Goal: Task Accomplishment & Management: Manage account settings

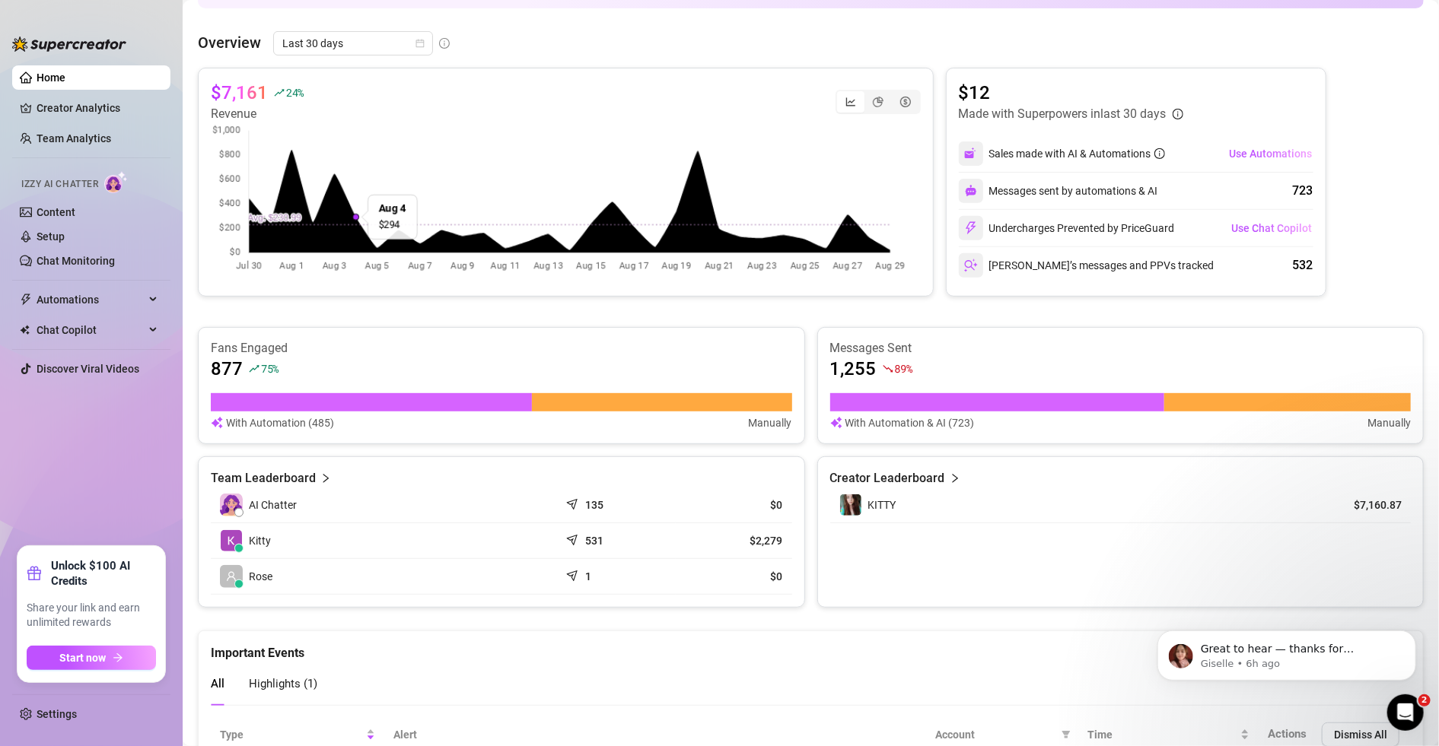
scroll to position [51, 0]
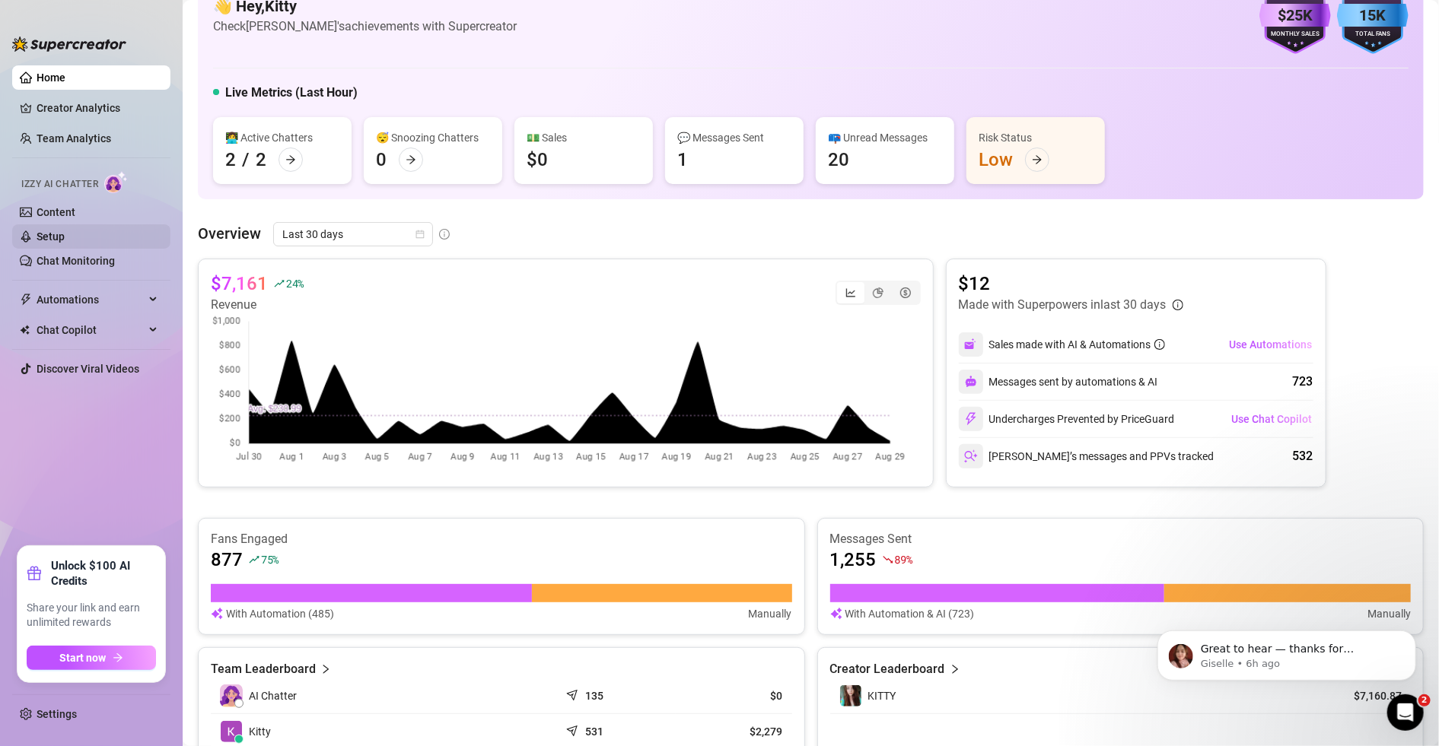
click at [60, 231] on link "Setup" at bounding box center [51, 237] width 28 height 12
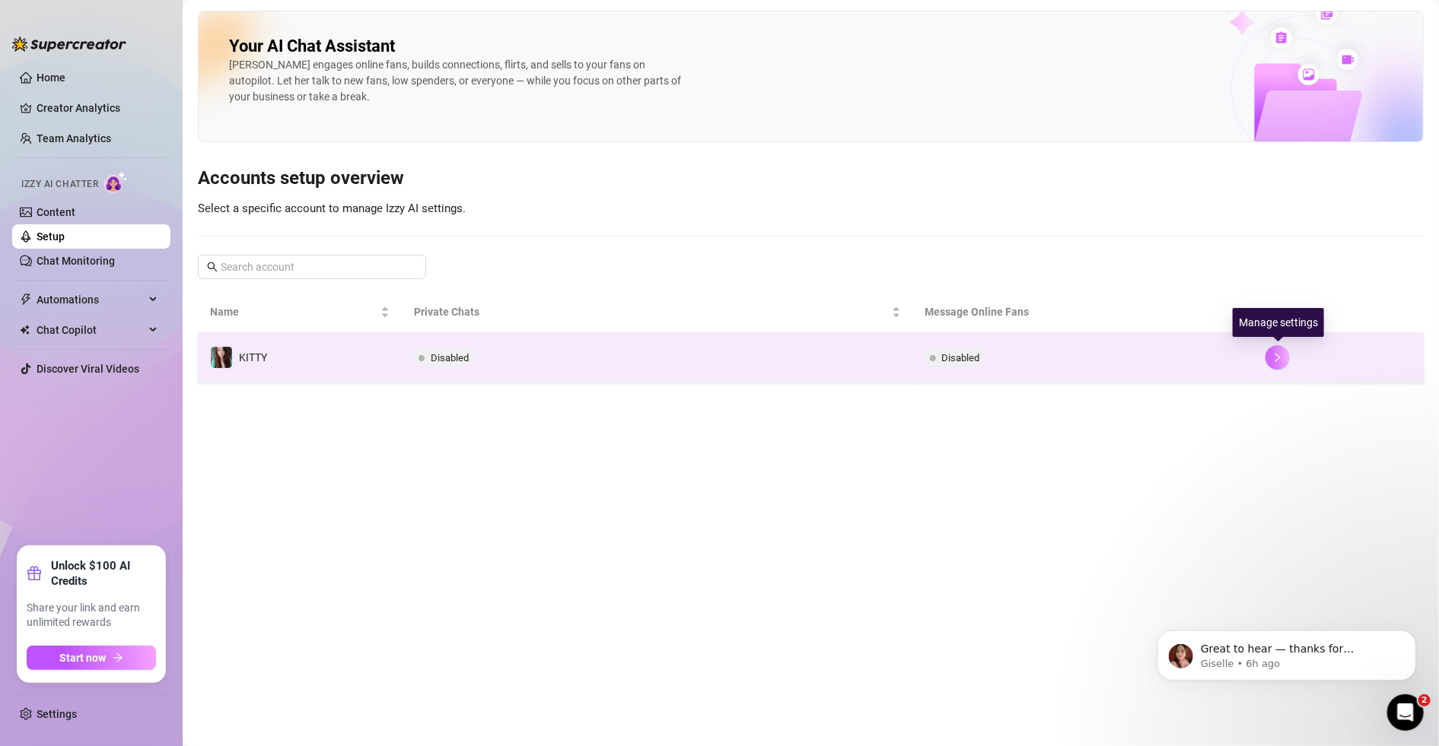
click at [942, 364] on button "button" at bounding box center [1277, 357] width 24 height 24
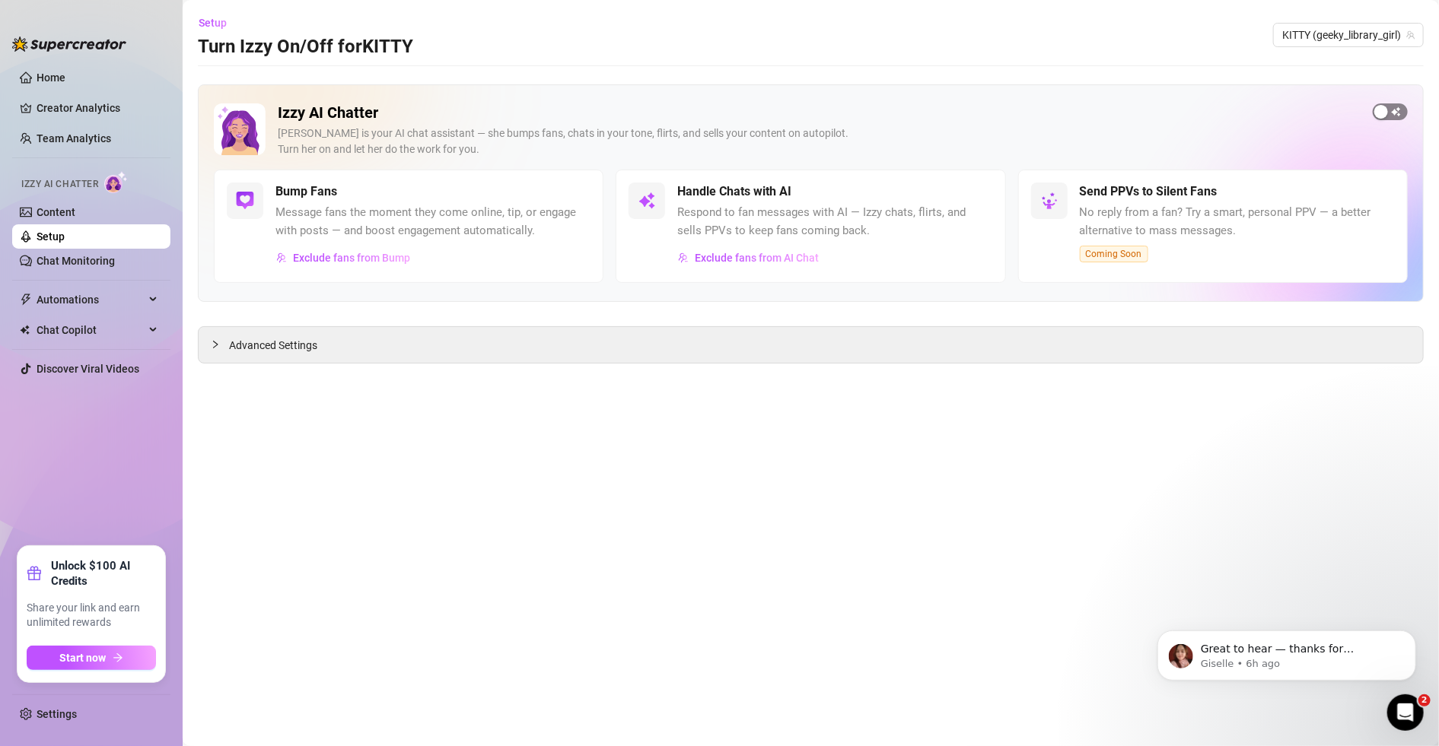
click at [942, 111] on span "button" at bounding box center [1390, 111] width 35 height 17
click at [368, 260] on span "Exclude fans from Bump" at bounding box center [351, 258] width 117 height 12
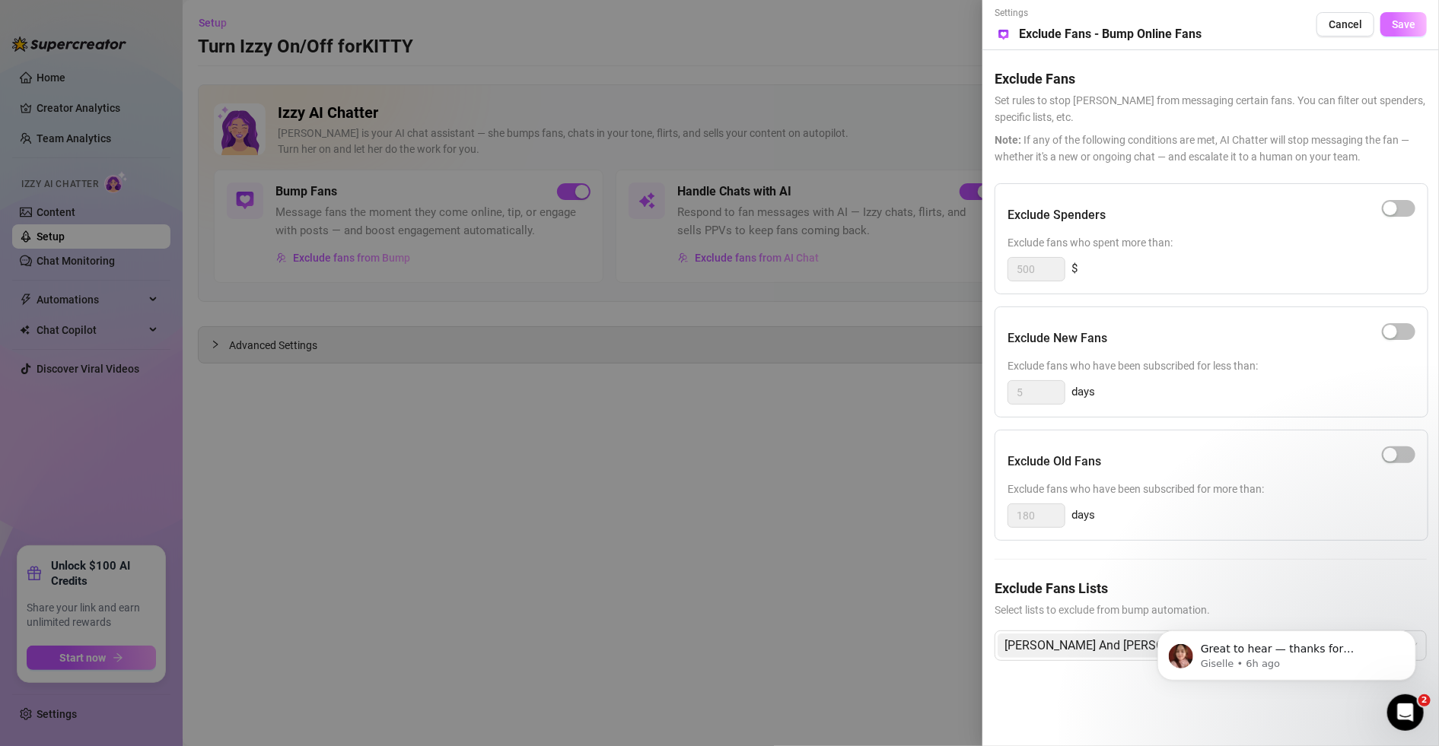
click at [942, 23] on span "Save" at bounding box center [1404, 24] width 24 height 12
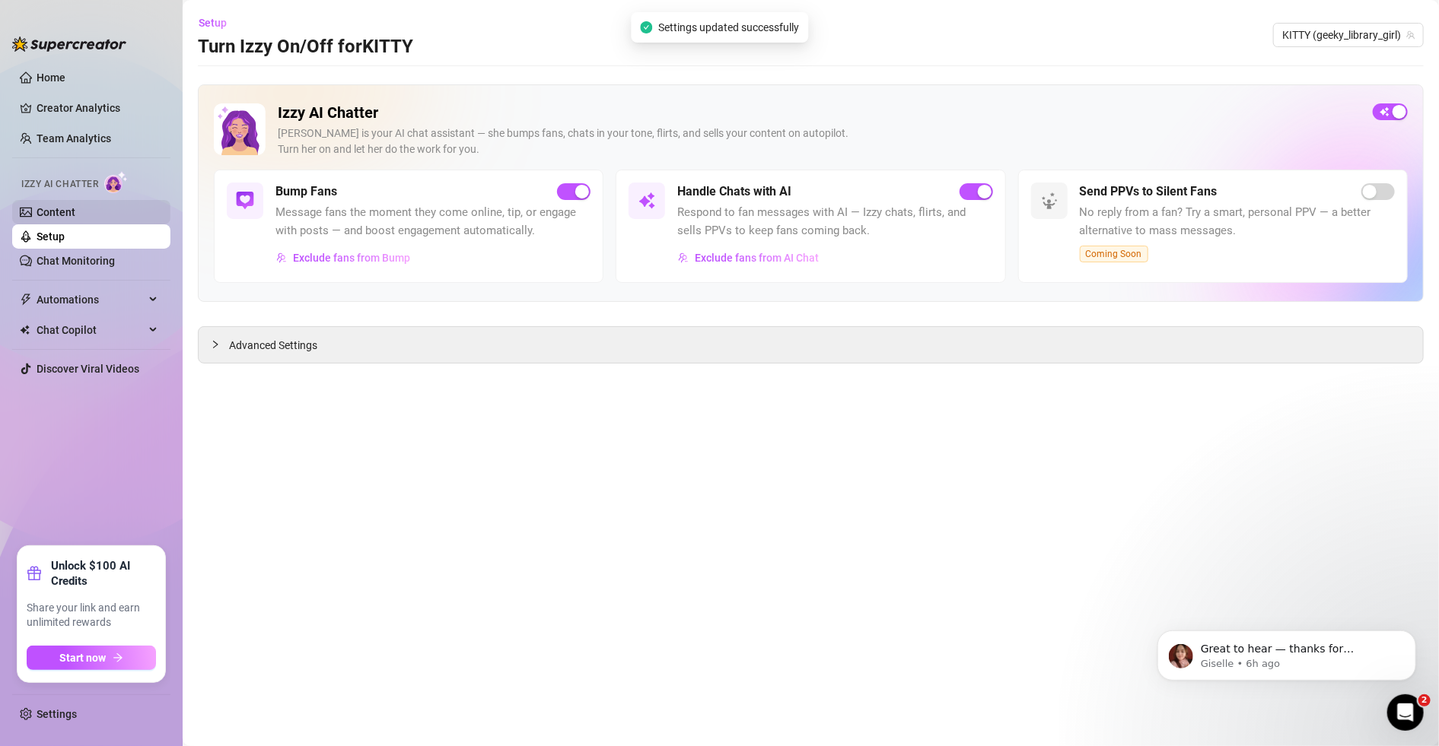
click at [64, 215] on link "Content" at bounding box center [56, 212] width 39 height 12
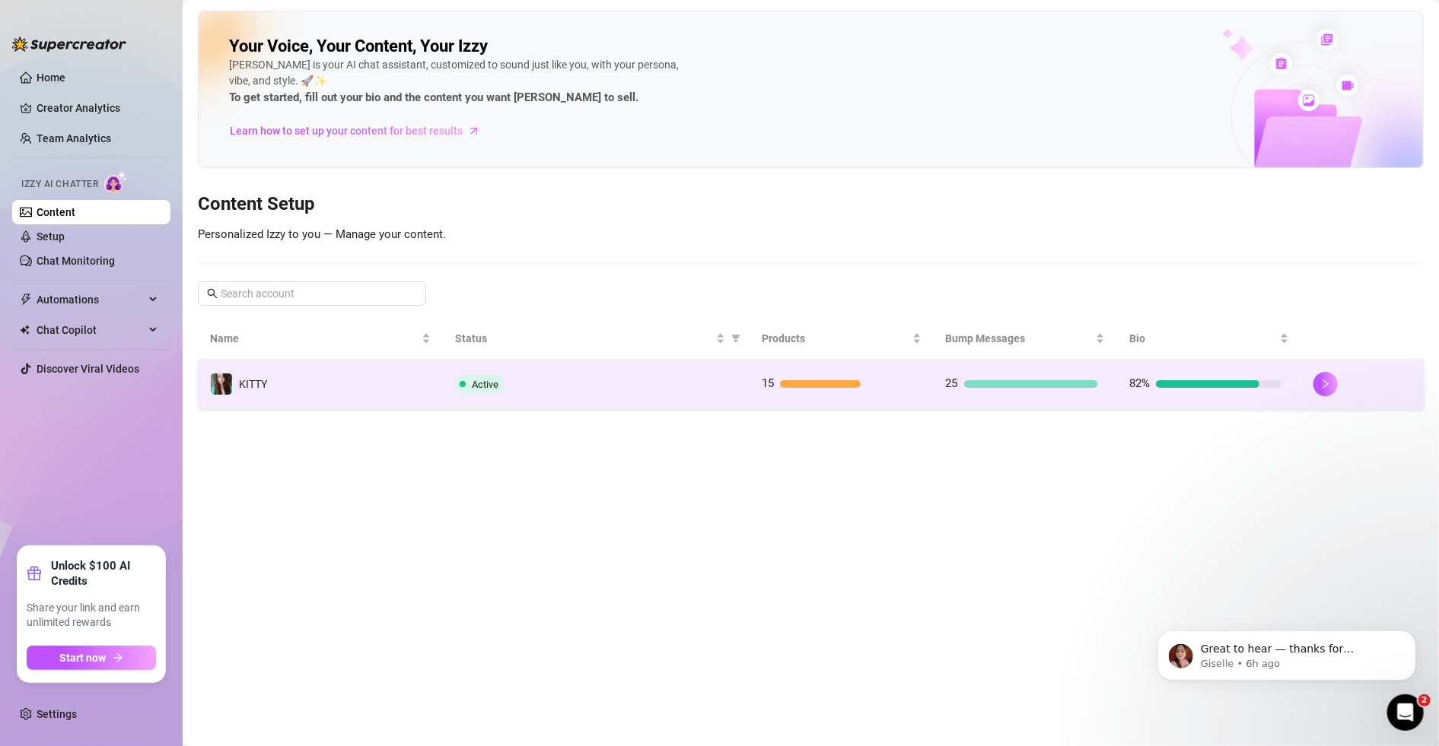
click at [942, 387] on div at bounding box center [1031, 384] width 134 height 8
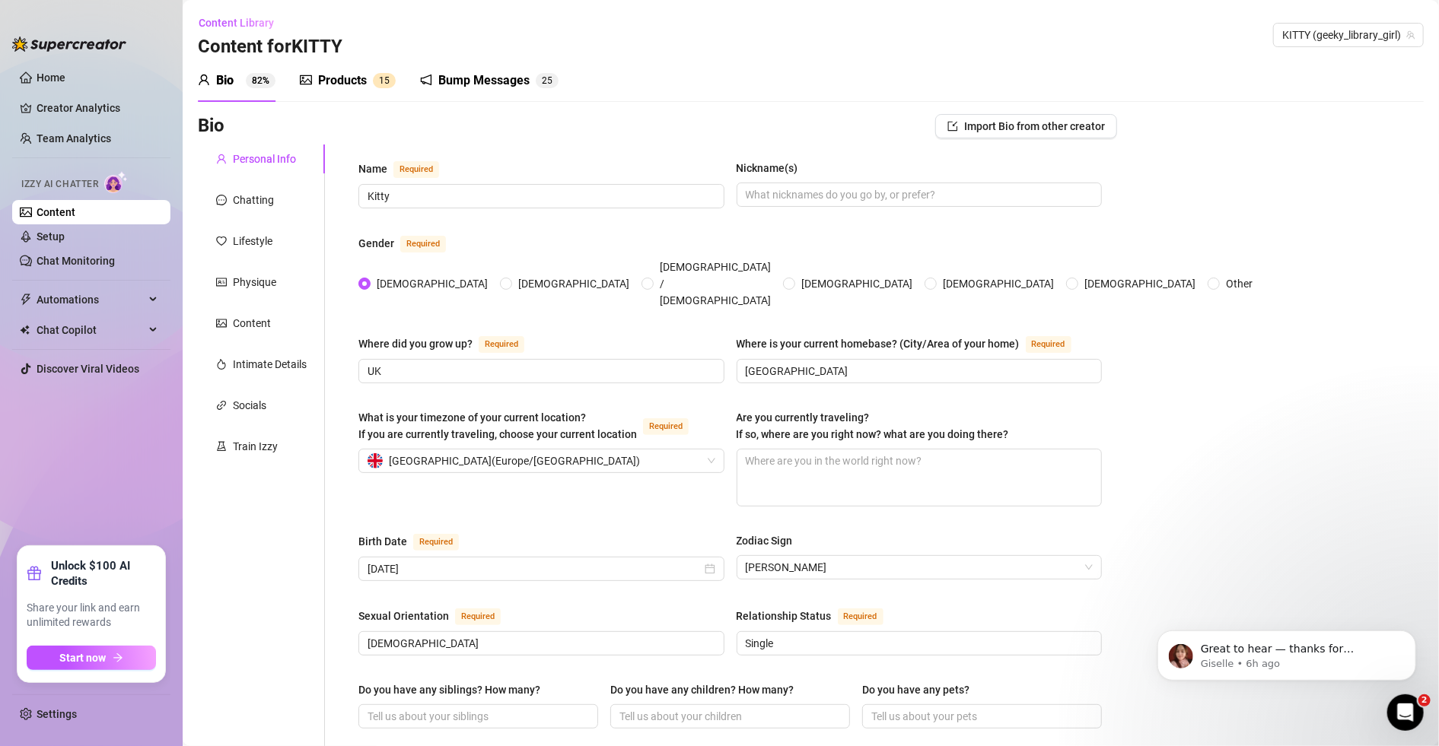
click at [491, 76] on div "Bump Messages" at bounding box center [483, 81] width 91 height 18
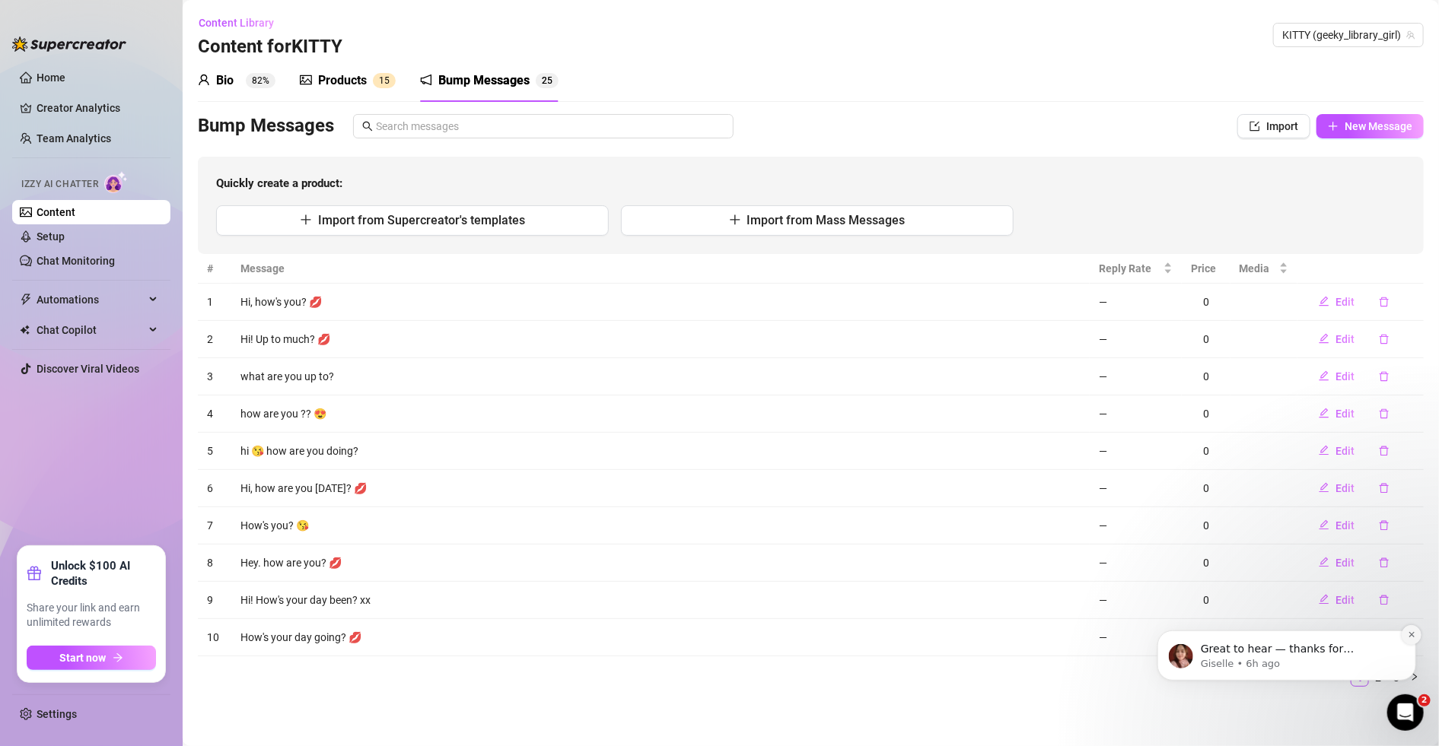
click at [942, 638] on button "Dismiss notification" at bounding box center [1411, 635] width 20 height 20
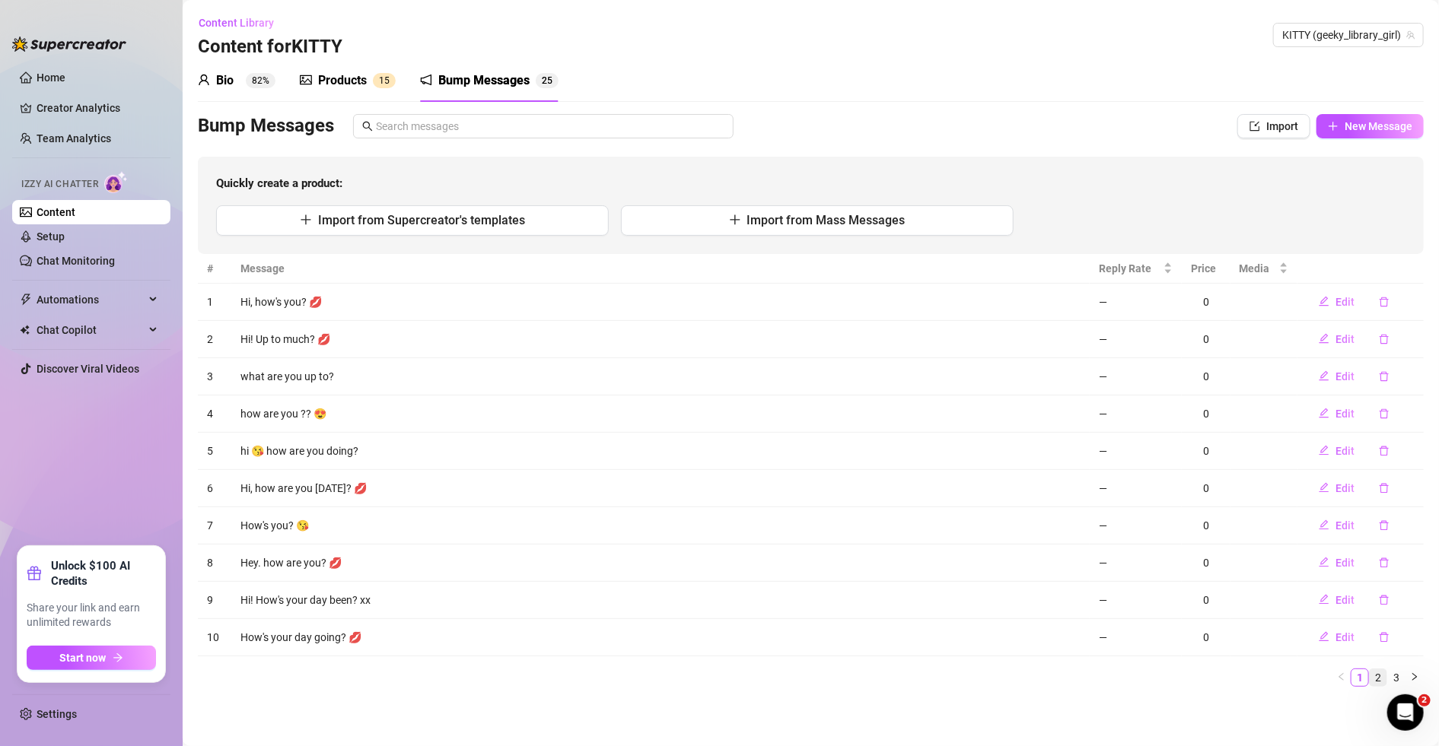
click at [942, 677] on link "2" at bounding box center [1378, 678] width 17 height 17
click at [942, 679] on link "3" at bounding box center [1396, 678] width 17 height 17
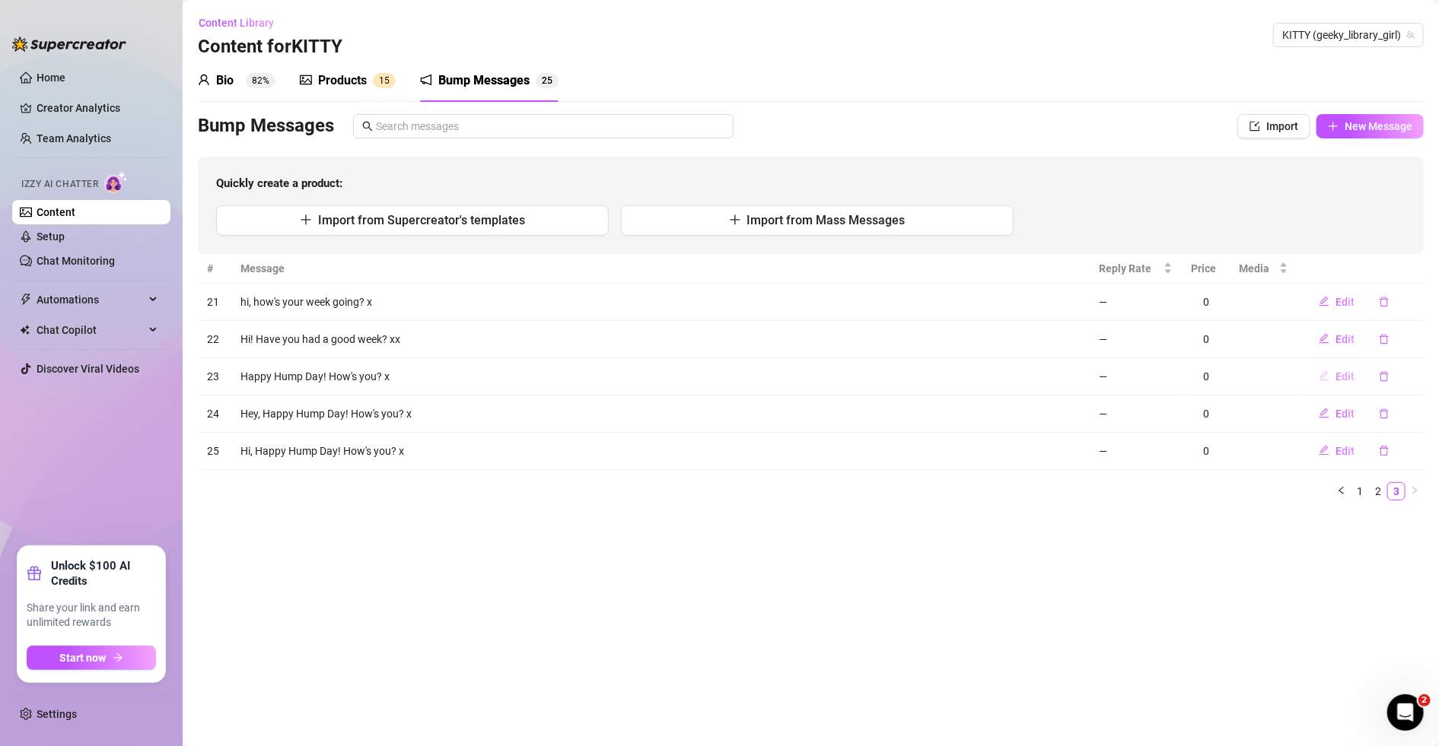
click at [942, 374] on span "Edit" at bounding box center [1344, 377] width 19 height 12
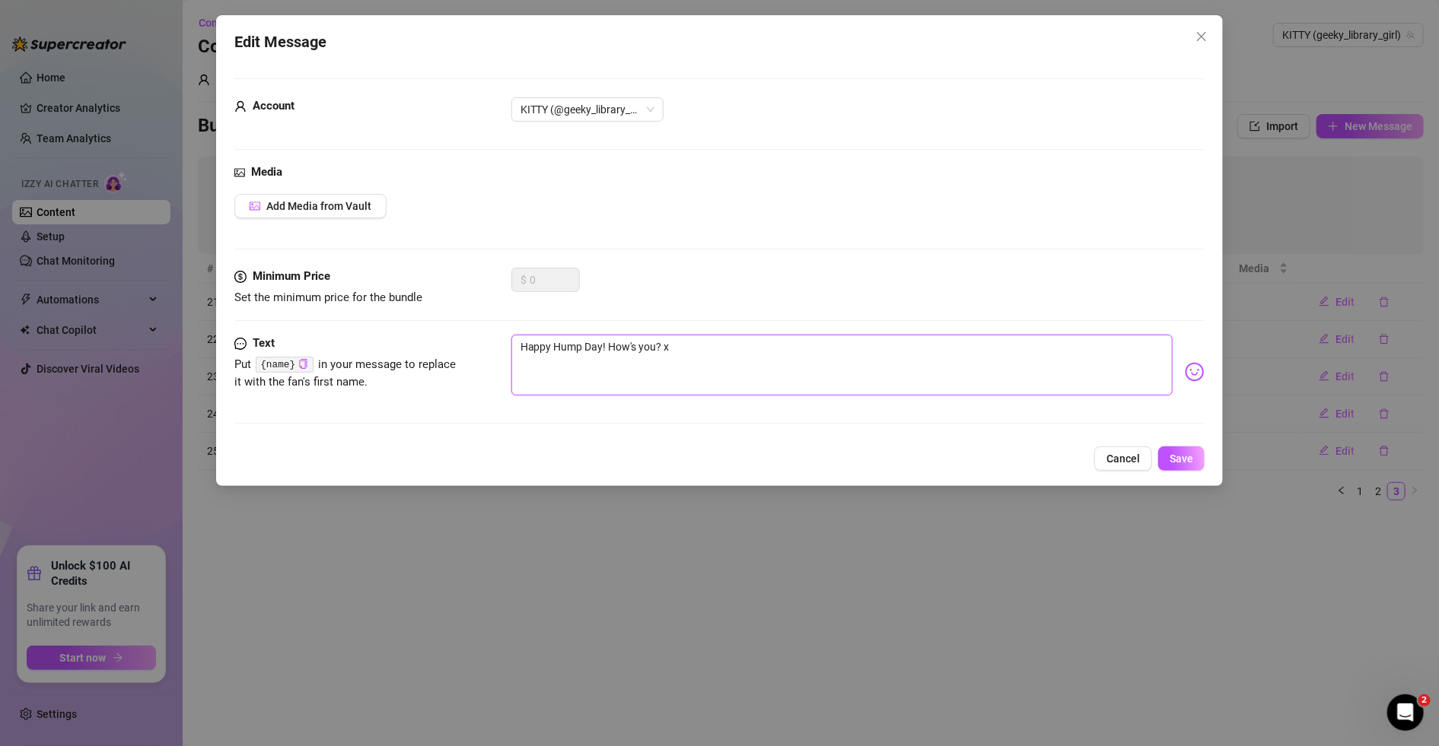
drag, startPoint x: 603, startPoint y: 345, endPoint x: 358, endPoint y: 373, distance: 247.3
click at [358, 373] on div "Text Put {name} in your message to replace it with the fan's first name. Happy …" at bounding box center [719, 372] width 971 height 75
type textarea "T How's you? x"
type textarea "TG How's you? x"
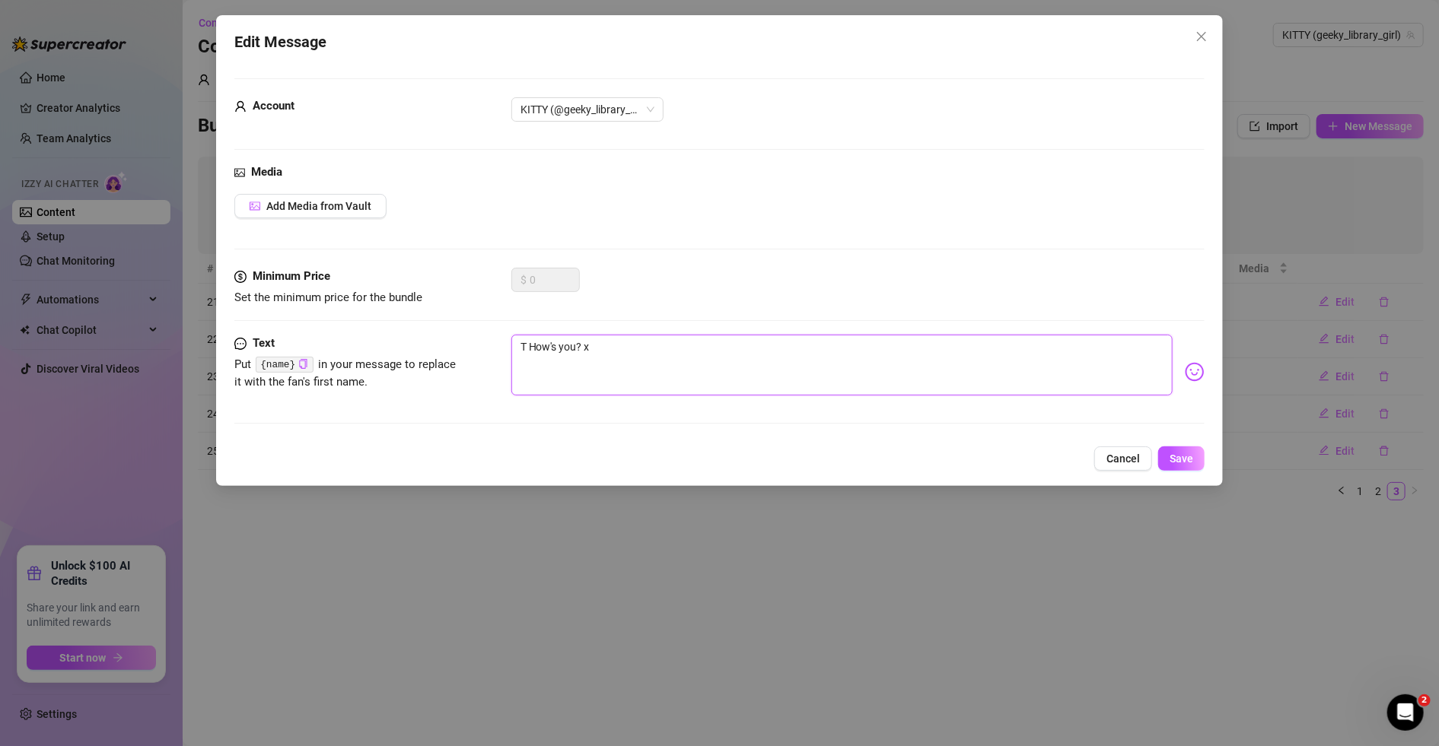
type textarea "TG How's you? x"
type textarea "TGI How's you? x"
type textarea "TGIF How's you? x"
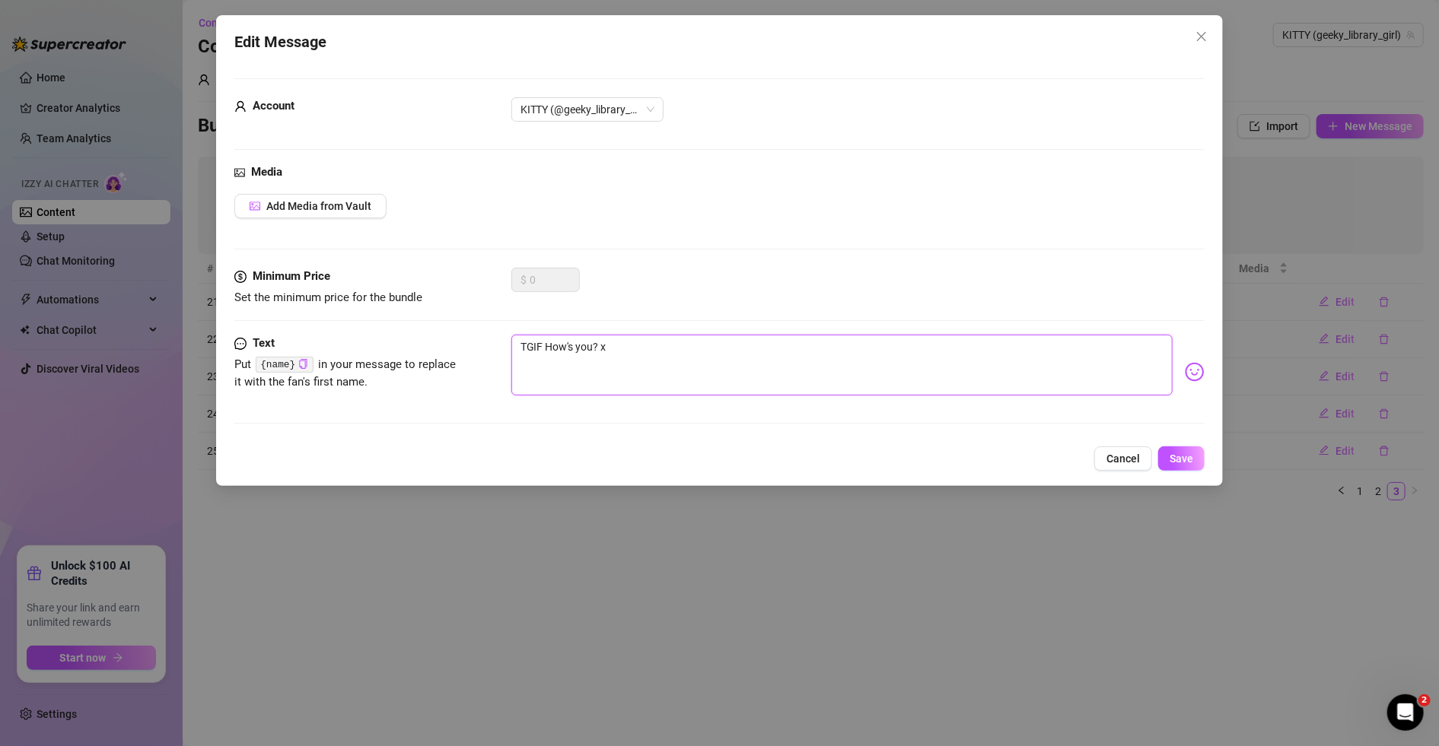
type textarea "TGIF! How's you? x"
click at [942, 457] on span "Save" at bounding box center [1181, 459] width 24 height 12
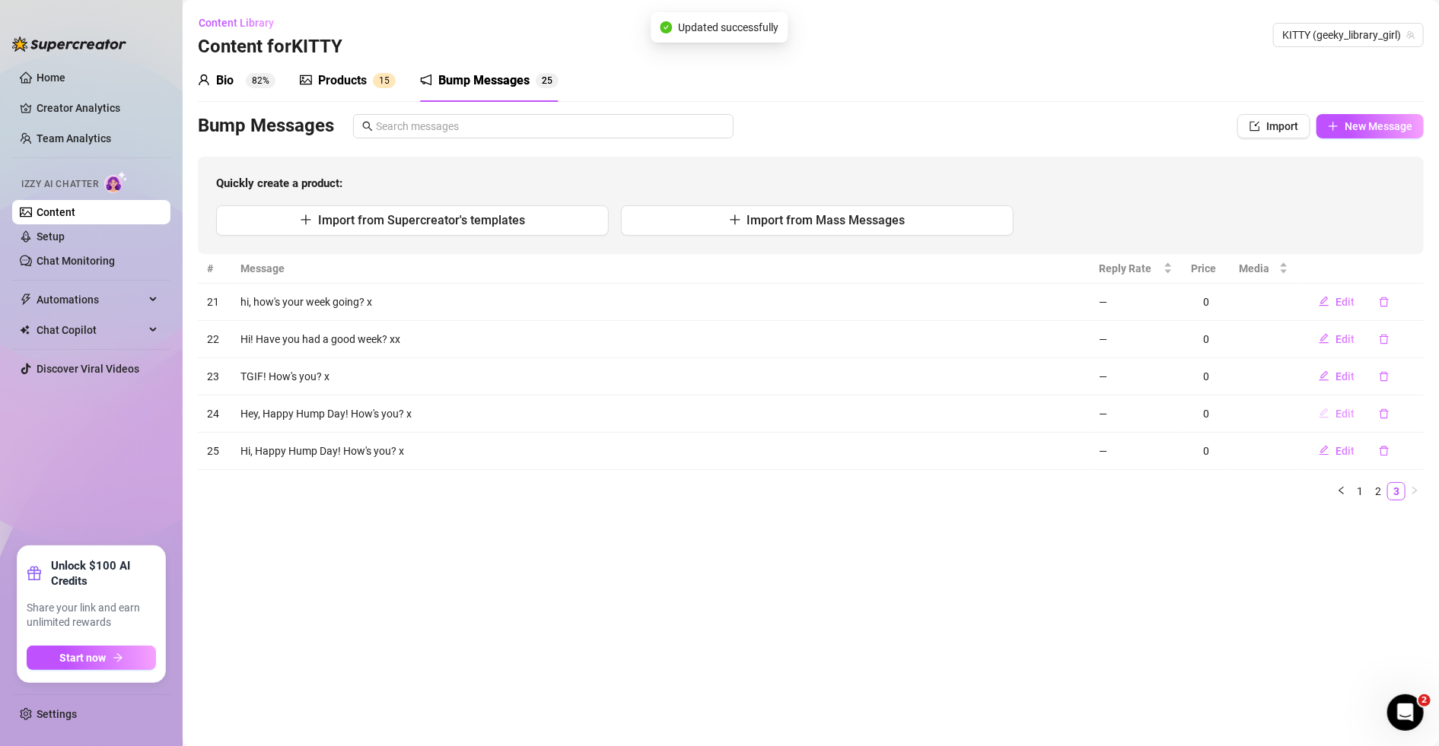
click at [942, 412] on span "Edit" at bounding box center [1344, 414] width 19 height 12
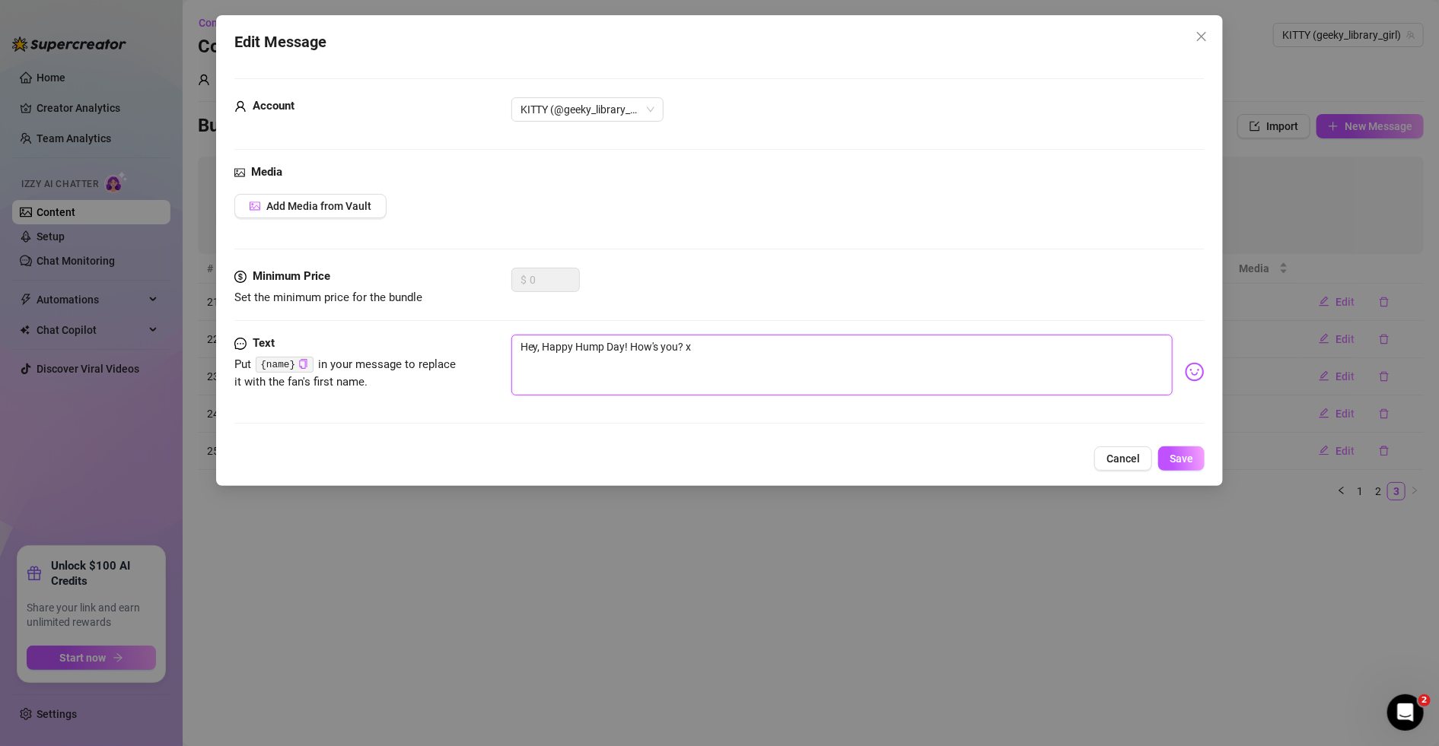
drag, startPoint x: 626, startPoint y: 345, endPoint x: 409, endPoint y: 345, distance: 217.6
click at [409, 345] on div "Text Put {name} in your message to replace it with the fan's first name. Hey, H…" at bounding box center [719, 372] width 971 height 75
type textarea "T How's you? x"
type textarea "TG How's you? x"
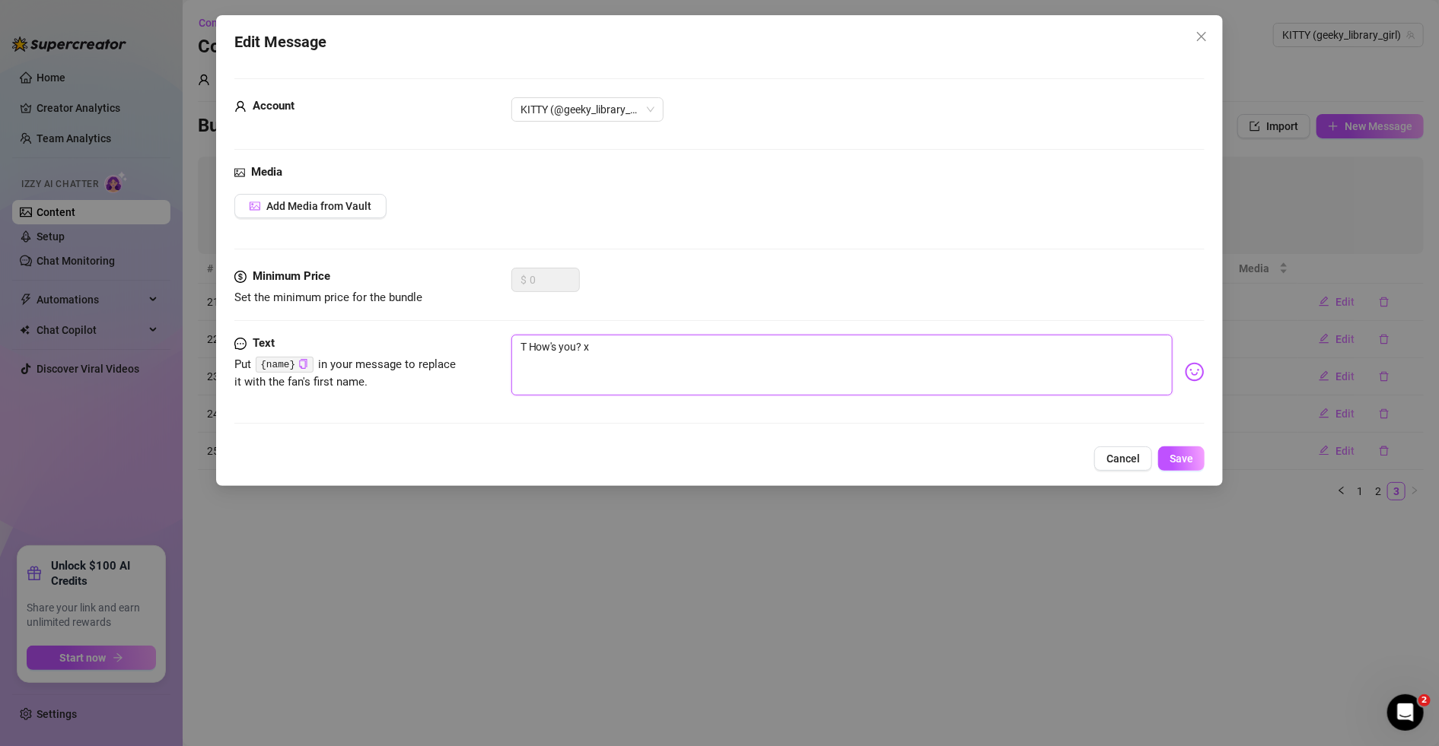
type textarea "TG How's you? x"
type textarea "TGI How's you? x"
type textarea "TGIF How's you? x"
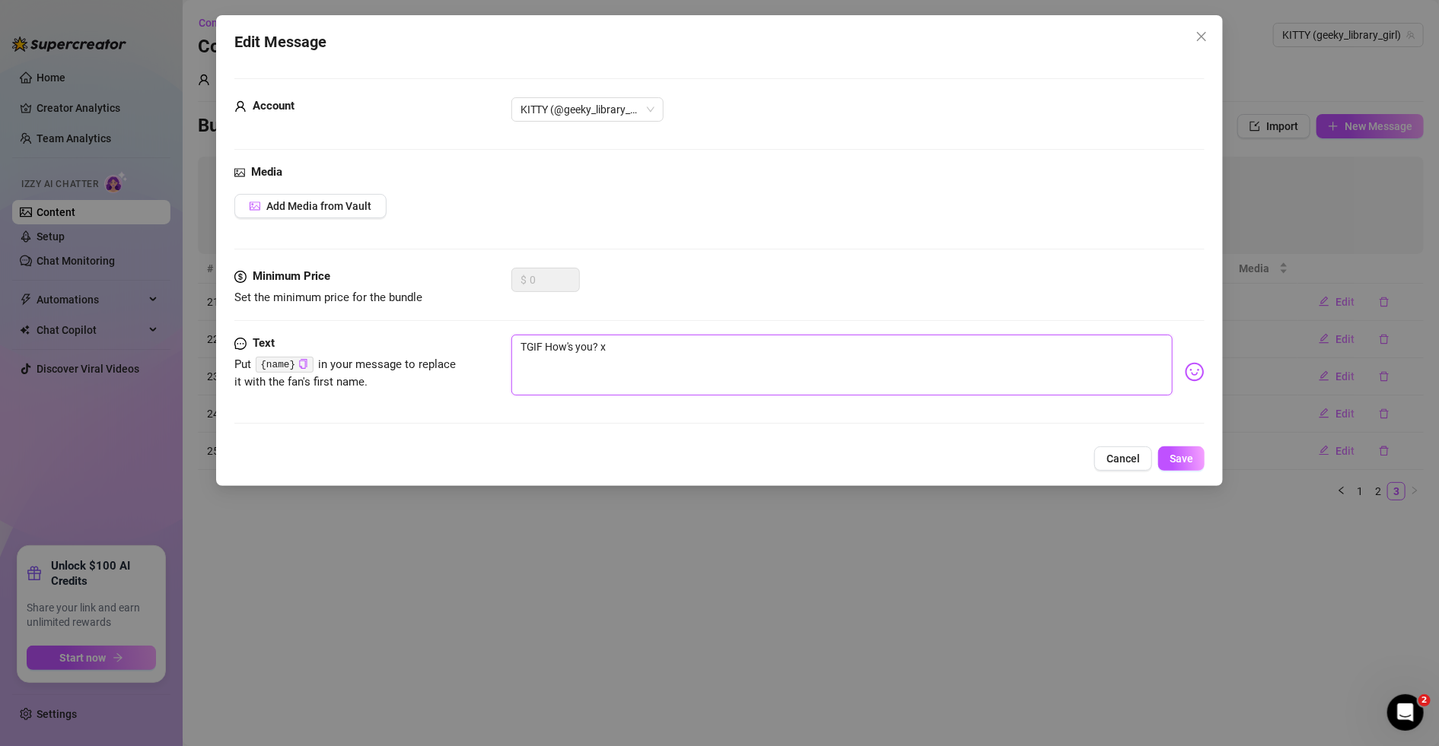
type textarea "TGIF! How's you? x"
type textarea "TGIF!! How's you? x"
click at [942, 456] on span "Save" at bounding box center [1181, 459] width 24 height 12
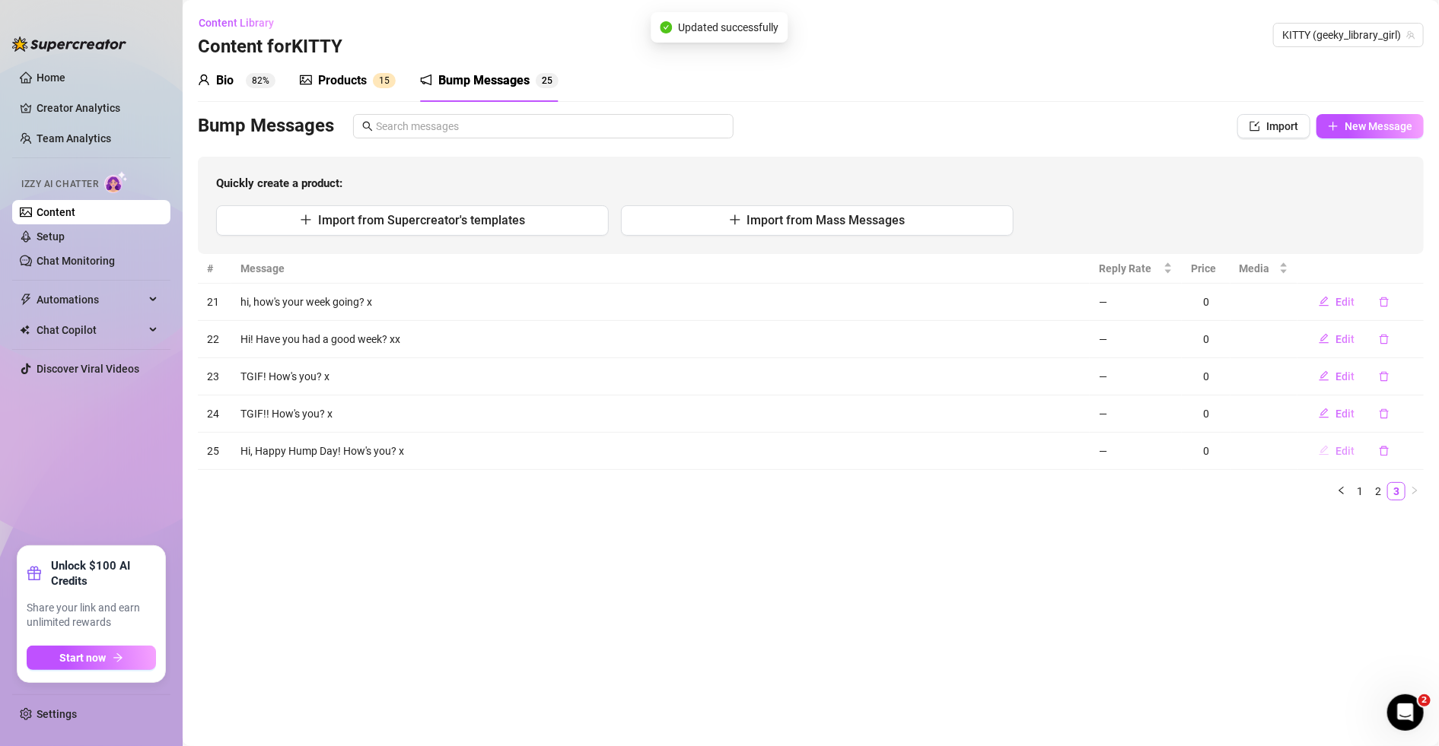
click at [942, 449] on span "Edit" at bounding box center [1344, 451] width 19 height 12
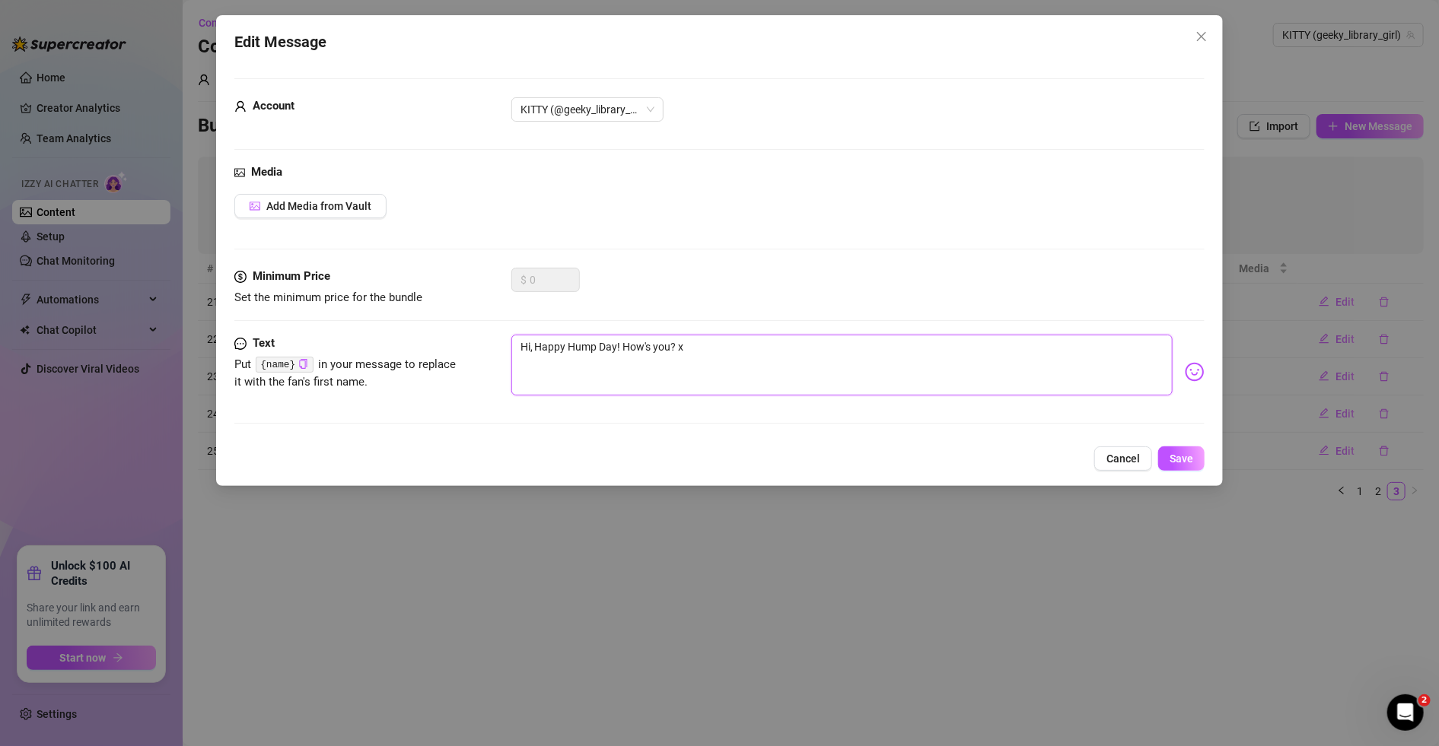
drag, startPoint x: 624, startPoint y: 346, endPoint x: 534, endPoint y: 346, distance: 89.8
click at [534, 346] on textarea "Hi, Happy Hump Day! How's you? x" at bounding box center [842, 365] width 662 height 61
type textarea "Hi, THow's you? x"
type textarea "Hi, TGHow's you? x"
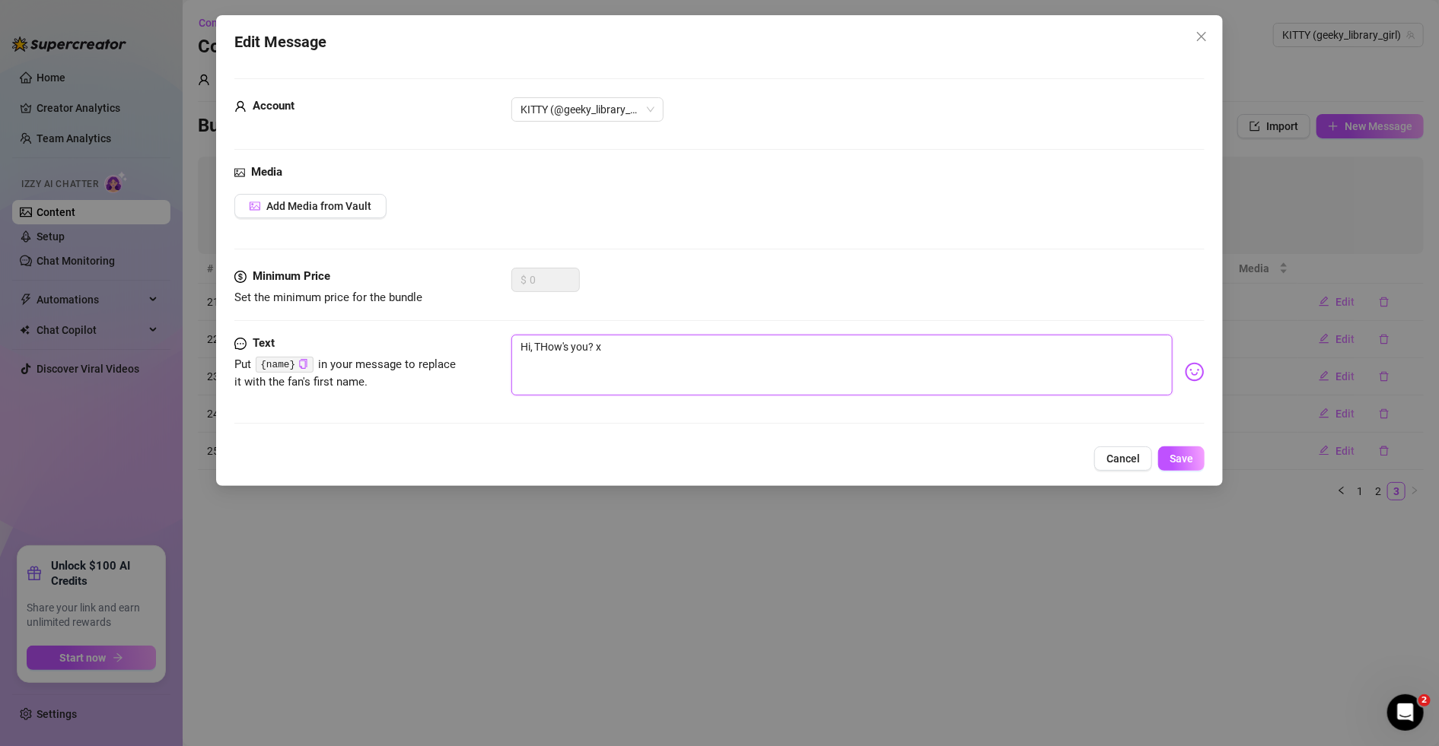
type textarea "Hi, TGHow's you? x"
type textarea "Hi, TGIHow's you? x"
type textarea "Hi, TGIFHow's you? x"
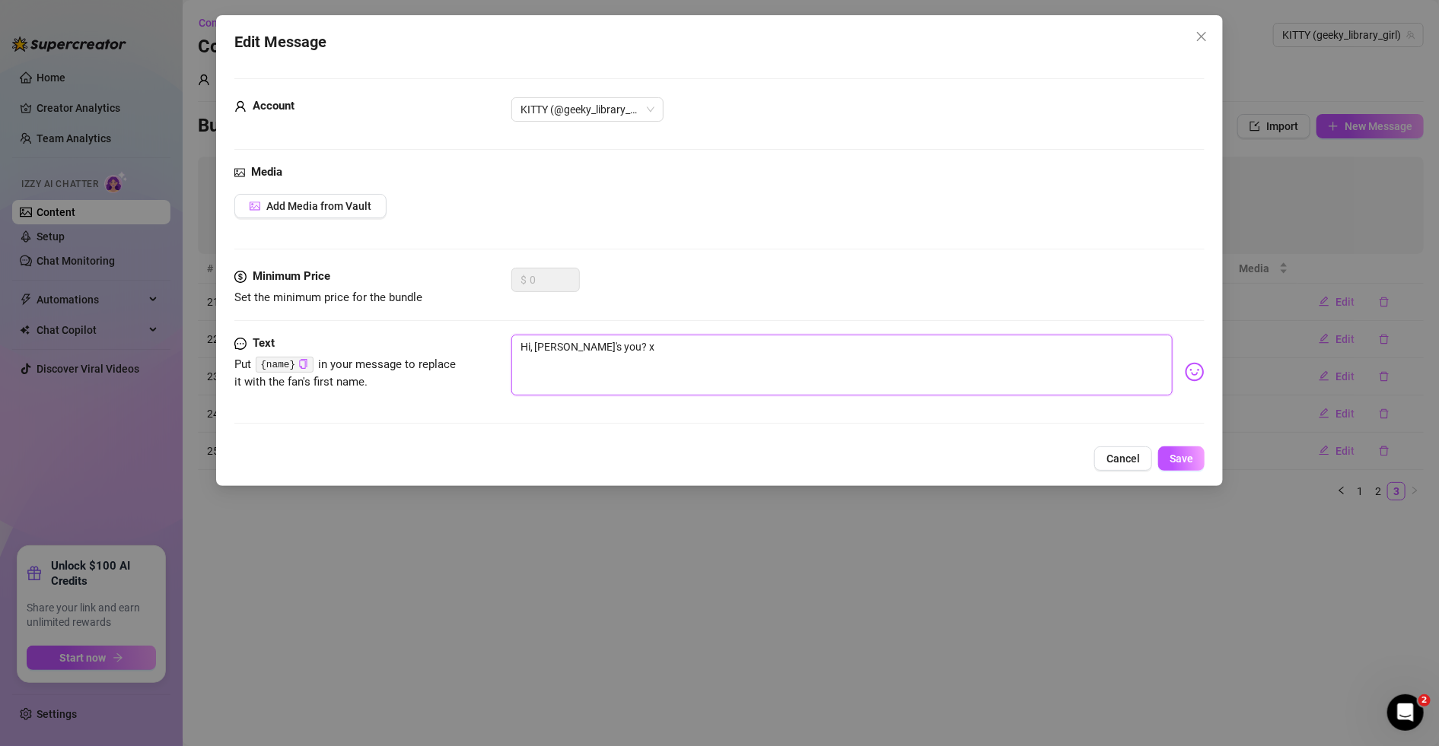
type textarea "Hi, TGIF!How's you? x"
type textarea "Hi, TGIF! How's you? x"
click at [942, 462] on span "Save" at bounding box center [1181, 459] width 24 height 12
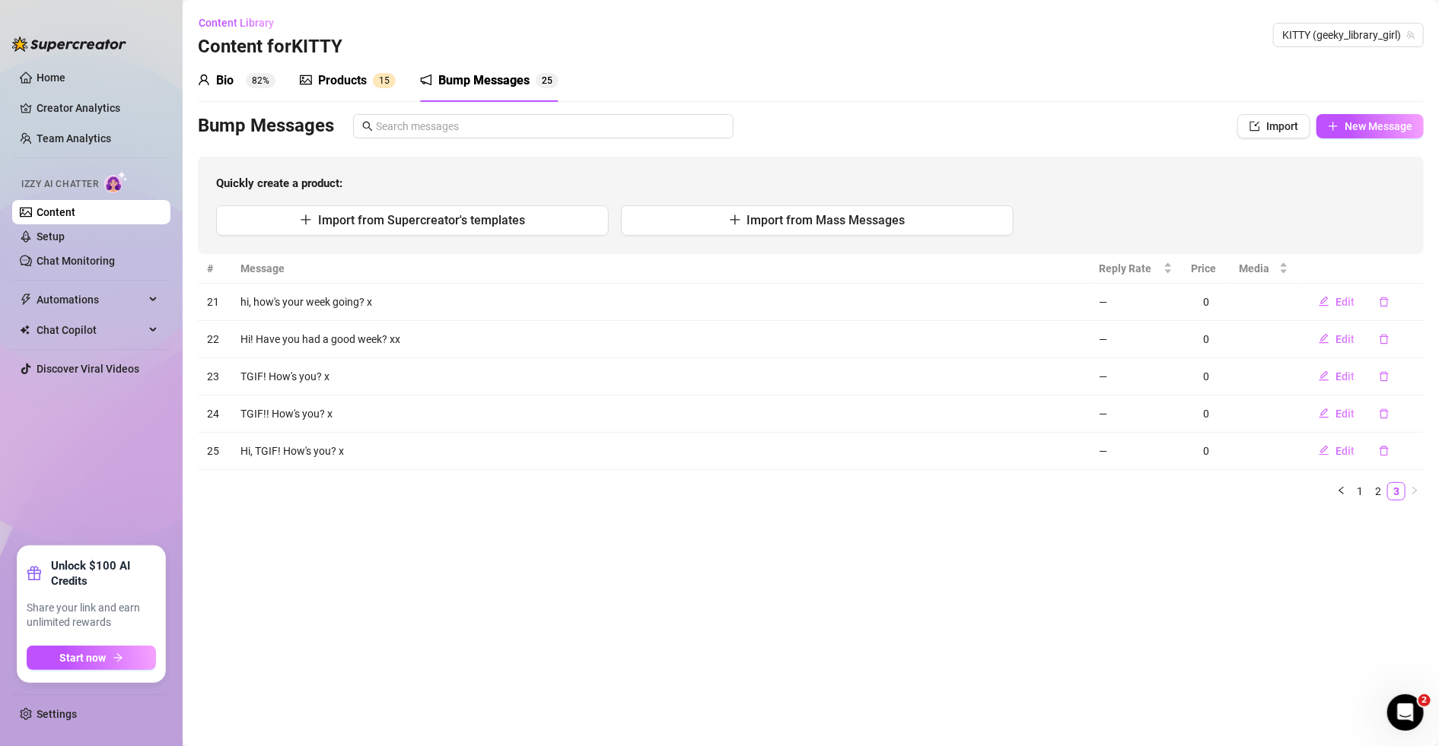
click at [318, 80] on div "Products" at bounding box center [342, 81] width 49 height 18
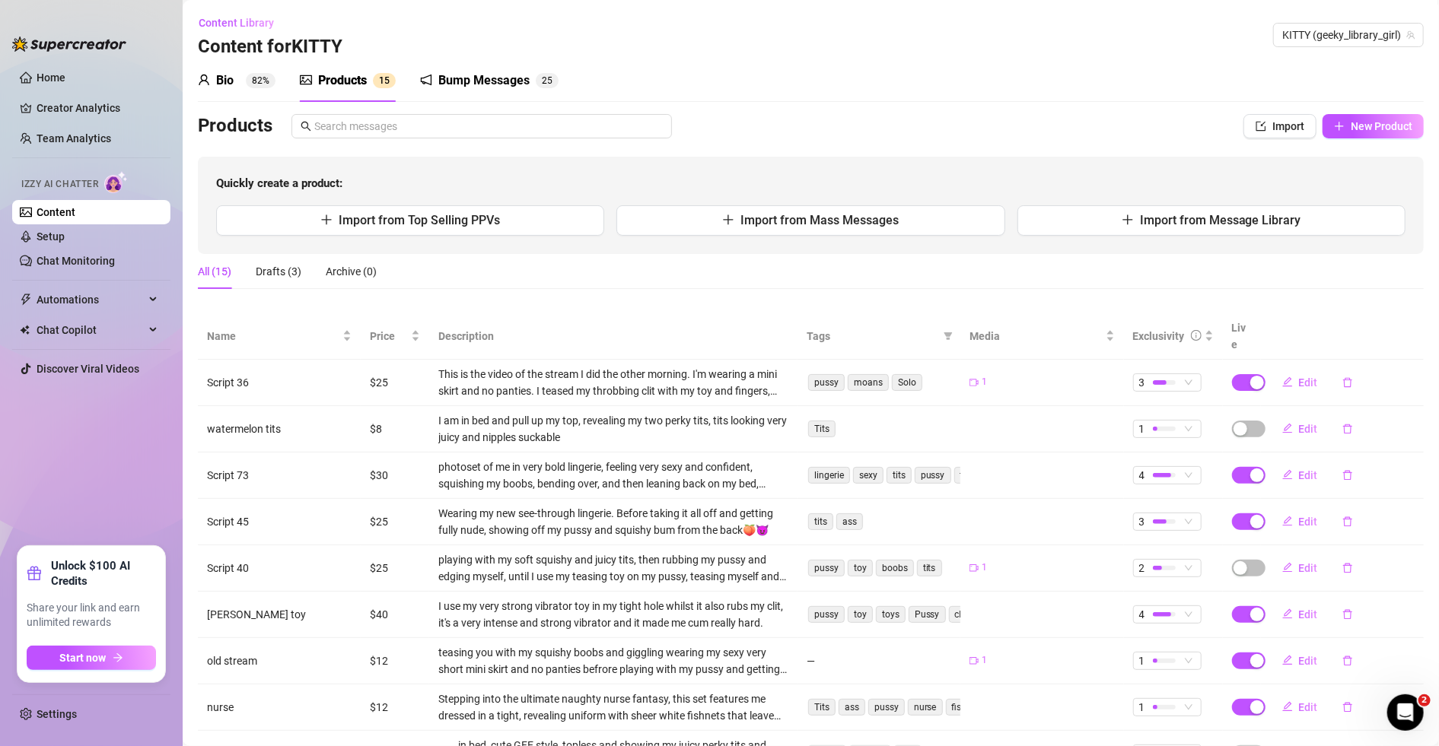
click at [254, 80] on sup "82%" at bounding box center [261, 80] width 30 height 15
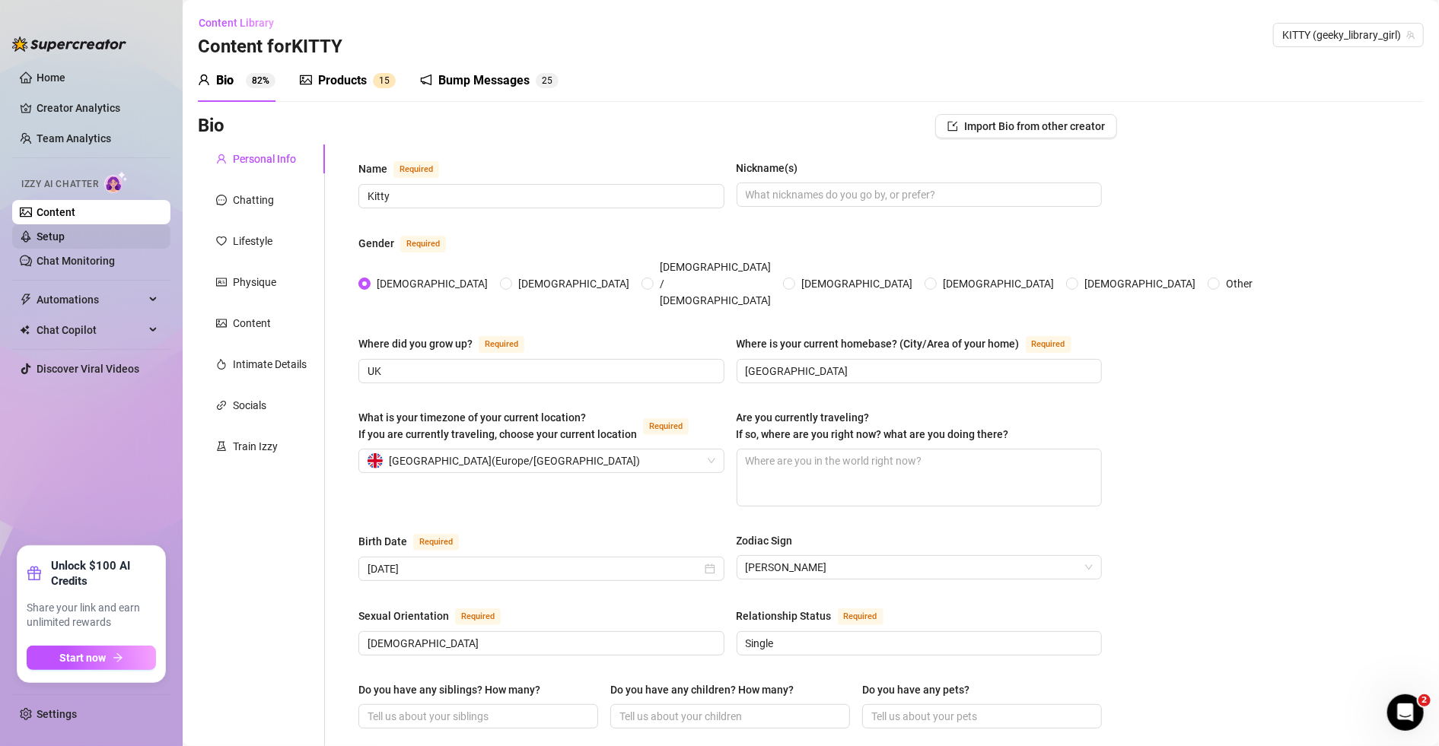
click at [52, 239] on link "Setup" at bounding box center [51, 237] width 28 height 12
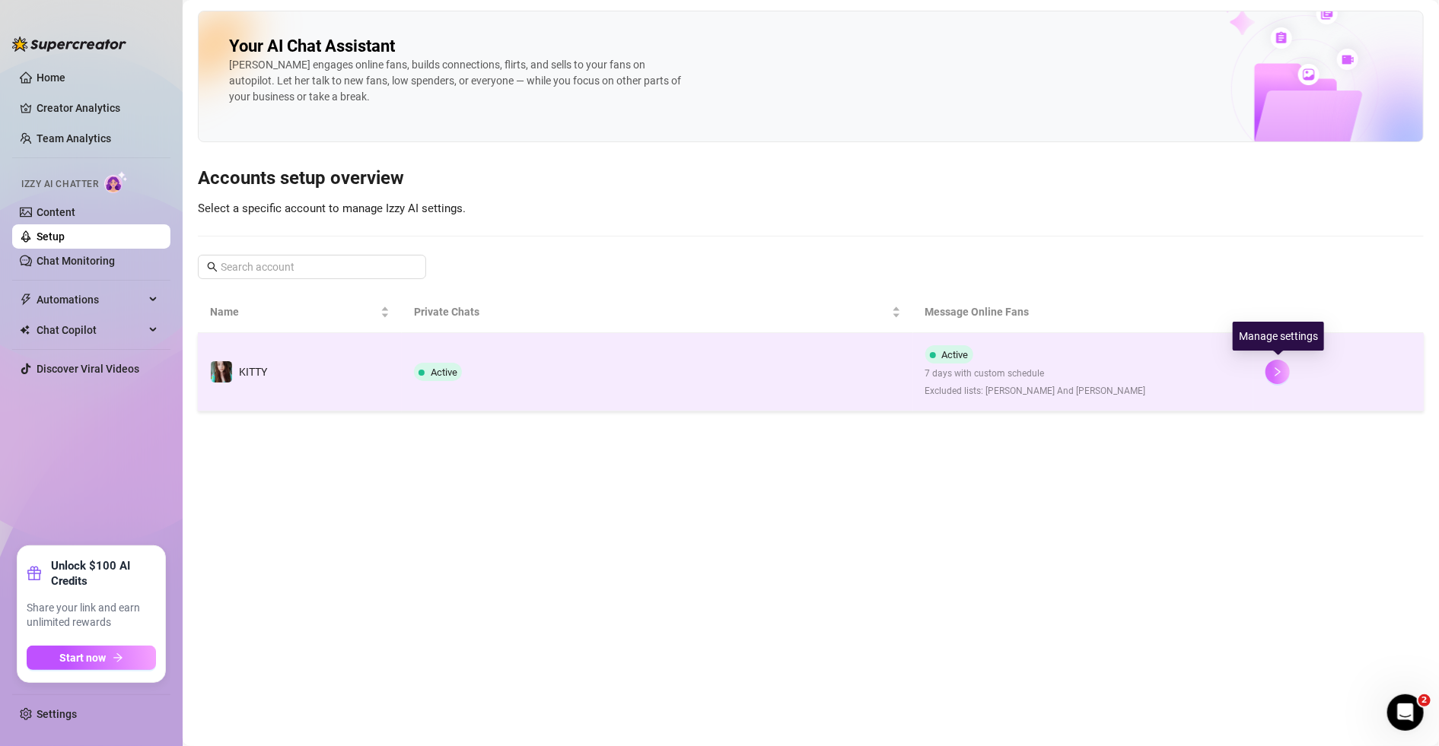
click at [942, 377] on icon "right" at bounding box center [1277, 372] width 11 height 11
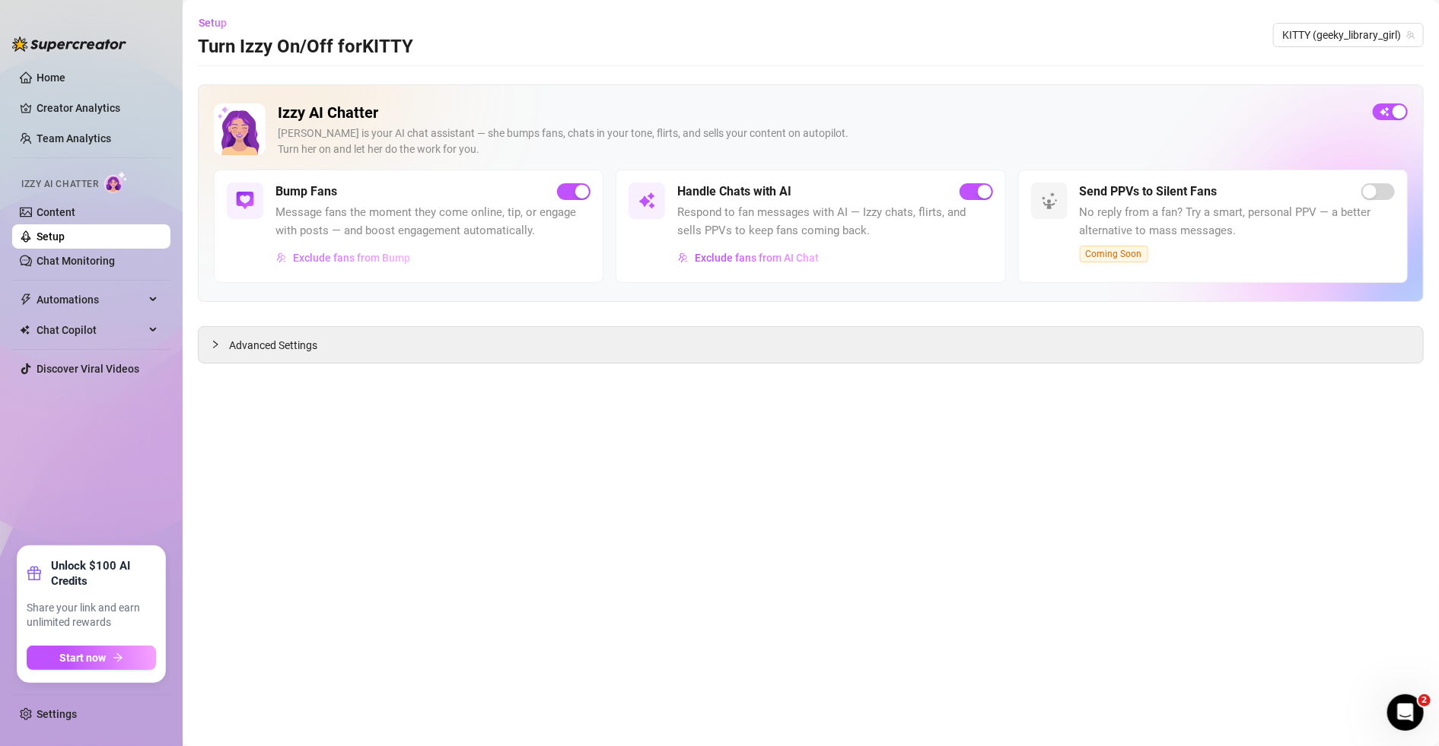
click at [380, 256] on span "Exclude fans from Bump" at bounding box center [351, 258] width 117 height 12
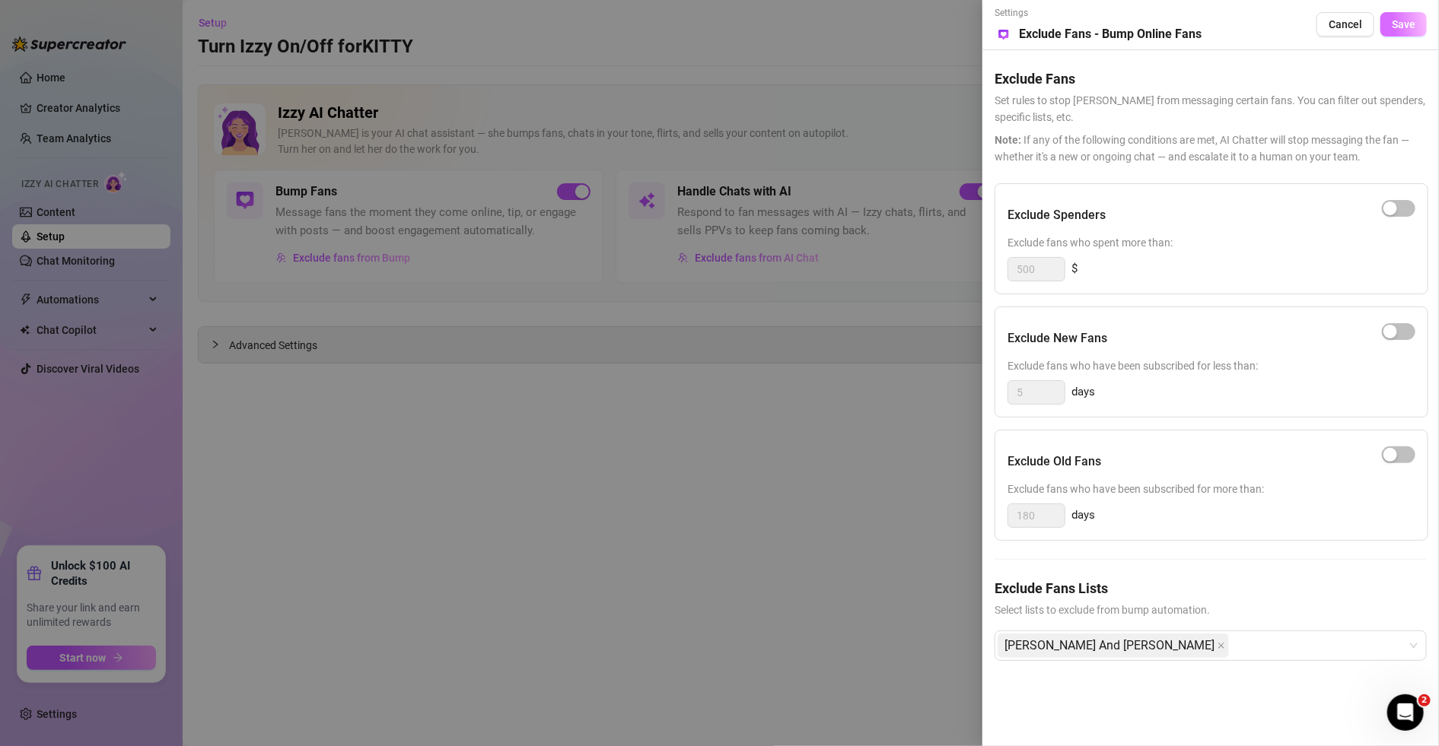
click at [942, 26] on span "Save" at bounding box center [1404, 24] width 24 height 12
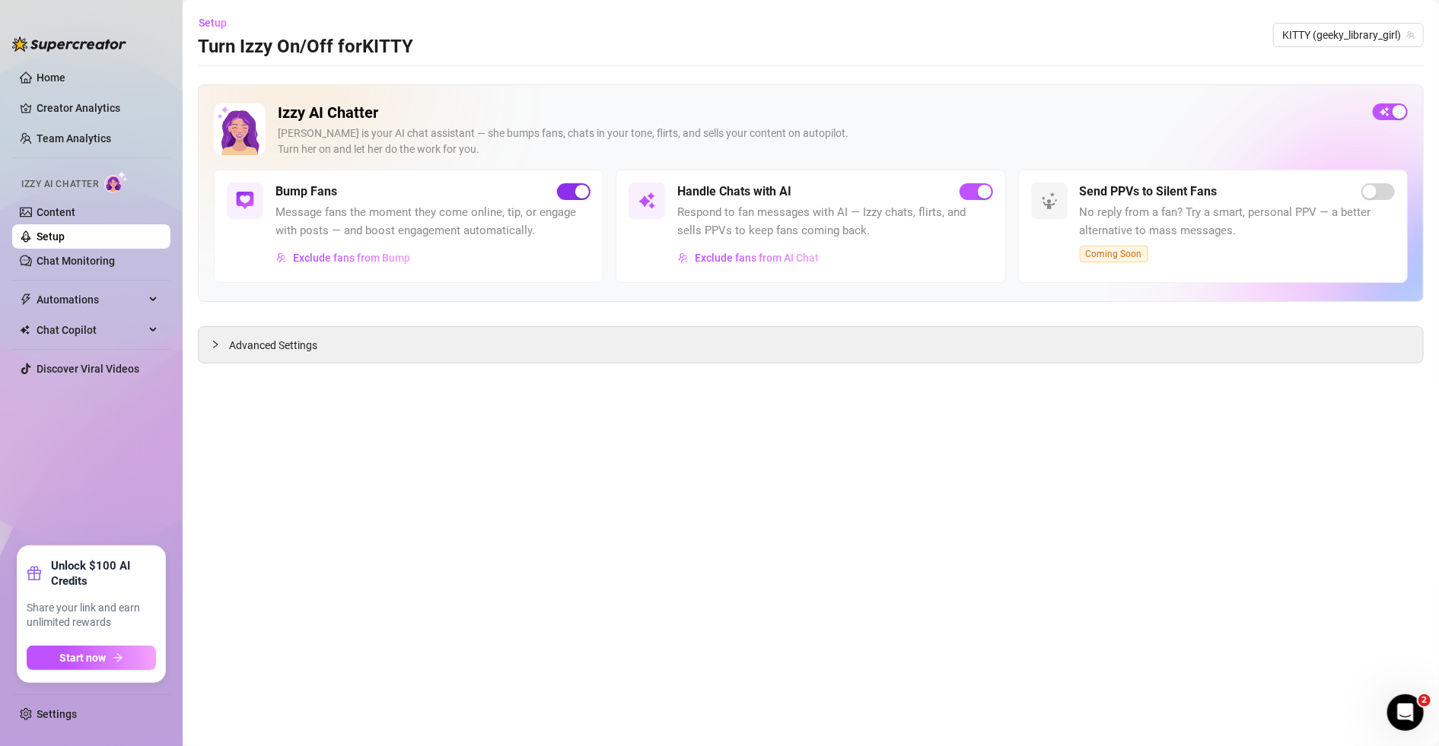
click at [575, 190] on div "button" at bounding box center [582, 192] width 14 height 14
click at [75, 214] on link "Content" at bounding box center [56, 212] width 39 height 12
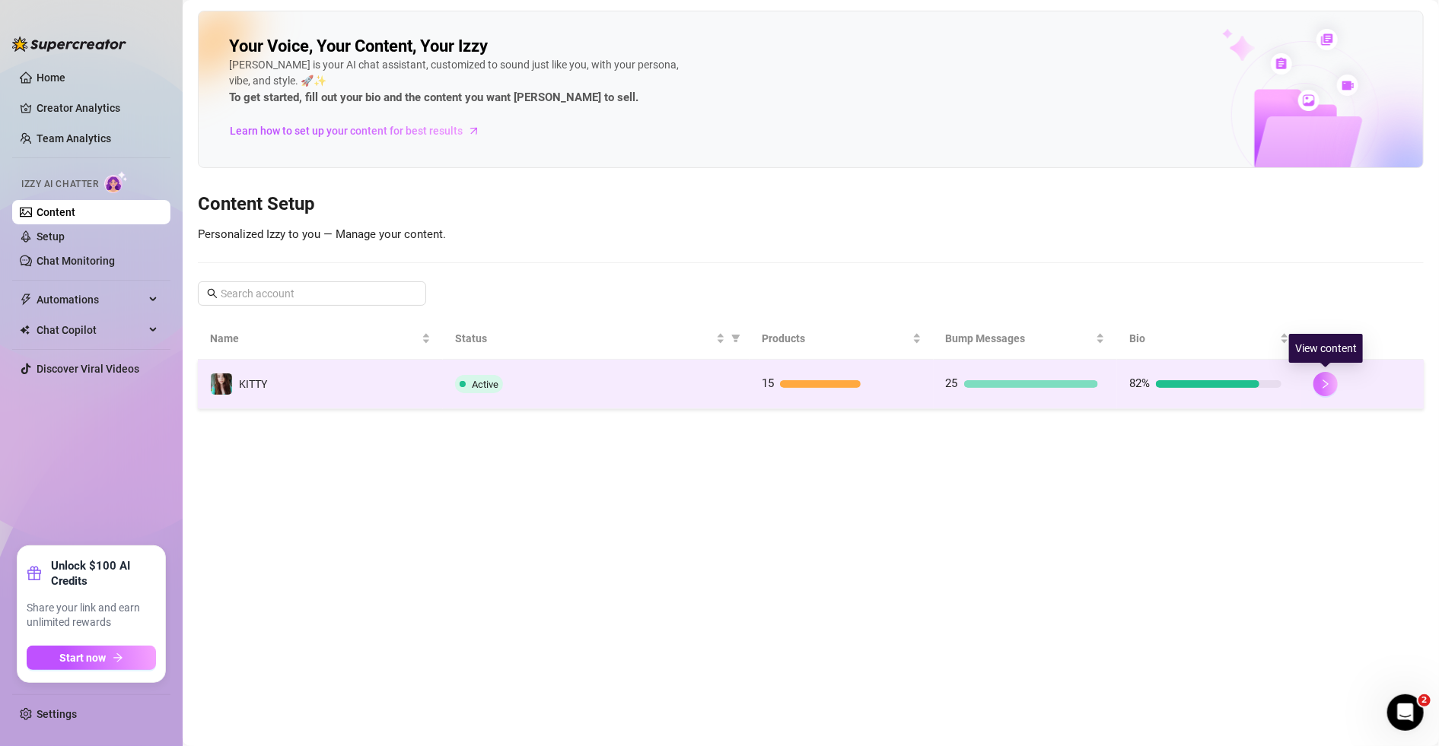
click at [942, 383] on icon "right" at bounding box center [1325, 384] width 11 height 11
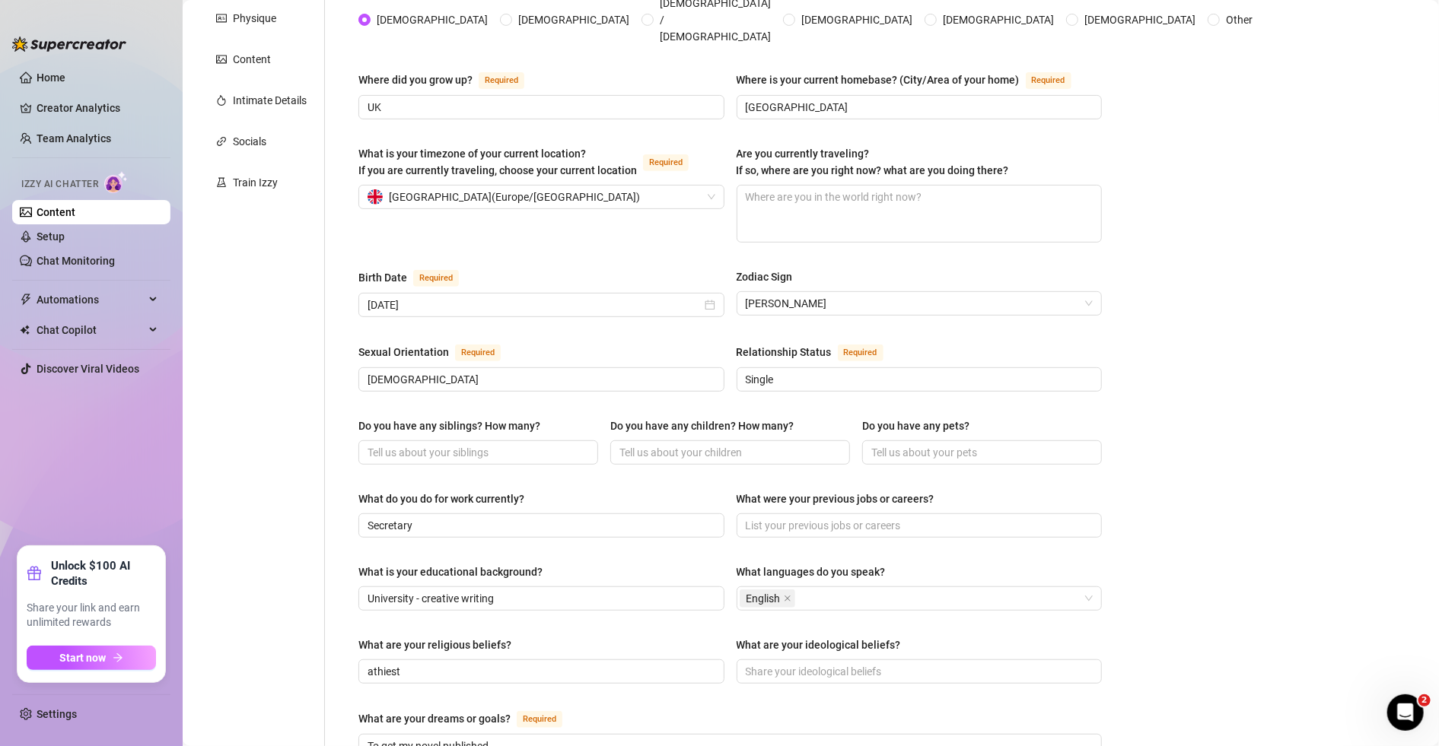
scroll to position [263, 0]
click at [520, 518] on input "Secretary" at bounding box center [540, 526] width 345 height 17
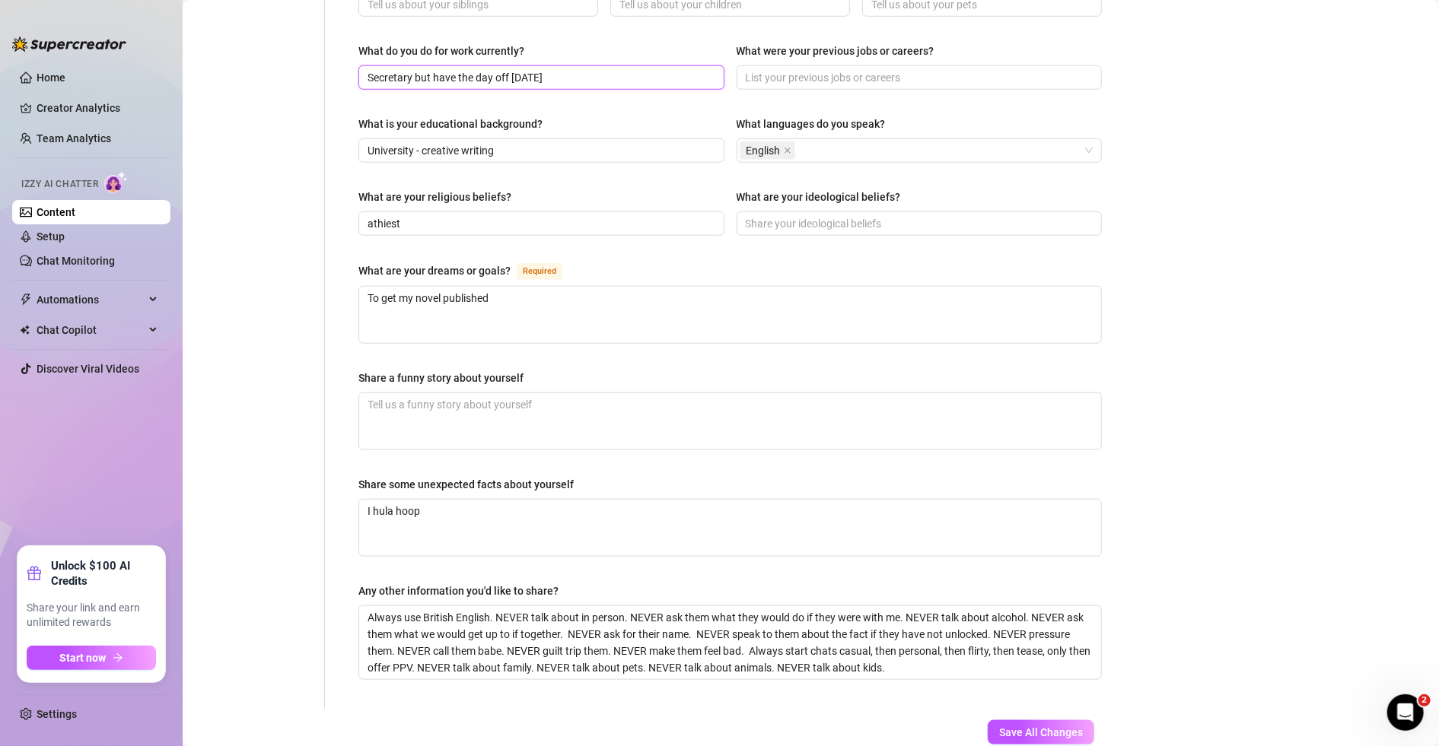
scroll to position [778, 0]
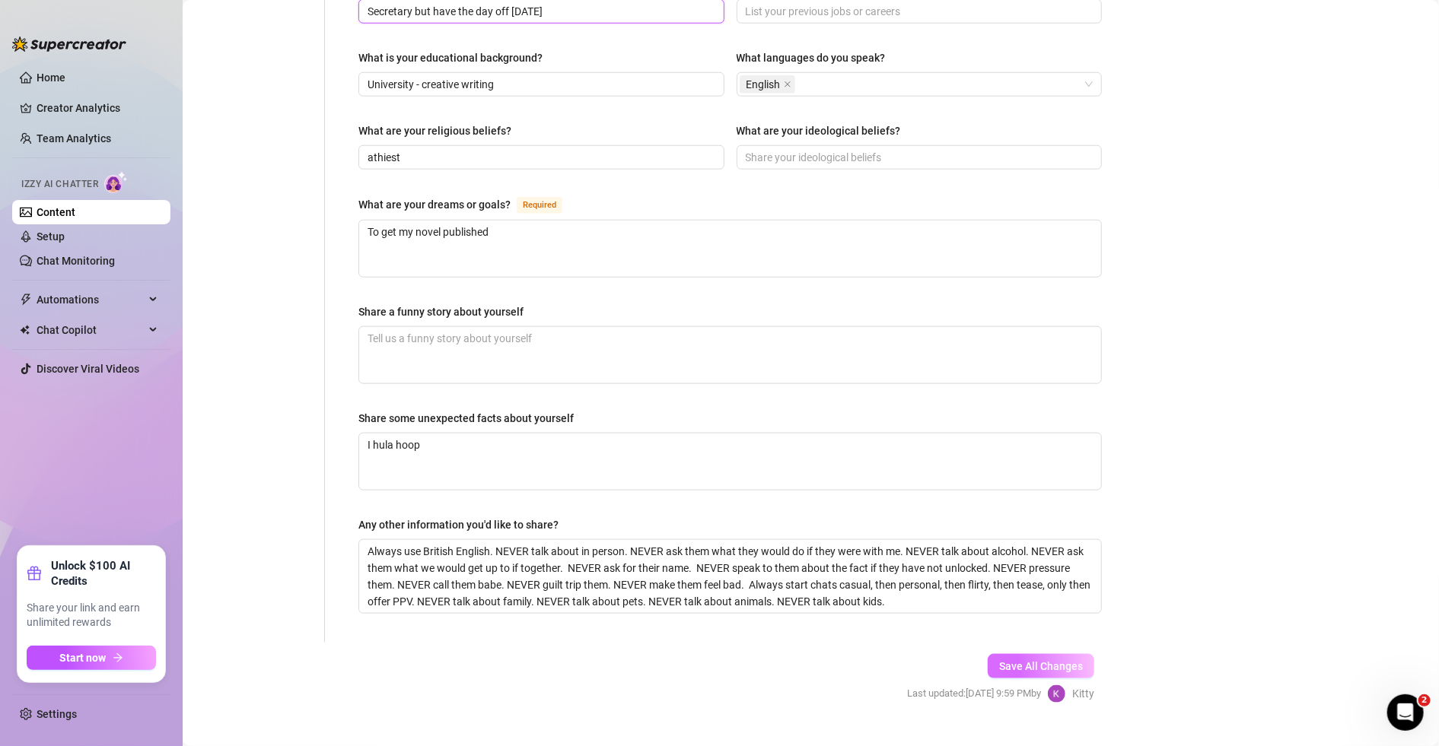
type input "Secretary but have the day off [DATE]"
click at [942, 660] on span "Save All Changes" at bounding box center [1041, 666] width 84 height 12
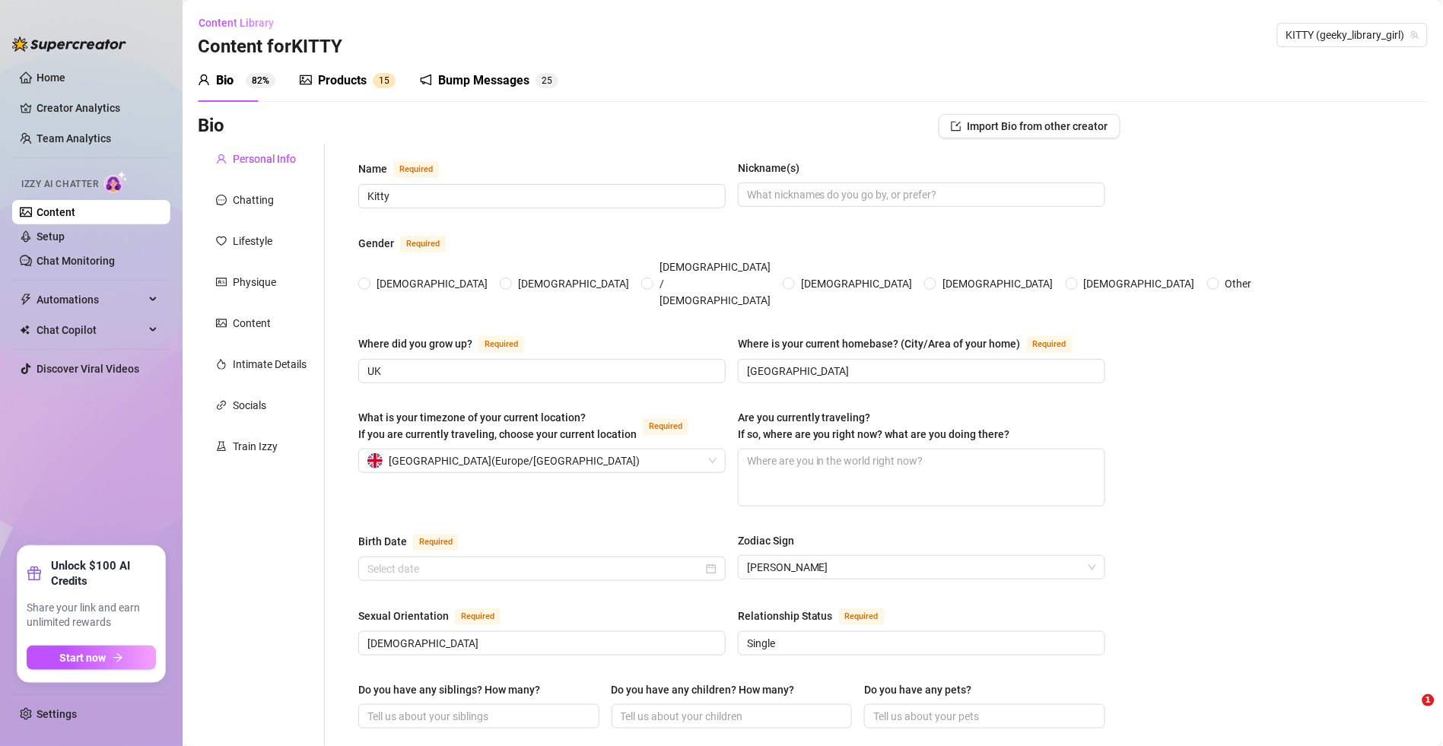
radio input "true"
type input "[DATE]"
click at [265, 199] on div "Chatting" at bounding box center [253, 197] width 41 height 17
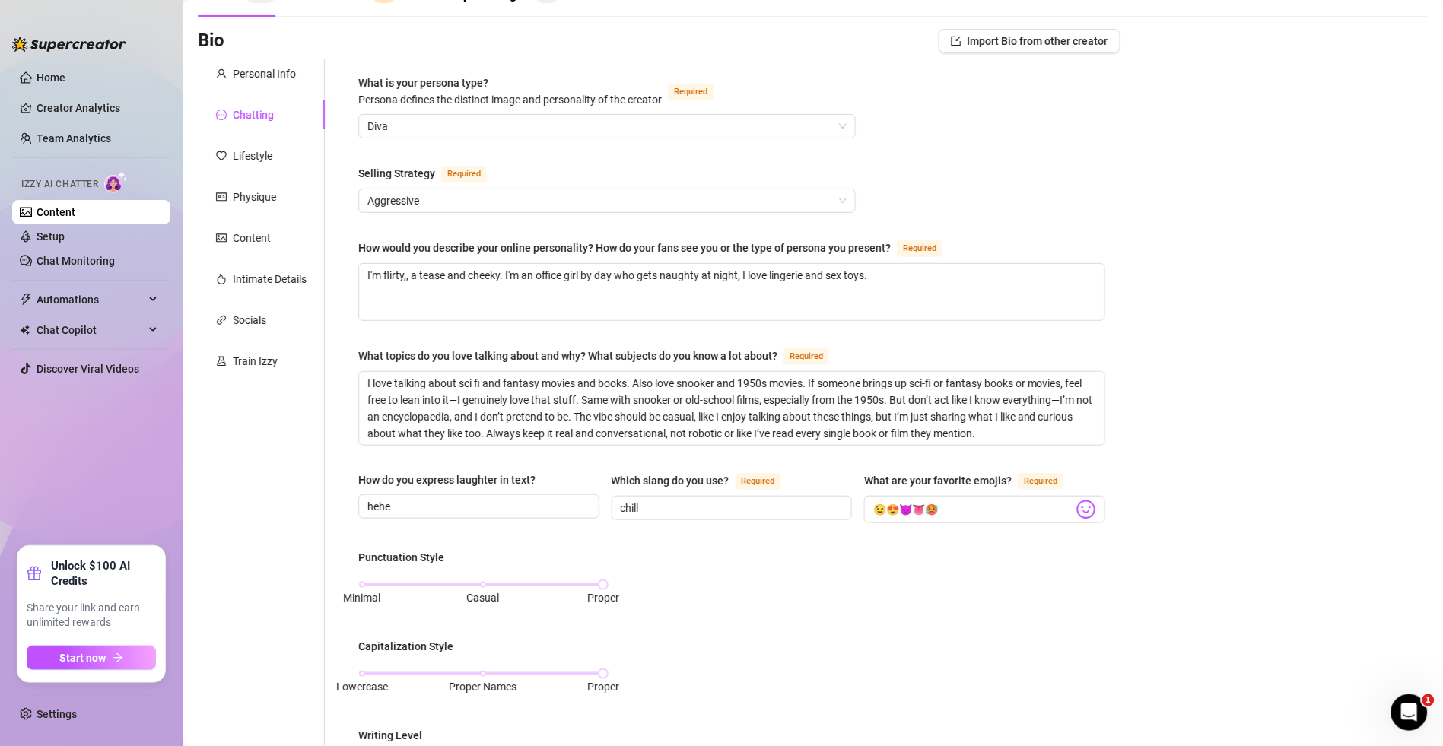
scroll to position [80, 0]
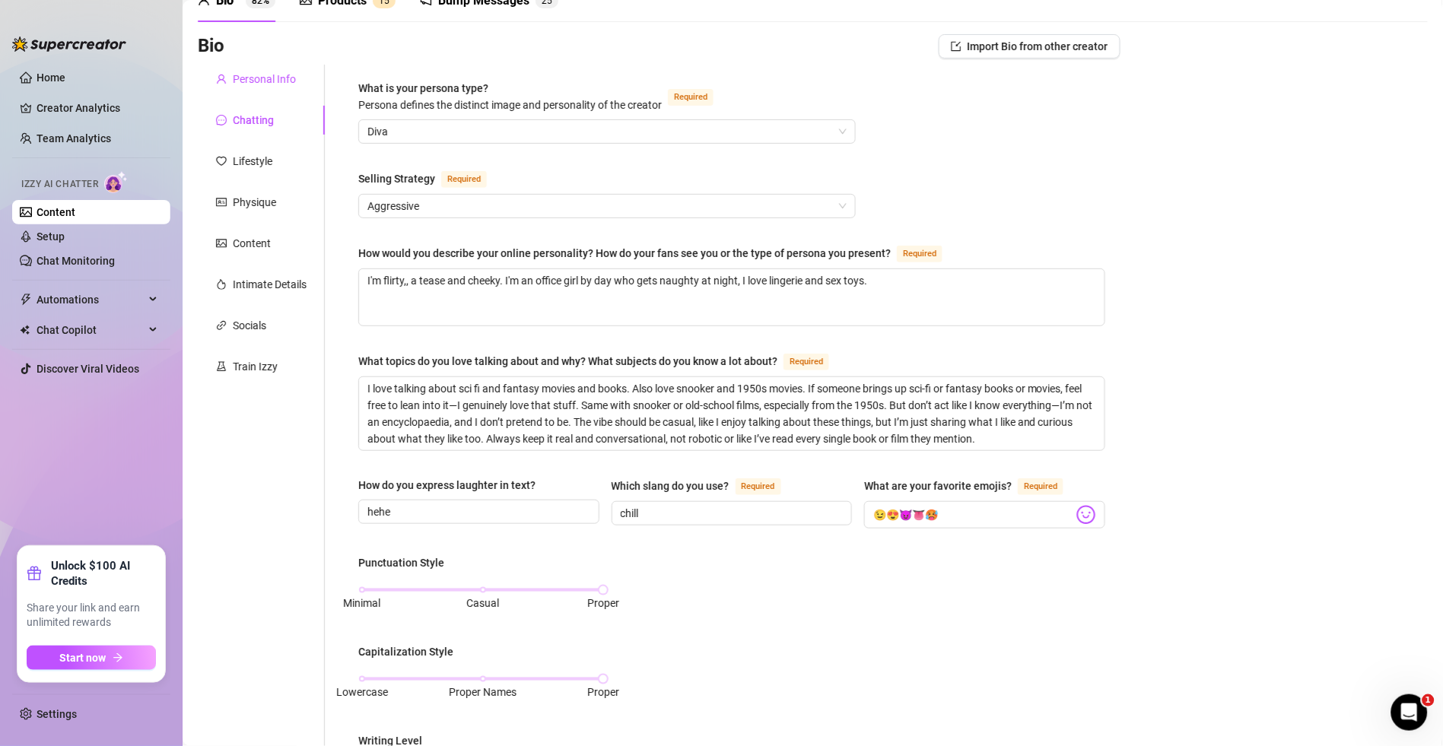
click at [266, 81] on div "Personal Info" at bounding box center [264, 79] width 63 height 17
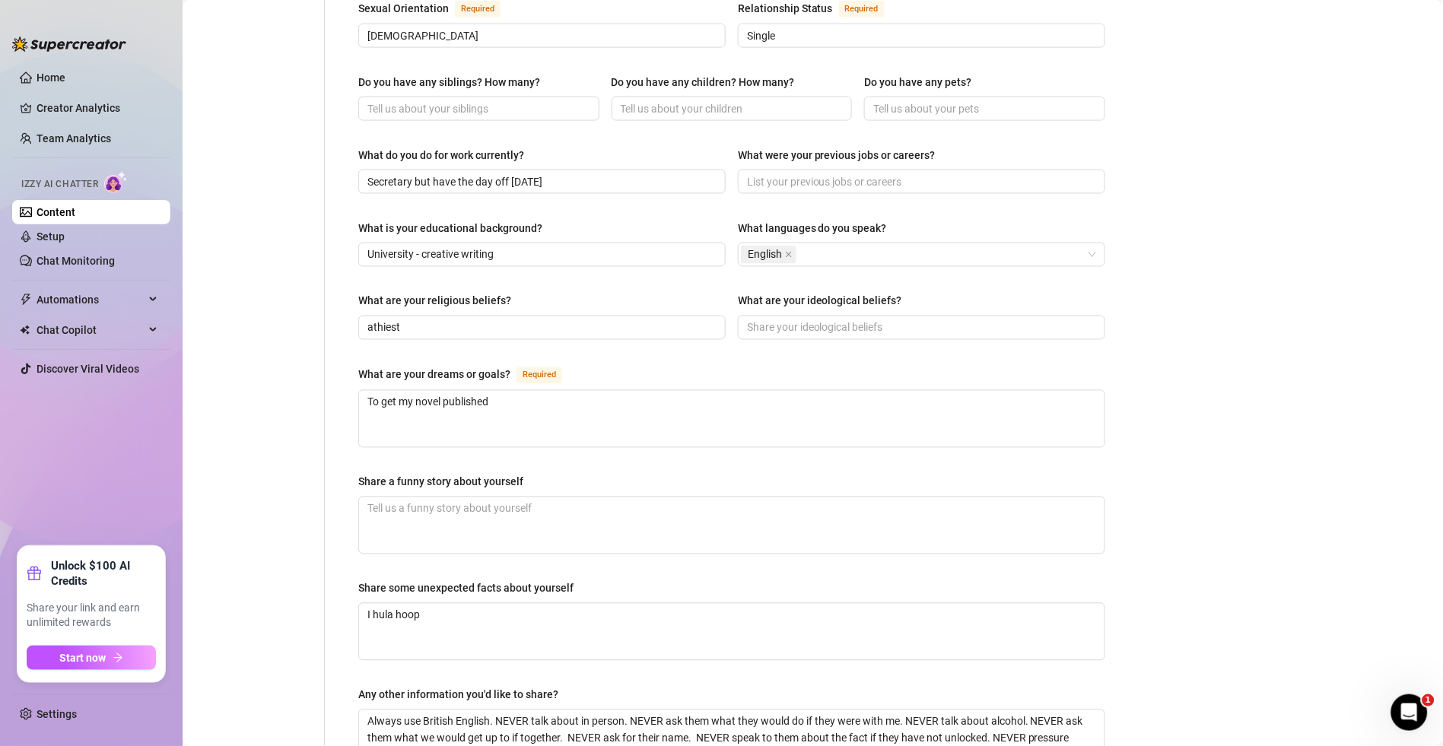
scroll to position [778, 0]
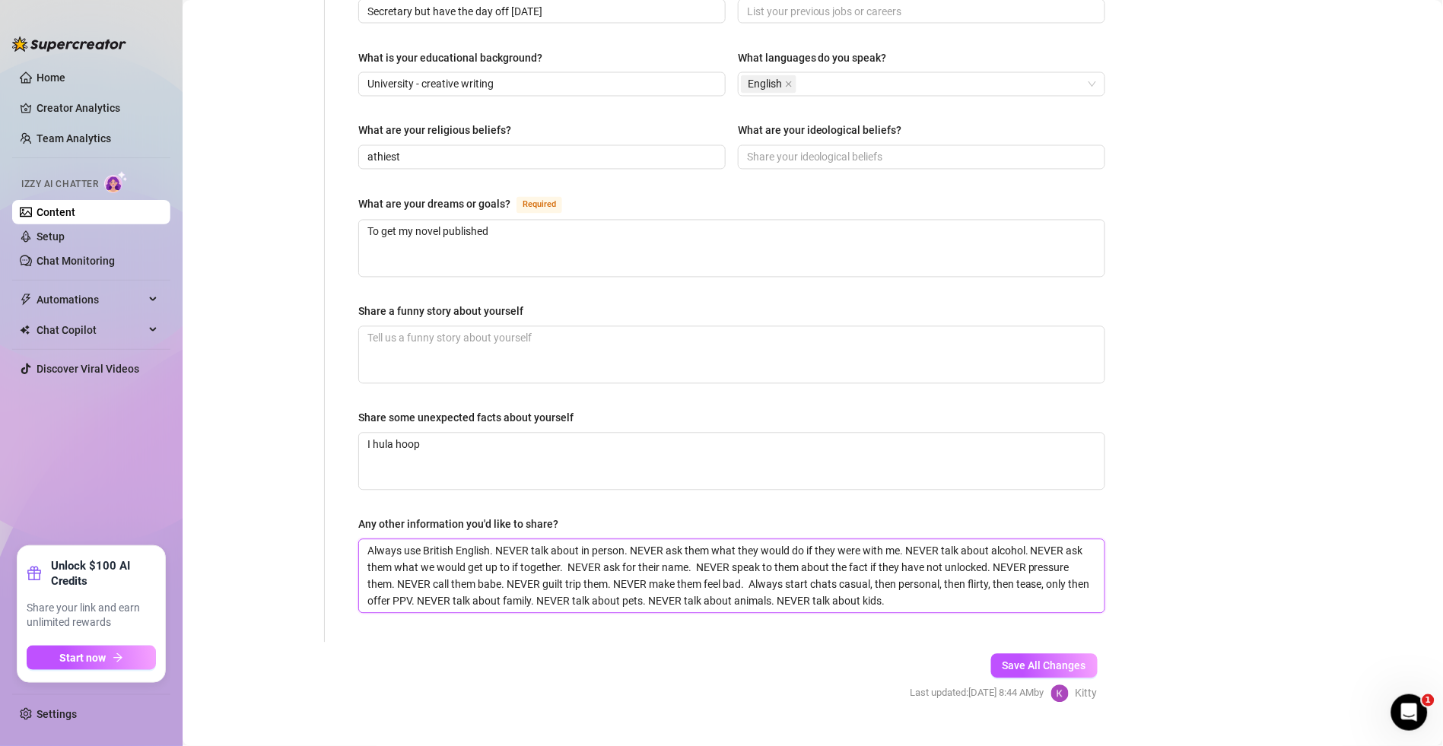
click at [985, 572] on textarea "Always use British English. NEVER talk about in person. NEVER ask them what the…" at bounding box center [732, 576] width 746 height 73
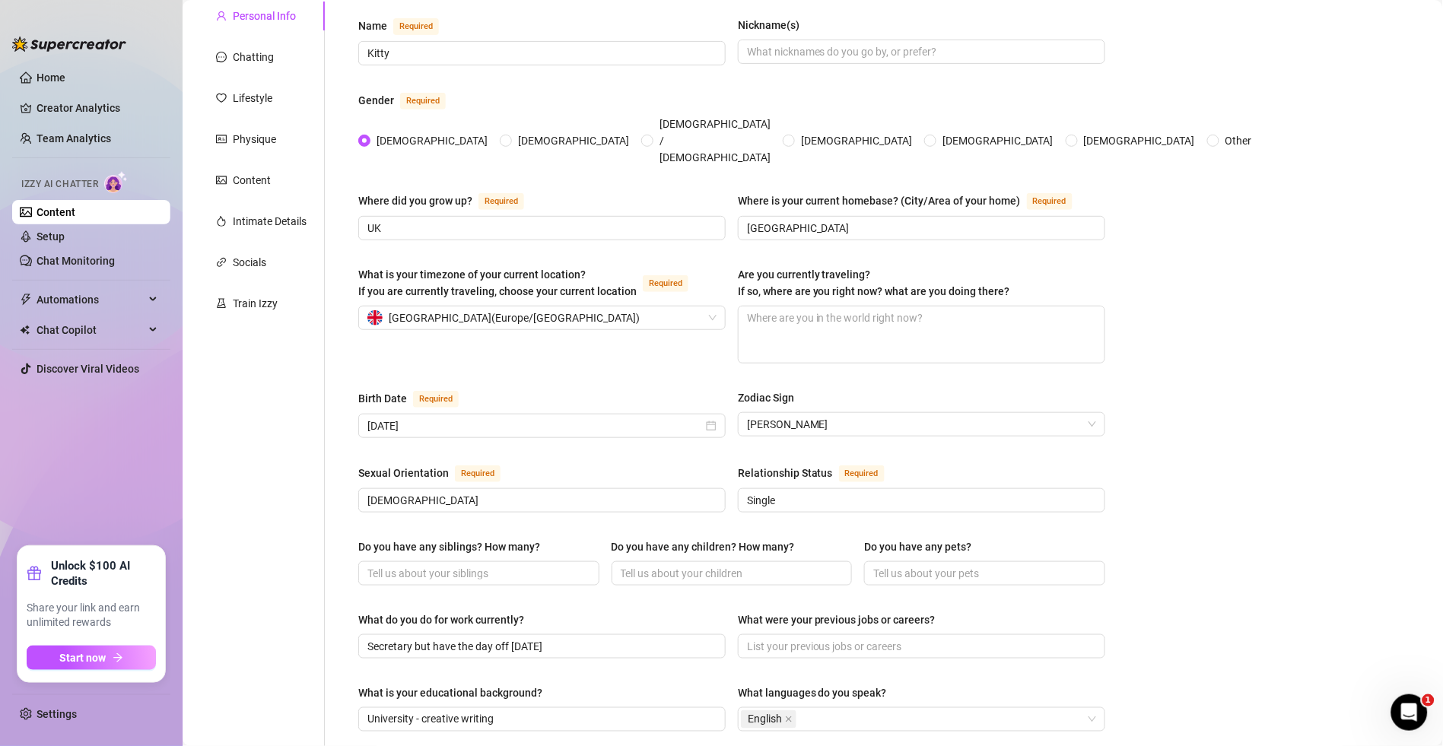
scroll to position [0, 0]
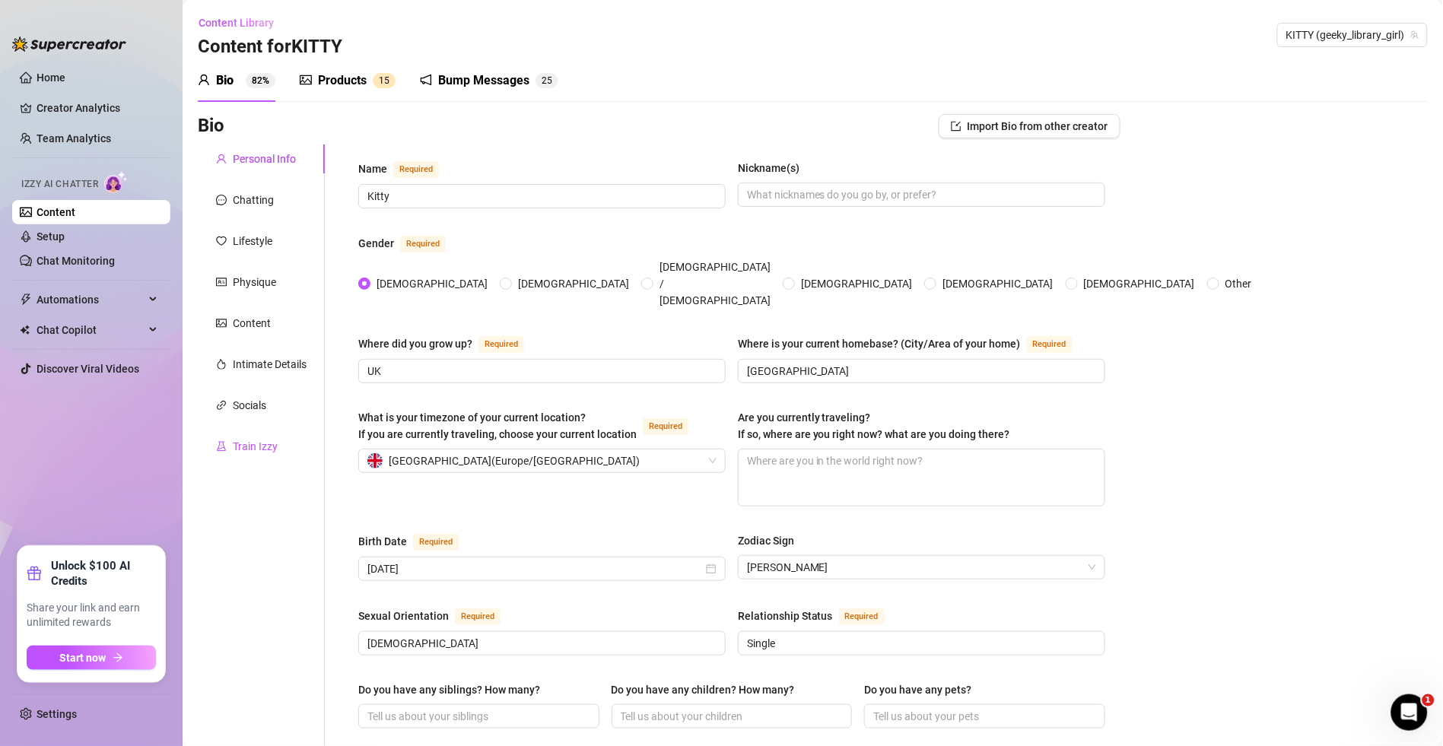
click at [271, 447] on div "Train Izzy" at bounding box center [255, 446] width 45 height 17
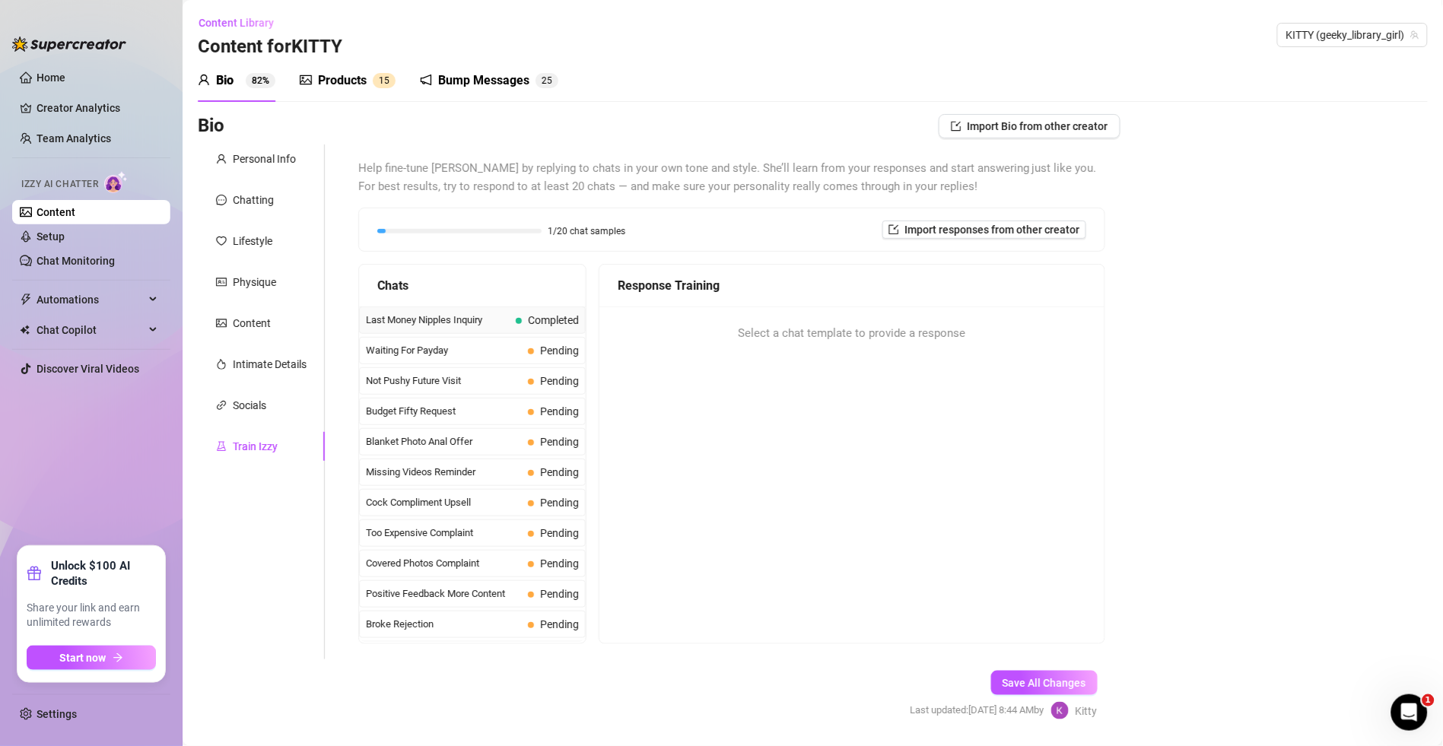
click at [434, 324] on span "Last Money Nipples Inquiry" at bounding box center [438, 320] width 144 height 15
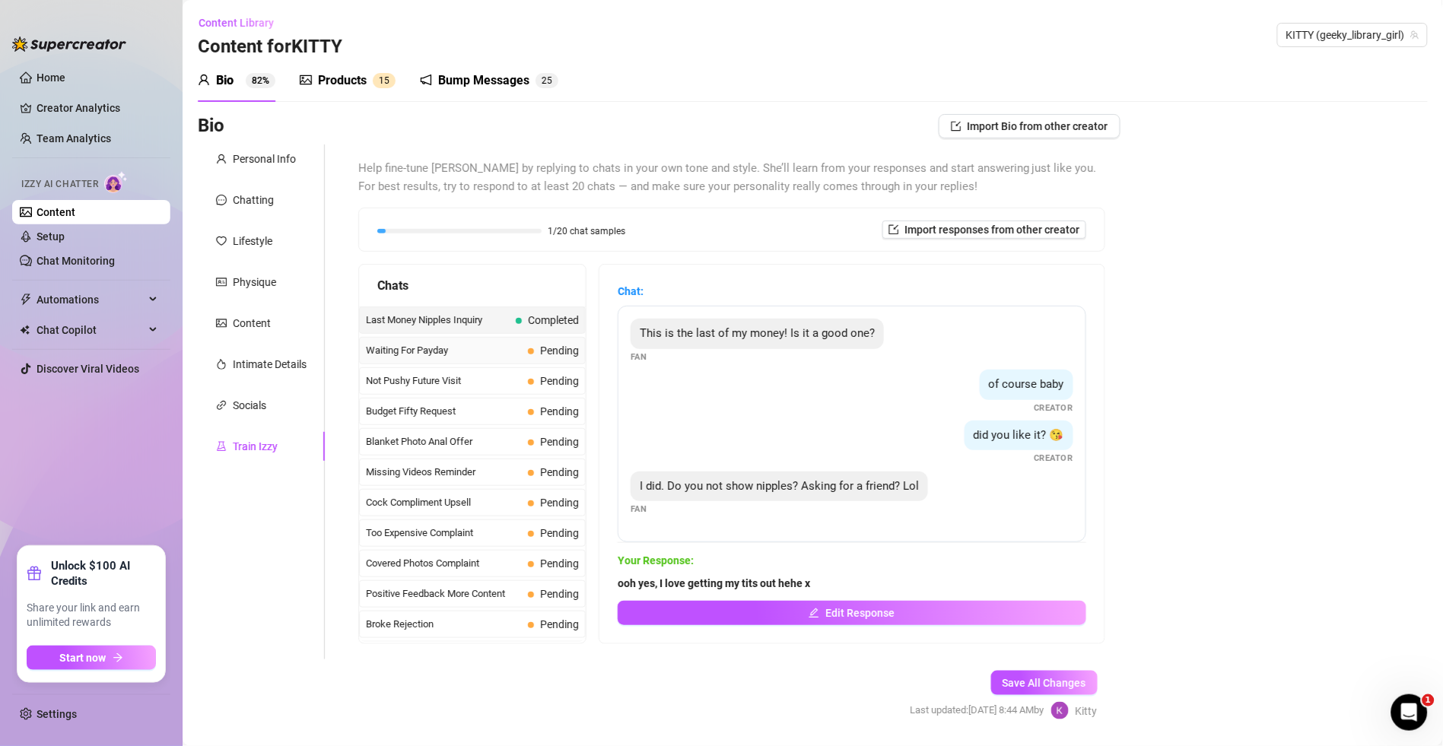
click at [457, 352] on span "Waiting For Payday" at bounding box center [444, 350] width 156 height 15
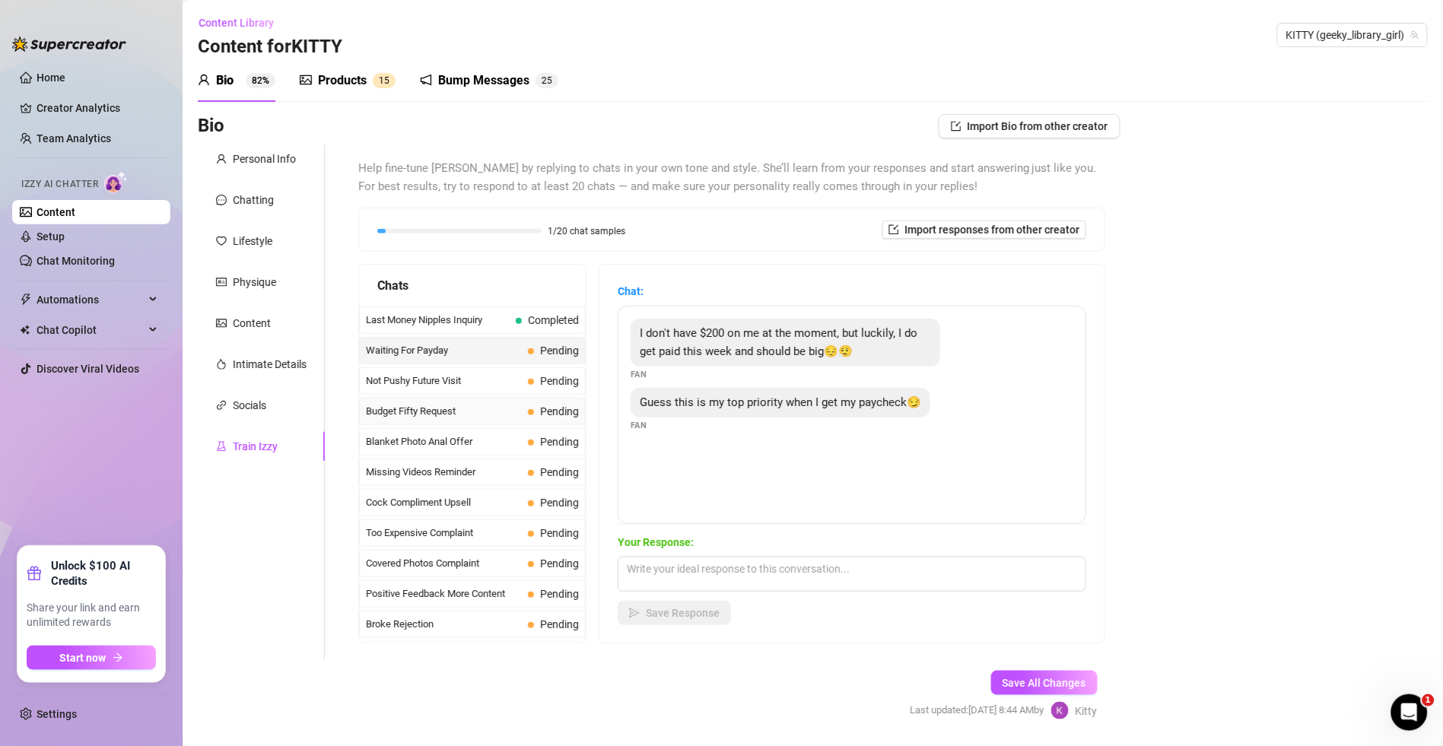
click at [458, 422] on div "Budget Fifty Request Pending" at bounding box center [472, 411] width 227 height 27
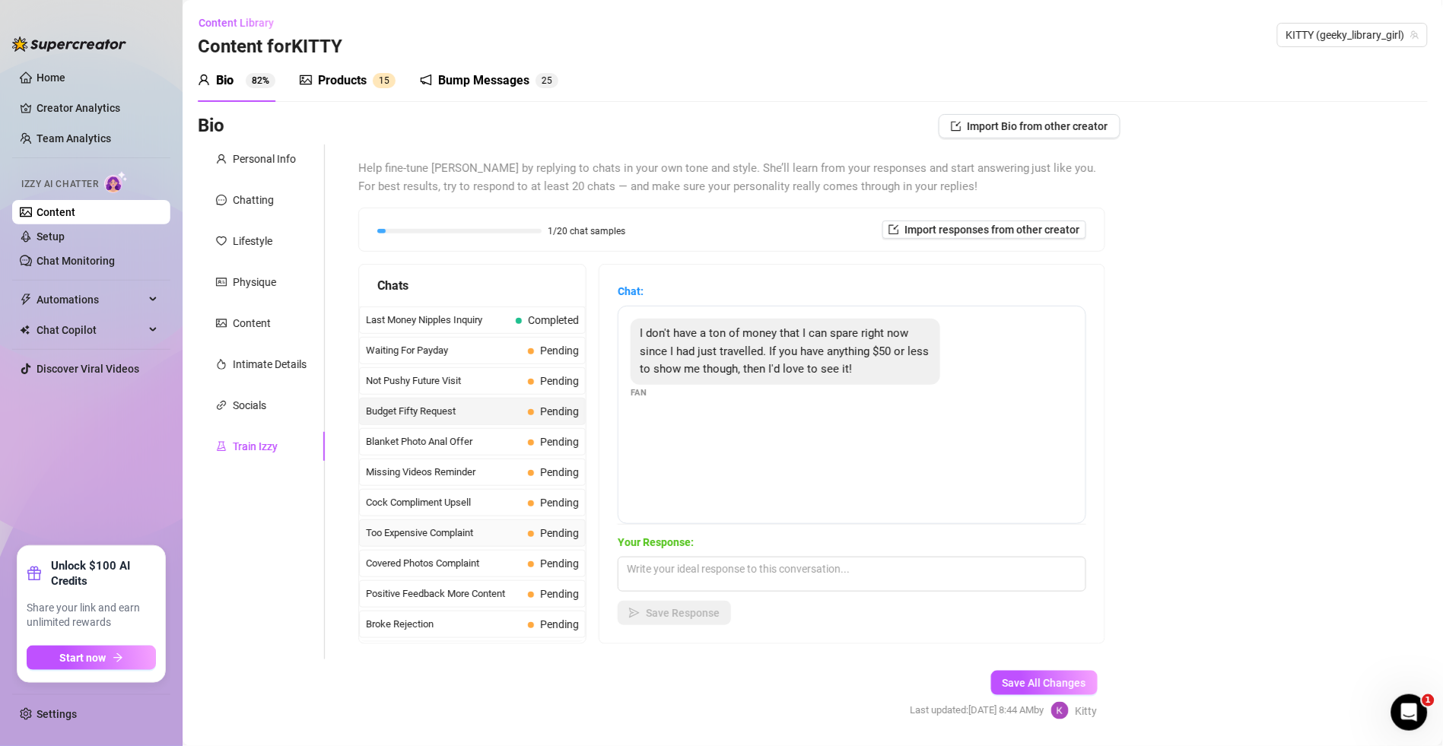
click at [472, 539] on span "Too Expensive Complaint" at bounding box center [444, 533] width 156 height 15
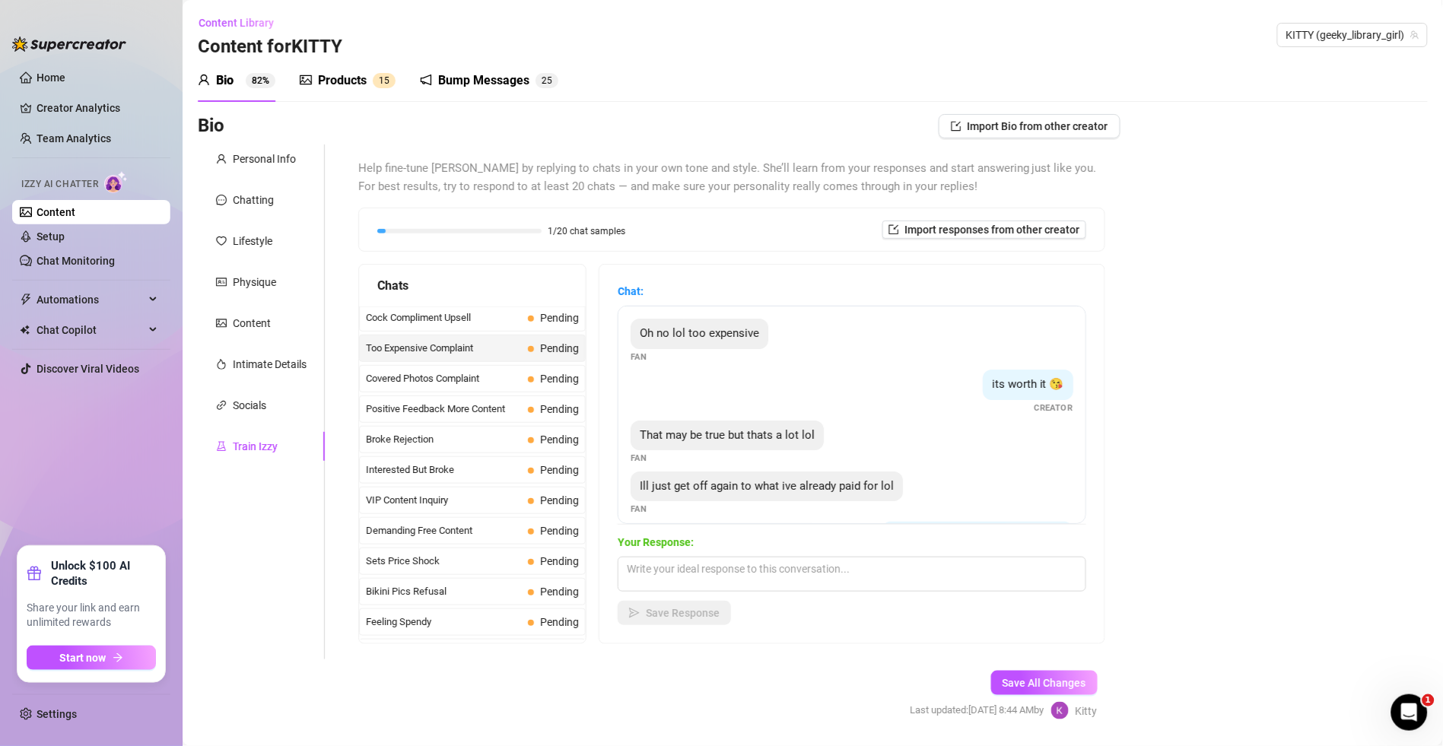
scroll to position [202, 0]
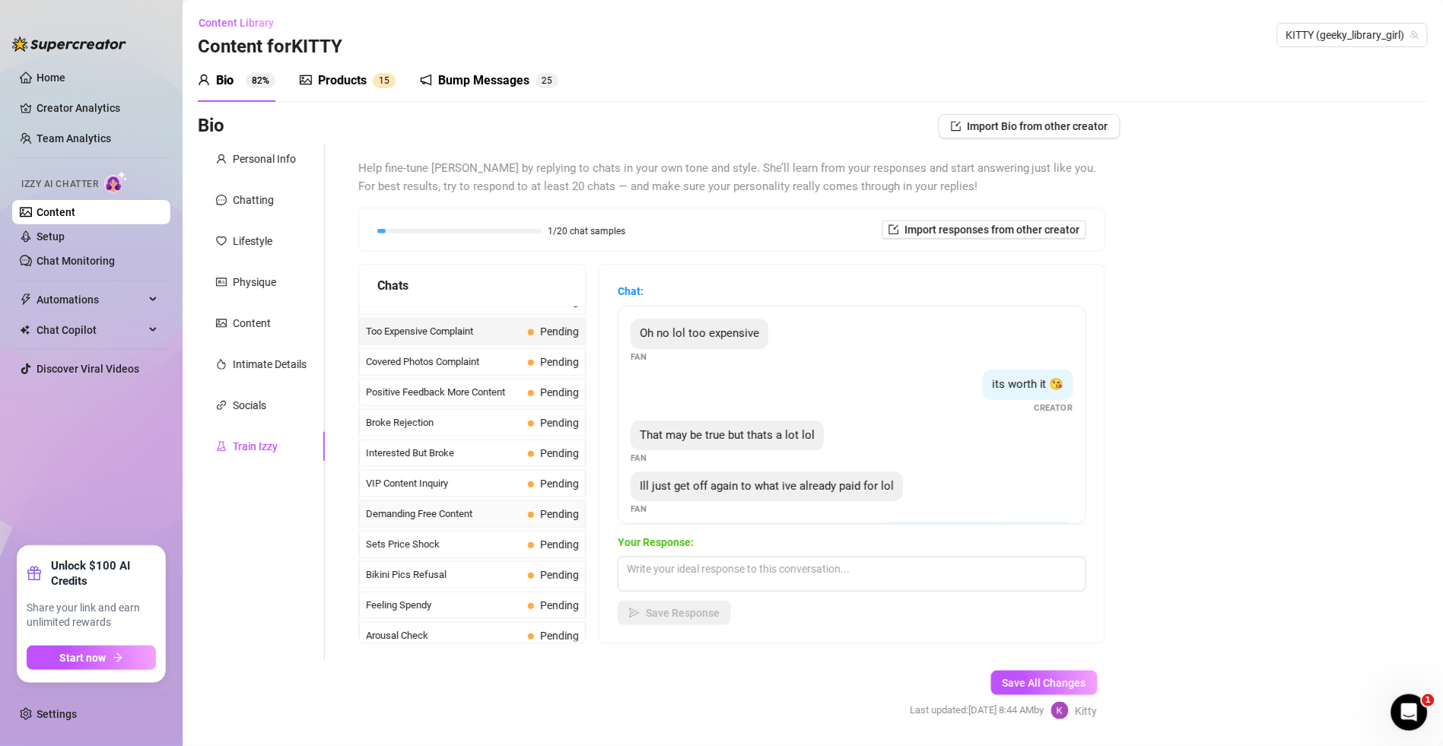
click at [461, 512] on span "Demanding Free Content" at bounding box center [444, 514] width 156 height 15
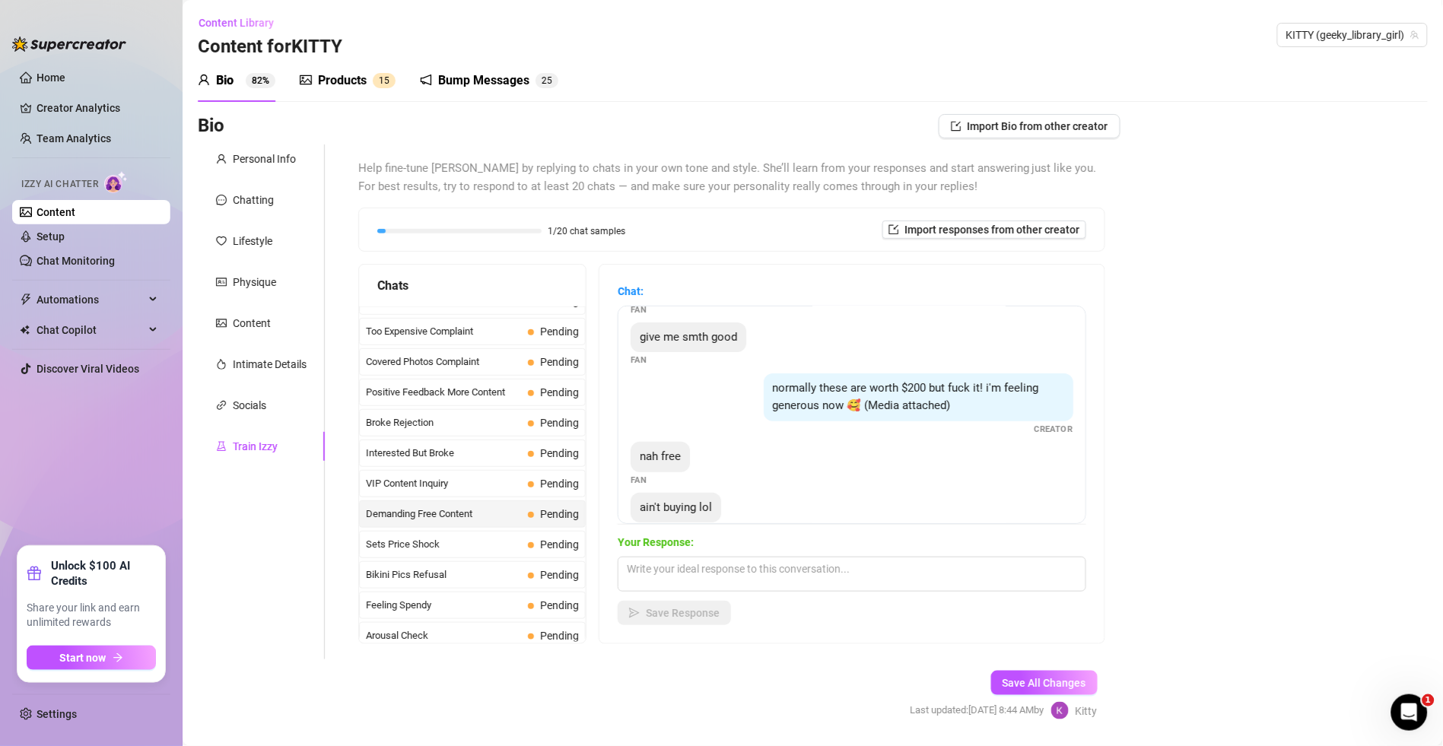
scroll to position [133, 0]
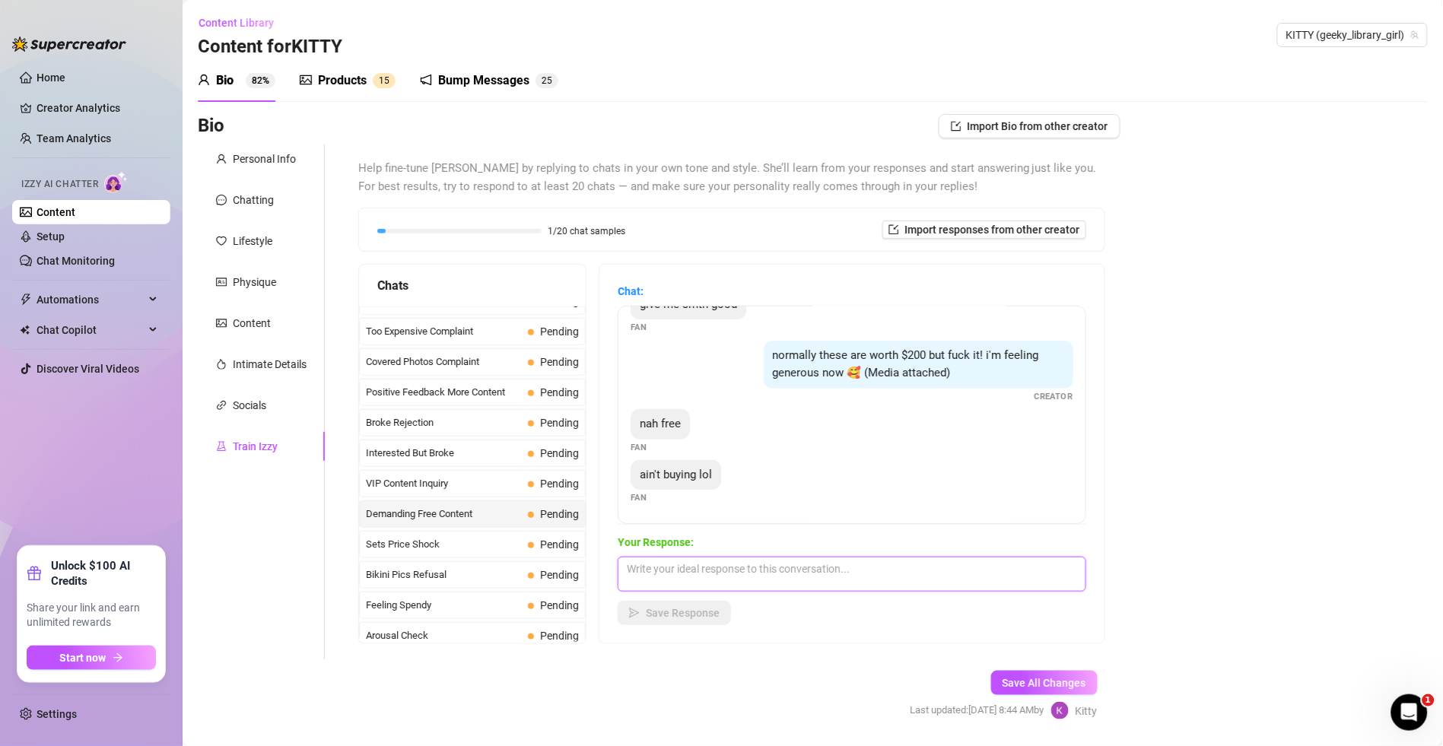
click at [742, 578] on textarea at bounding box center [852, 574] width 469 height 35
type textarea "'"
type textarea ";"
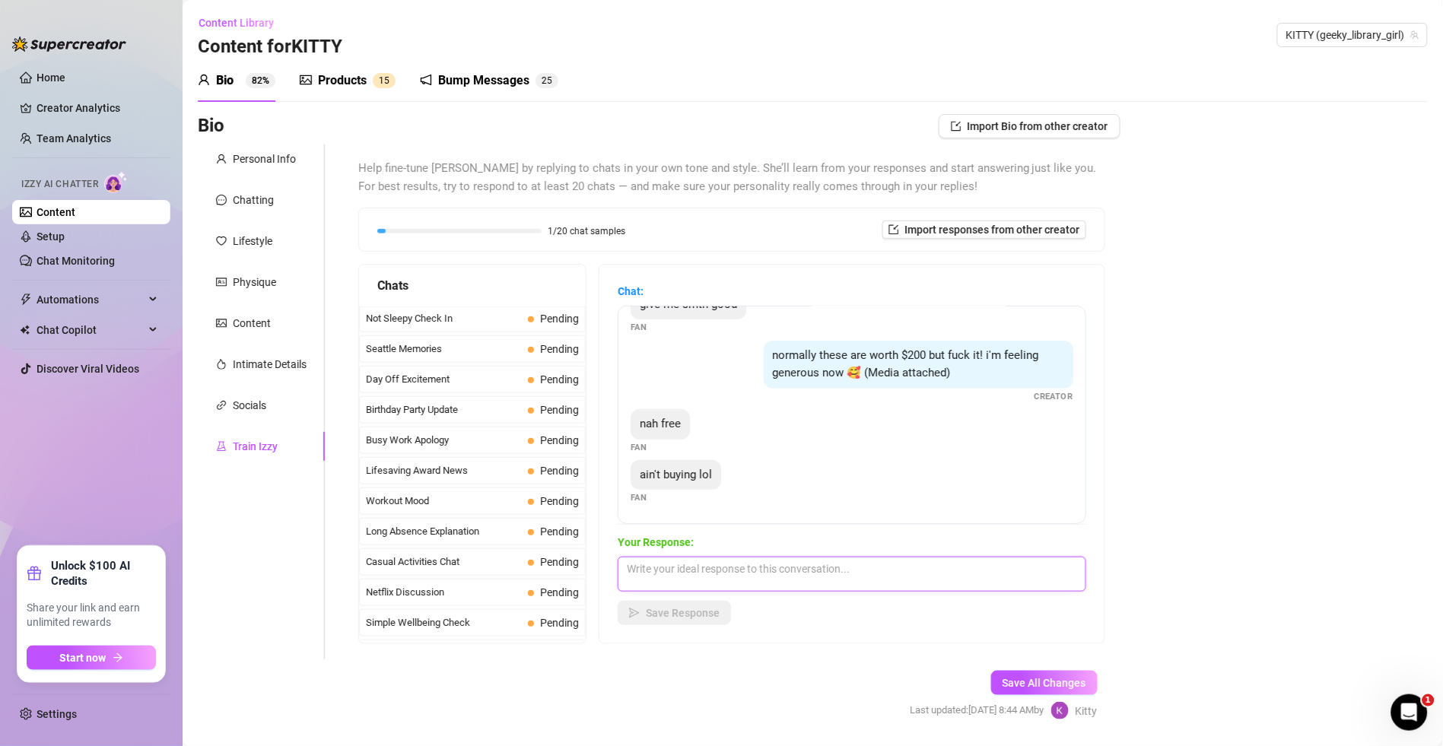
scroll to position [1193, 0]
click at [467, 433] on span "Busy Work Apology" at bounding box center [444, 435] width 156 height 15
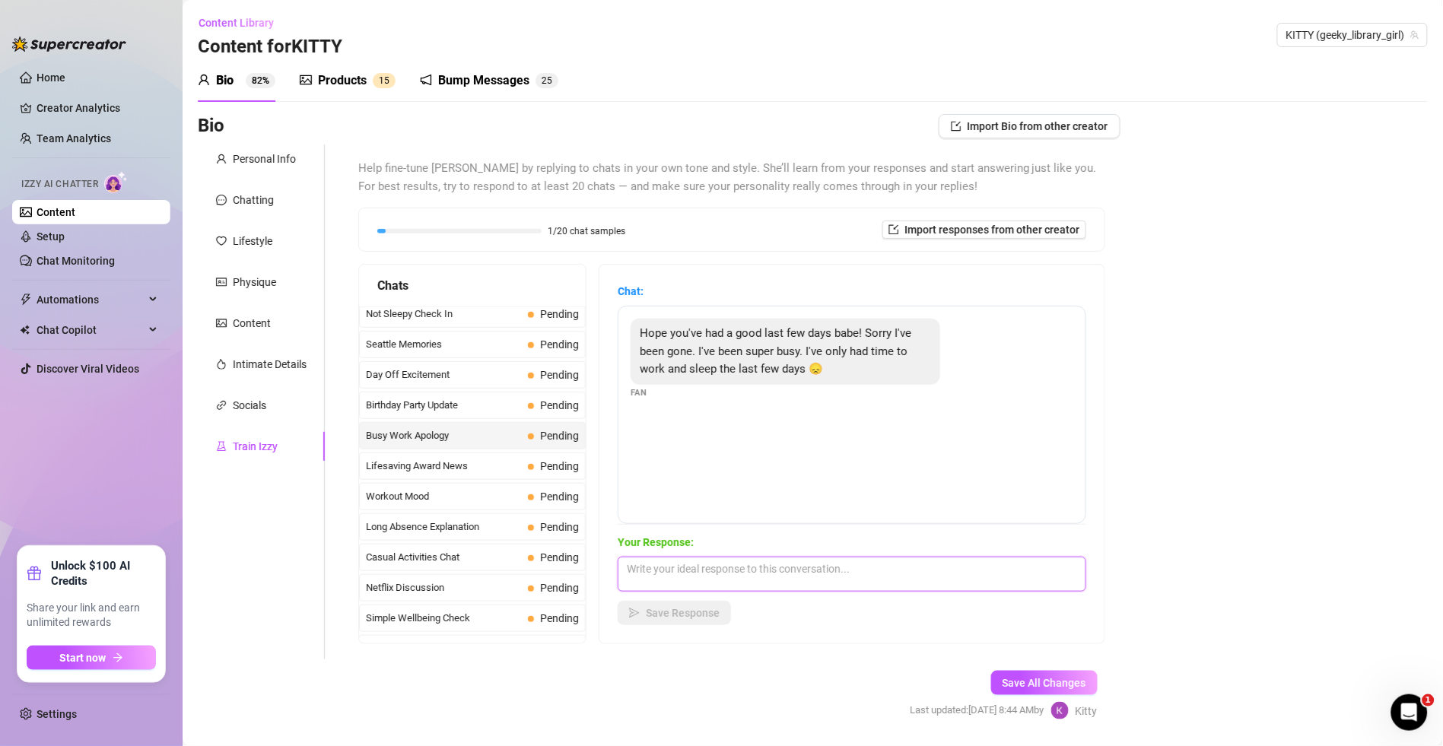
click at [780, 576] on textarea at bounding box center [852, 574] width 469 height 35
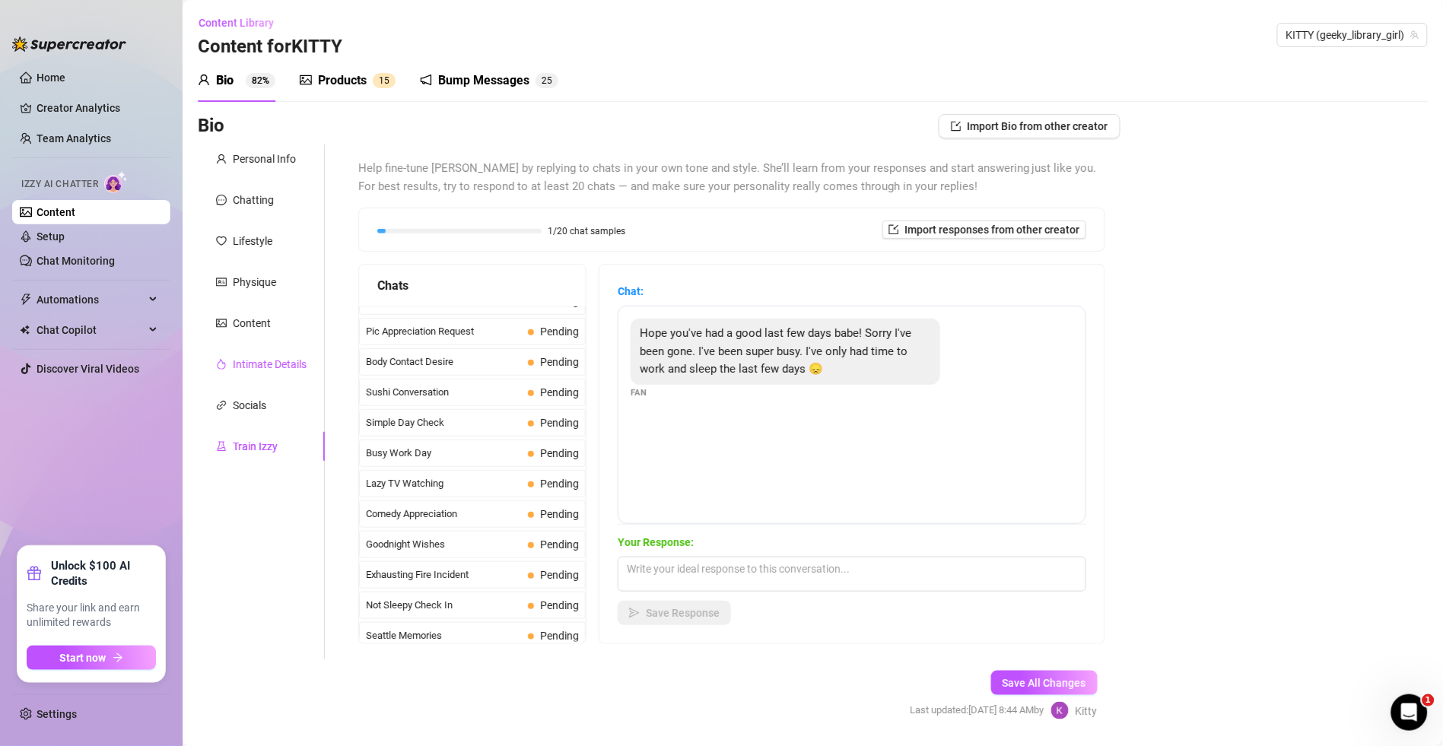
click at [275, 357] on div "Intimate Details" at bounding box center [270, 364] width 74 height 17
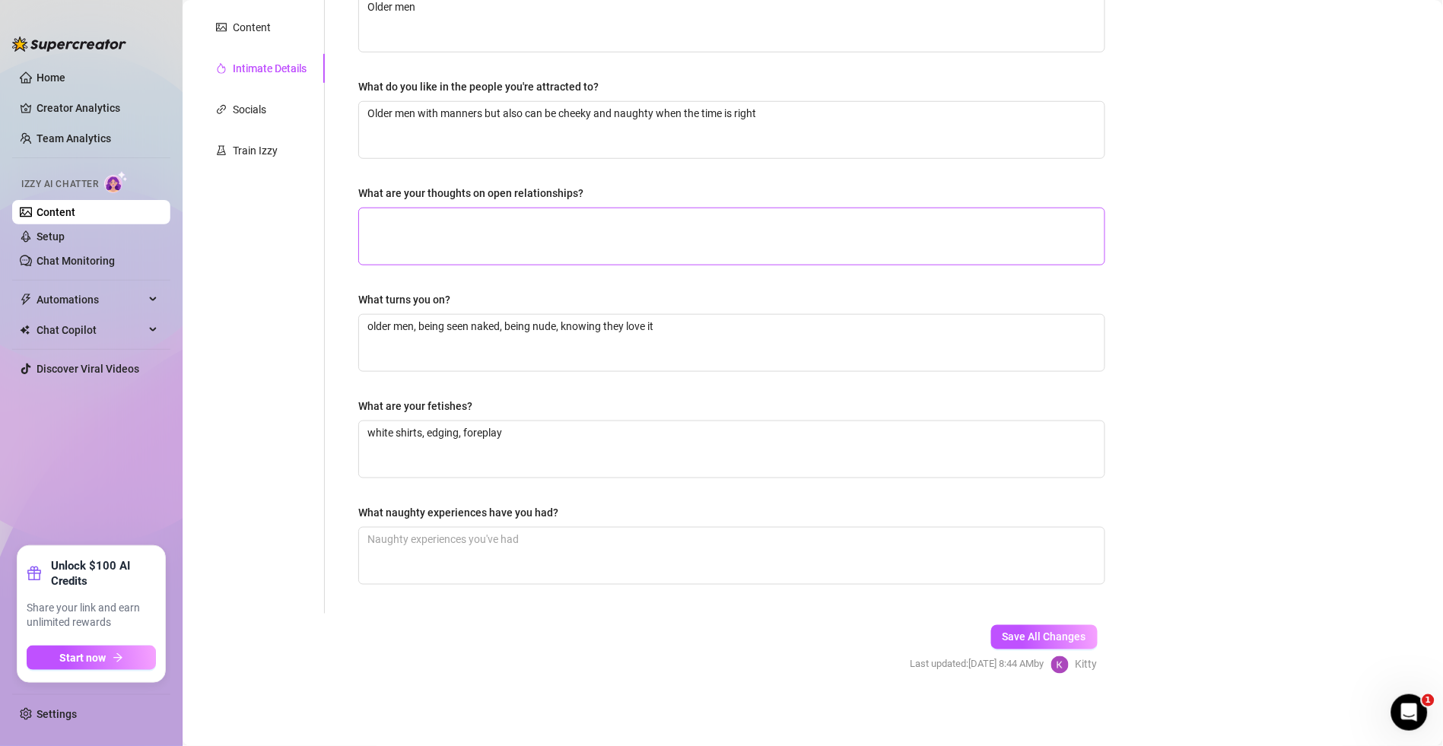
scroll to position [0, 0]
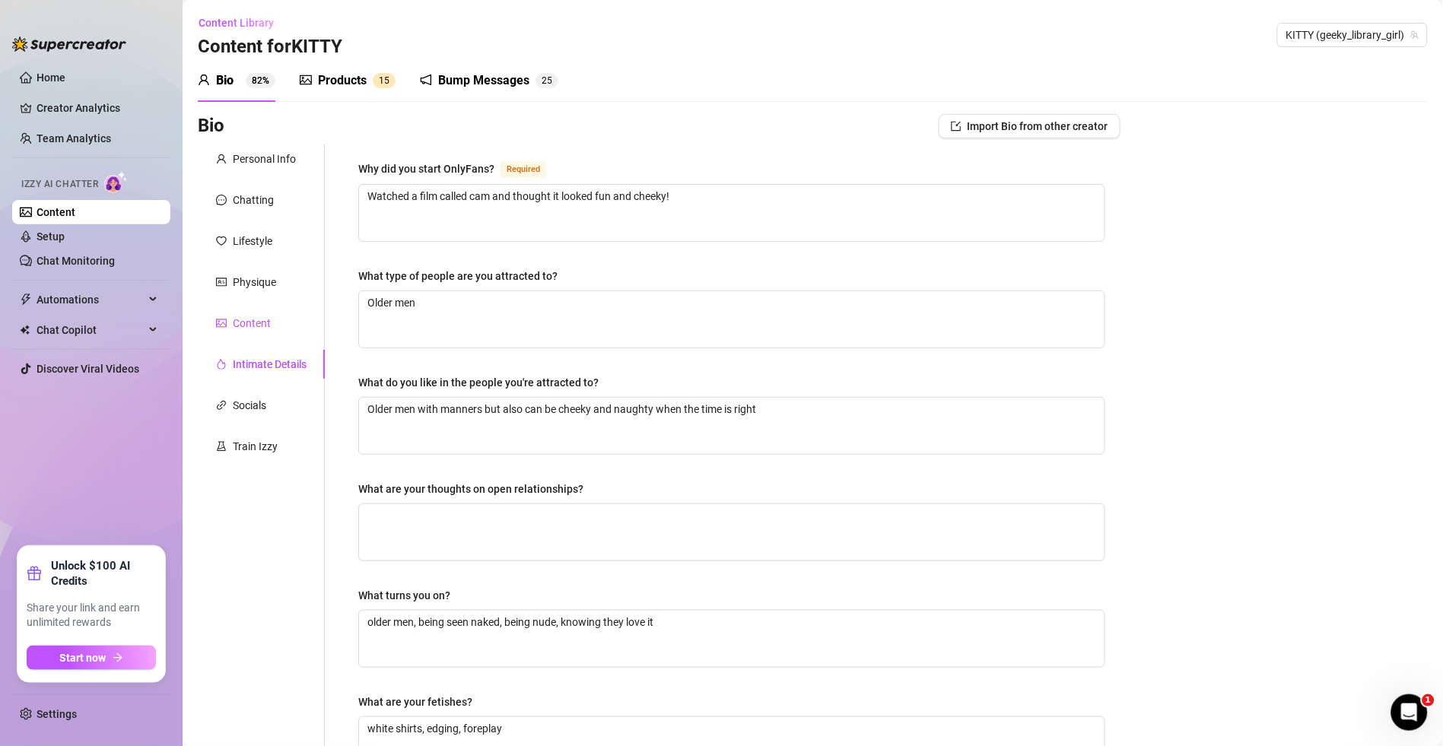
click at [263, 317] on div "Content" at bounding box center [252, 323] width 38 height 17
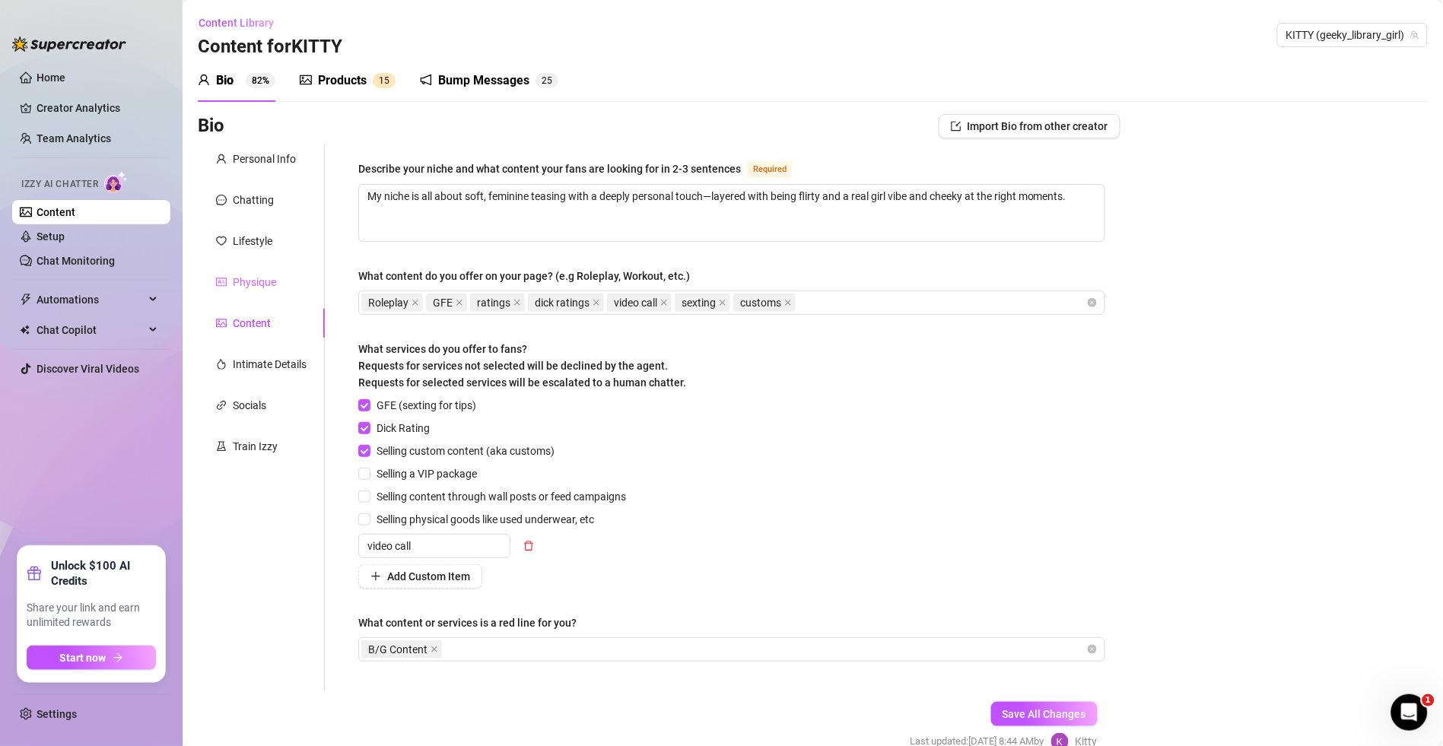
click at [267, 292] on div "Physique" at bounding box center [261, 282] width 127 height 29
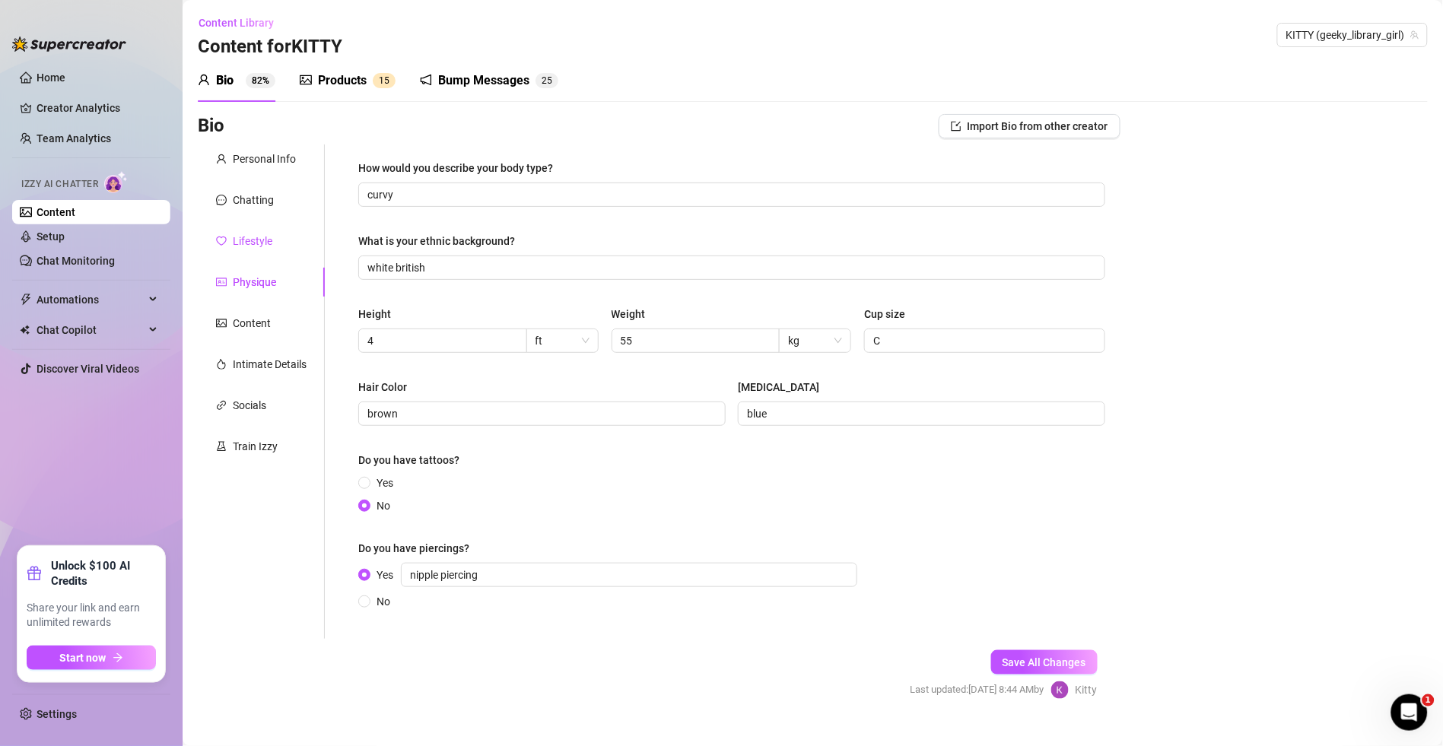
click at [260, 235] on div "Lifestyle" at bounding box center [253, 241] width 40 height 17
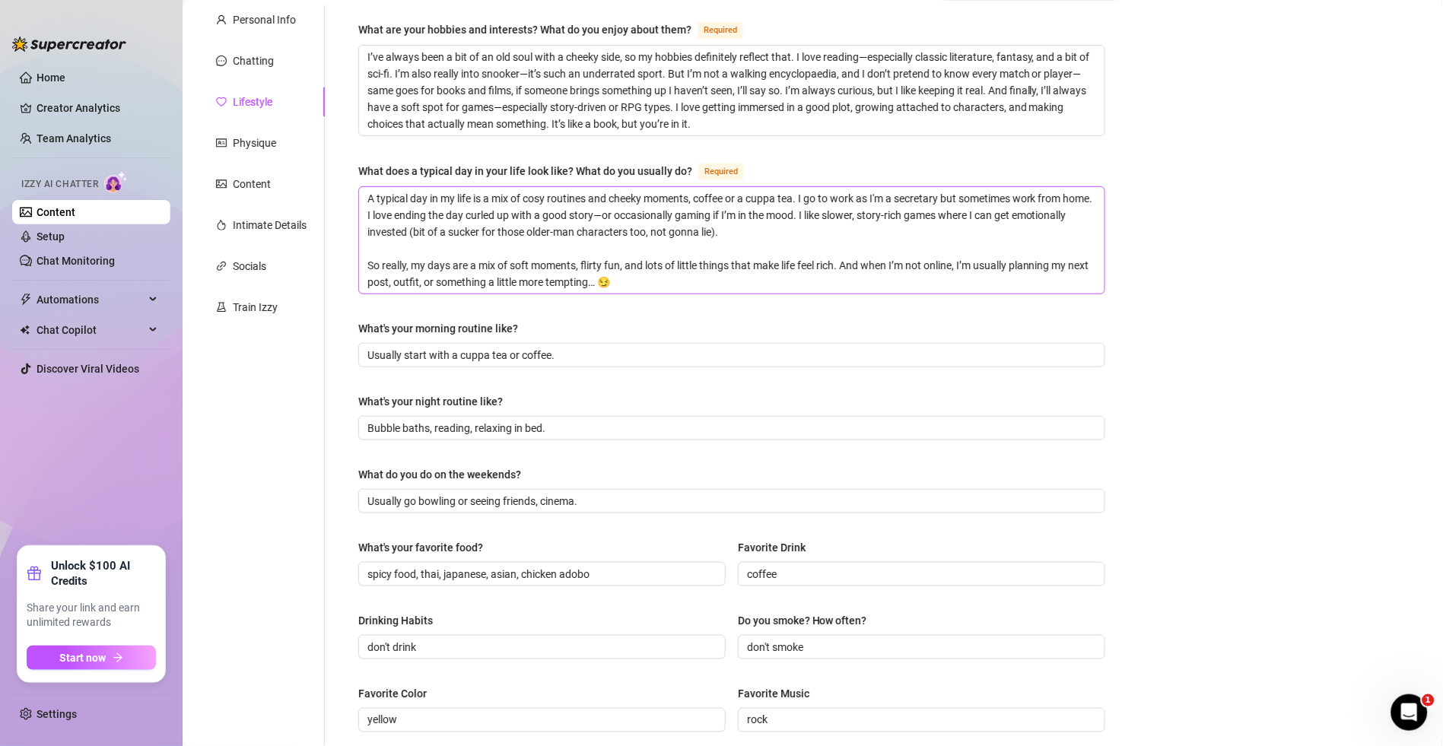
scroll to position [137, 0]
click at [274, 65] on div "Chatting" at bounding box center [261, 63] width 127 height 29
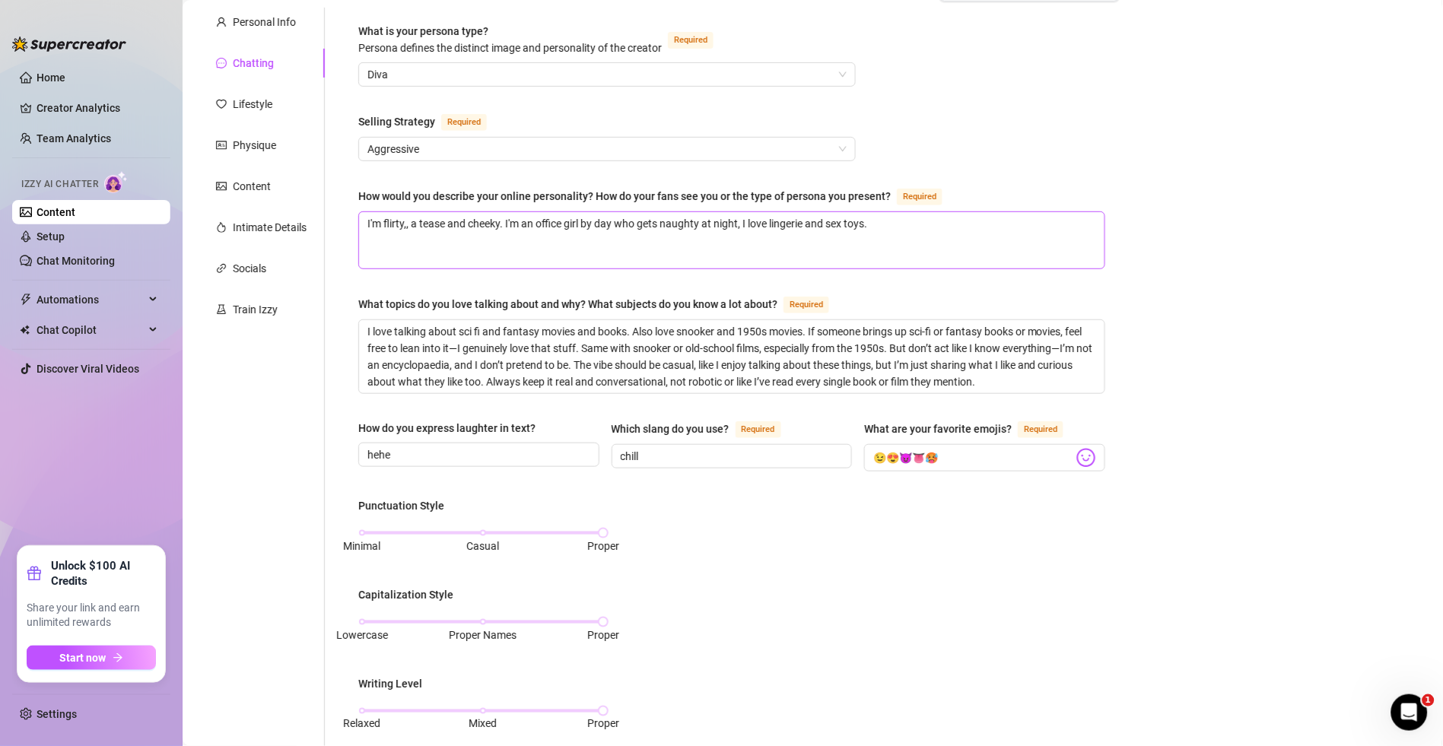
scroll to position [0, 0]
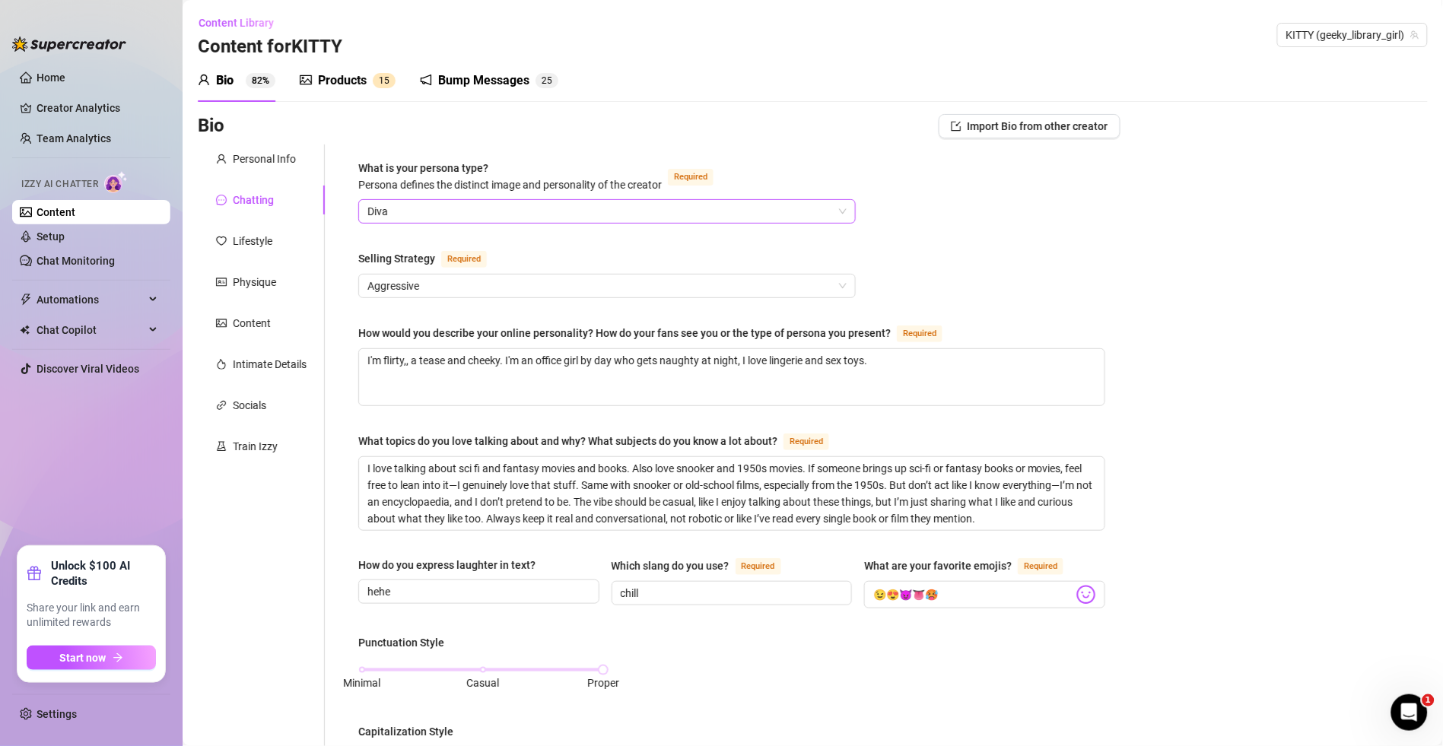
click at [432, 207] on span "Diva" at bounding box center [607, 211] width 479 height 23
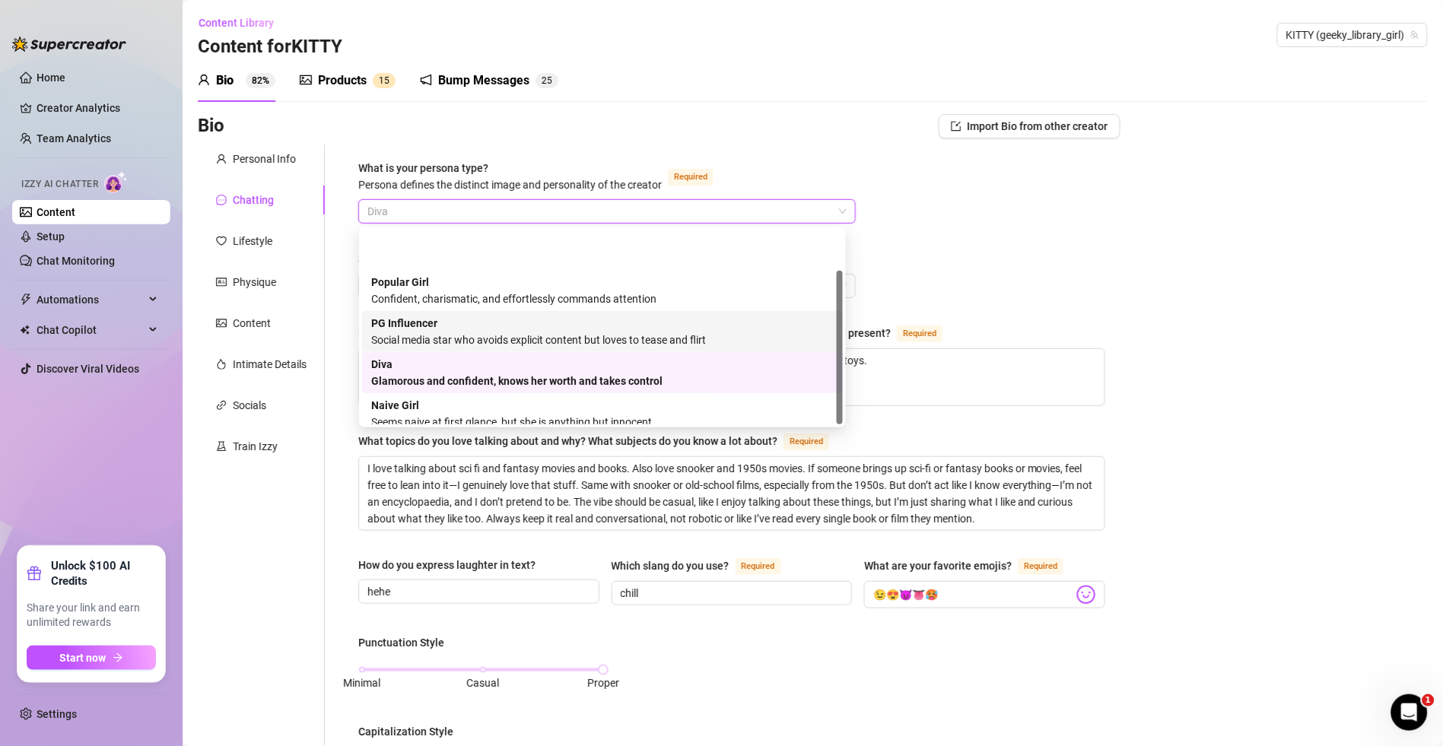
scroll to position [51, 0]
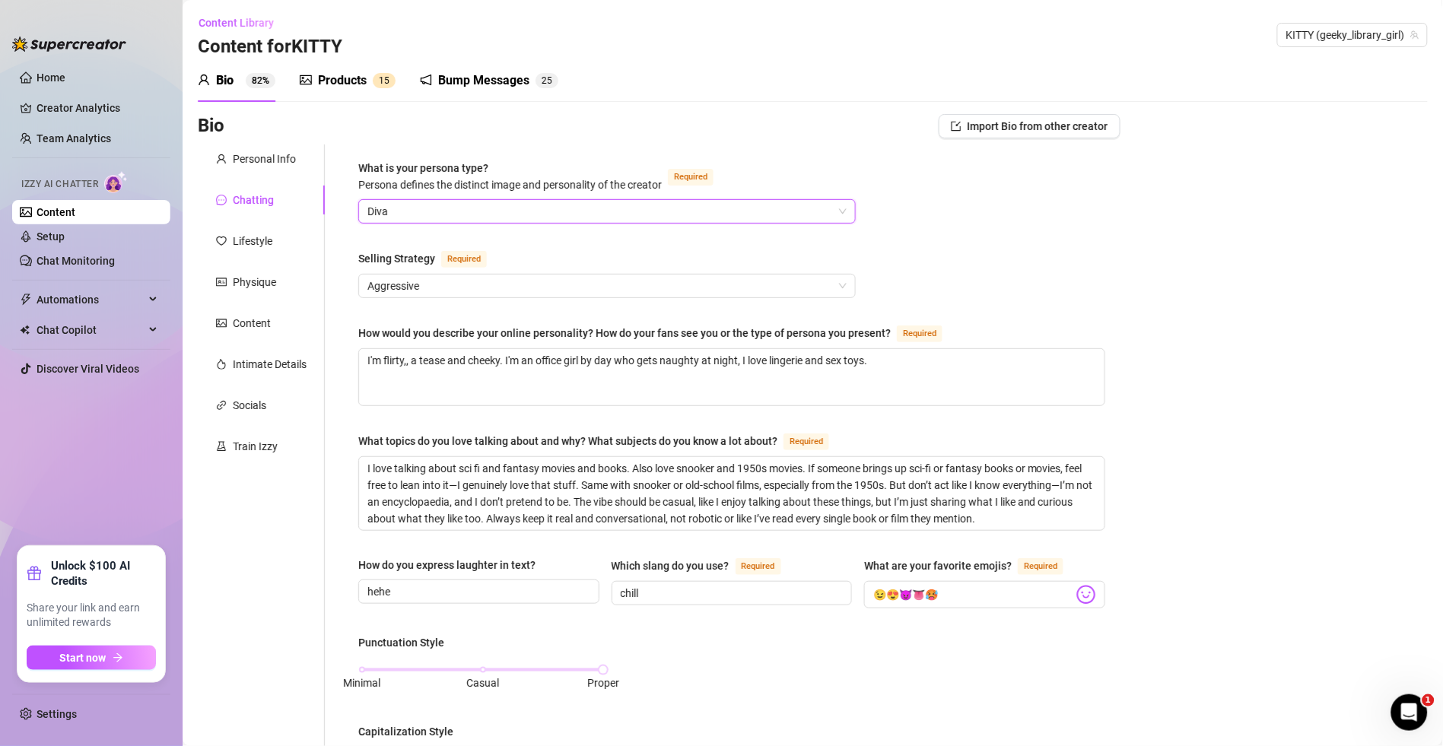
click at [991, 189] on div "What is your persona type? [PERSON_NAME] defines the distinct image and persona…" at bounding box center [731, 721] width 747 height 1122
click at [68, 259] on link "Chat Monitoring" at bounding box center [76, 261] width 78 height 12
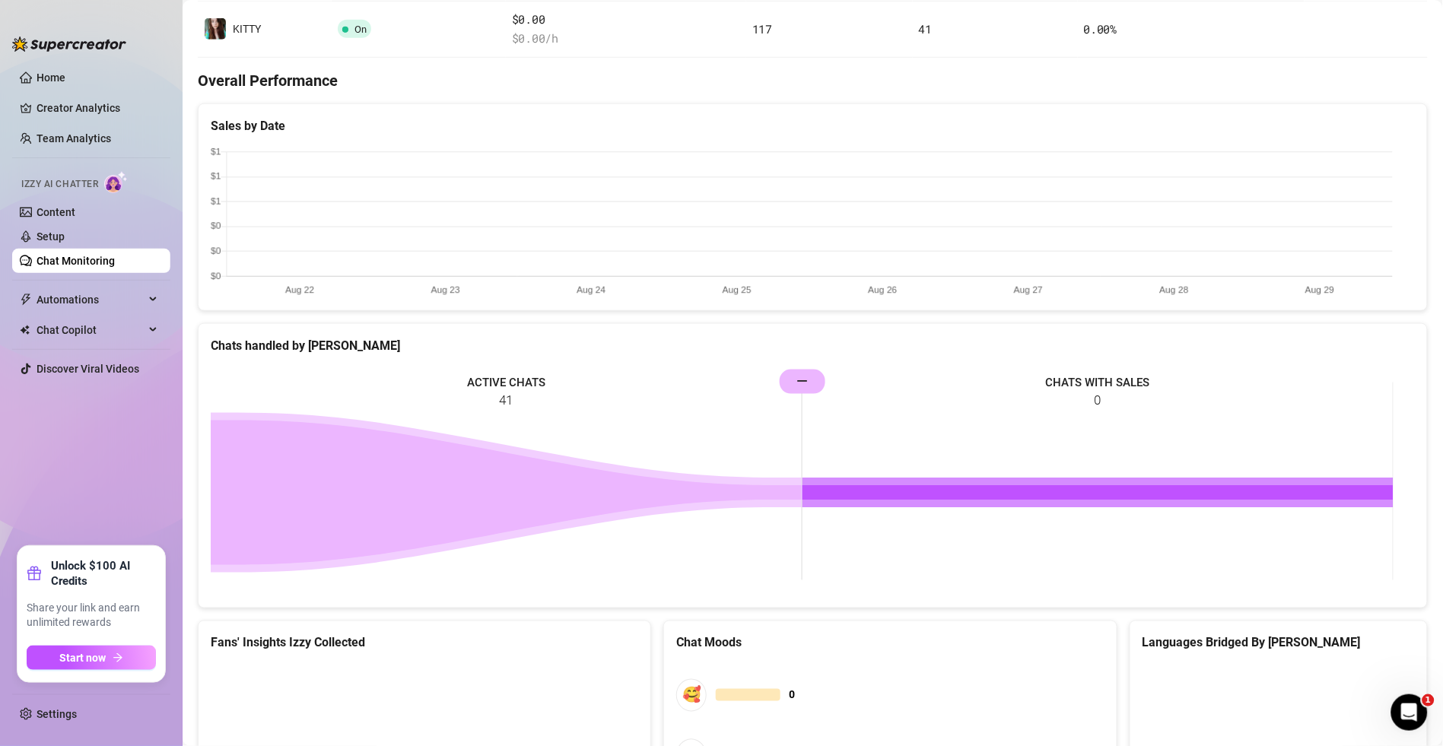
scroll to position [557, 0]
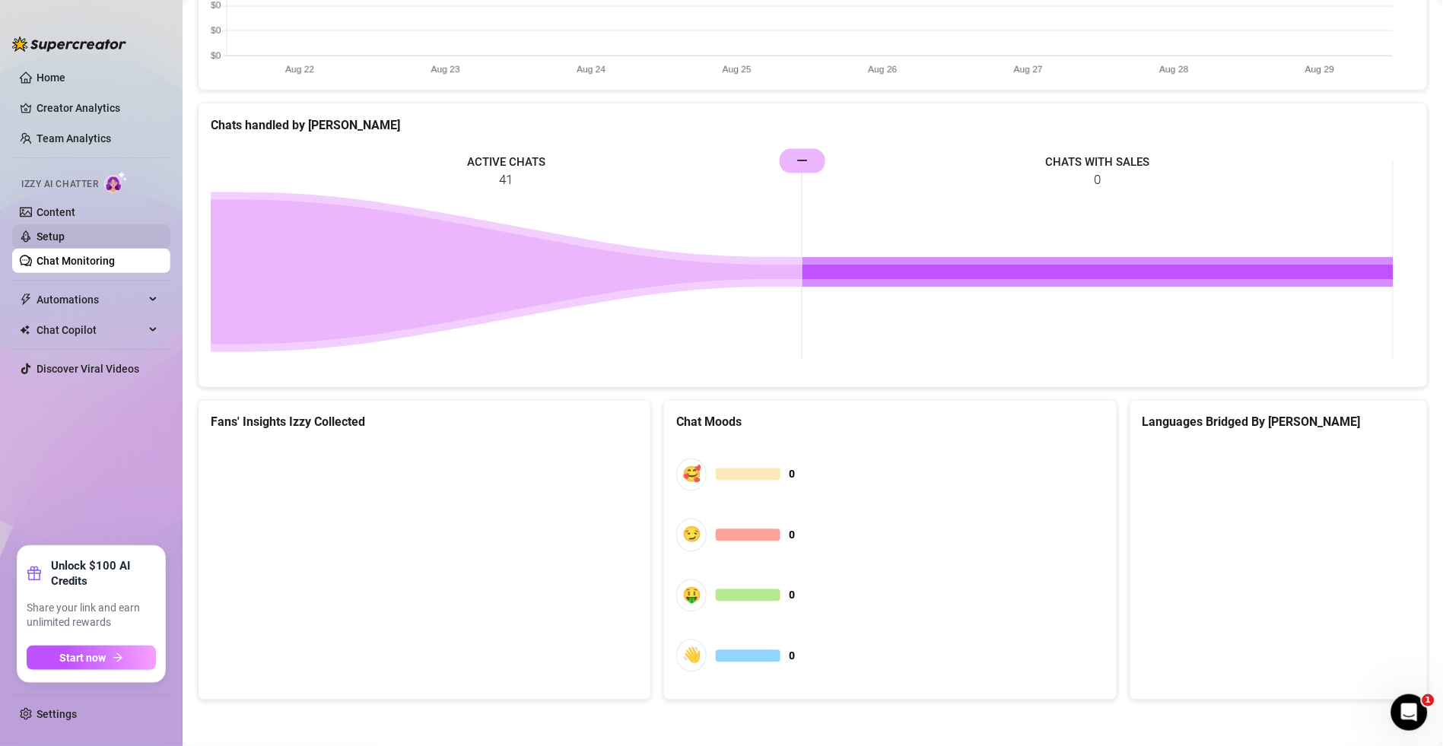
click at [65, 234] on link "Setup" at bounding box center [51, 237] width 28 height 12
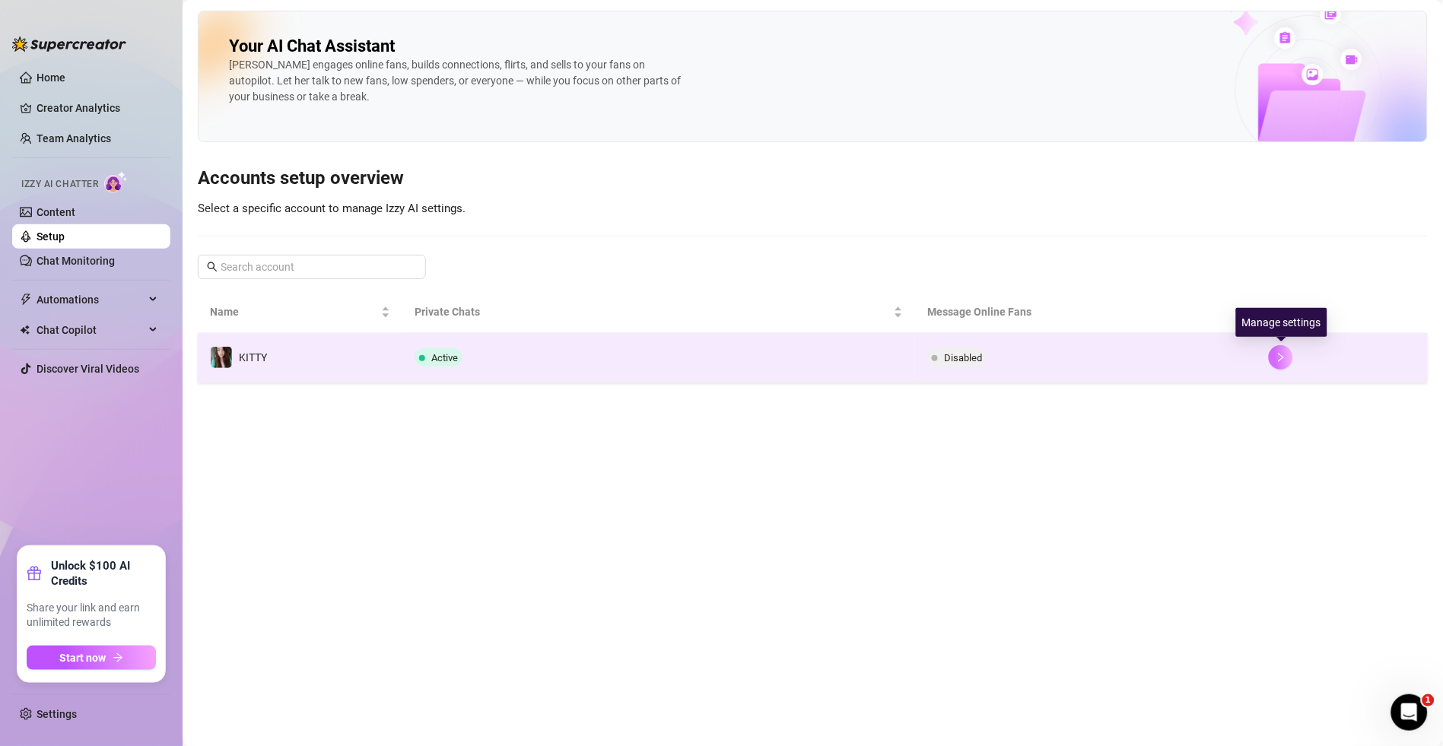
click at [1278, 355] on icon "right" at bounding box center [1281, 357] width 11 height 11
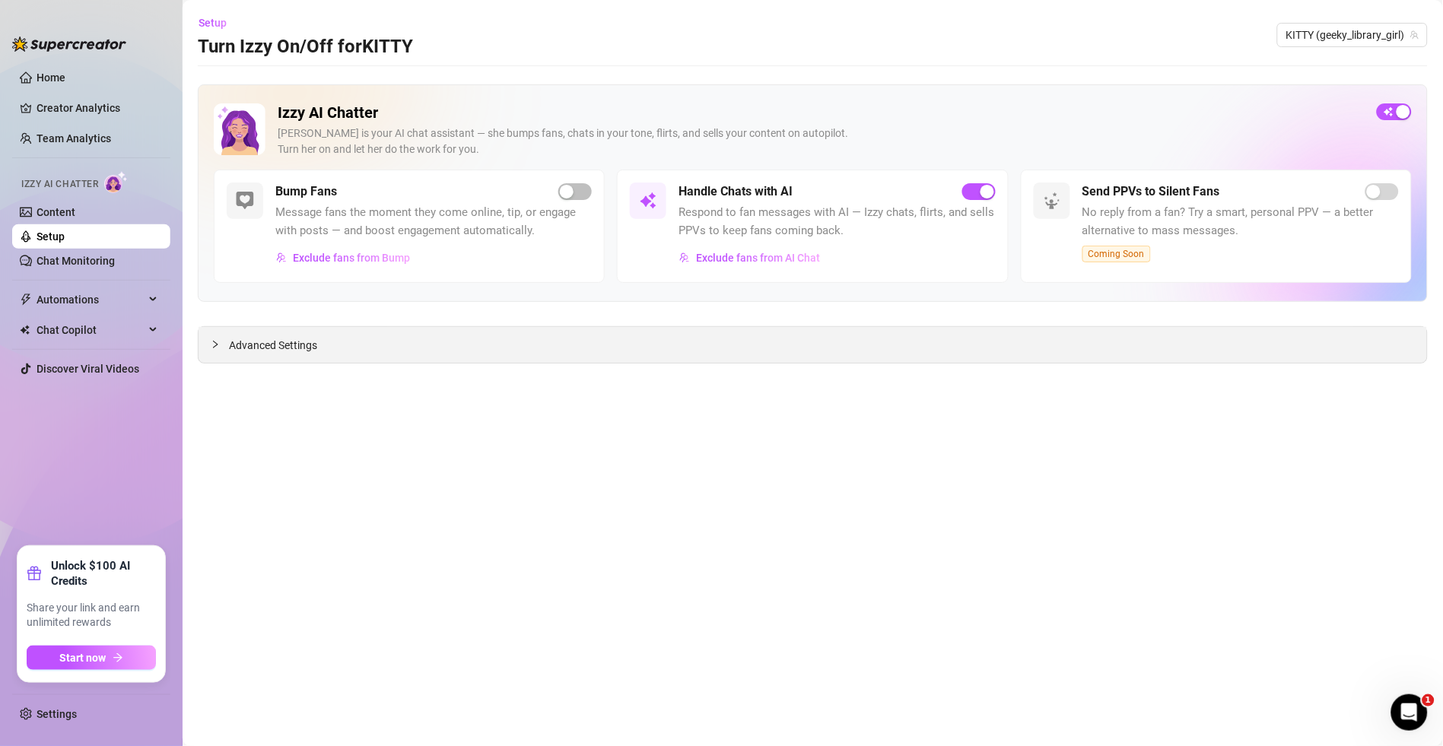
click at [328, 354] on div "Advanced Settings" at bounding box center [813, 345] width 1229 height 36
click at [288, 342] on span "Advanced Settings" at bounding box center [273, 345] width 88 height 17
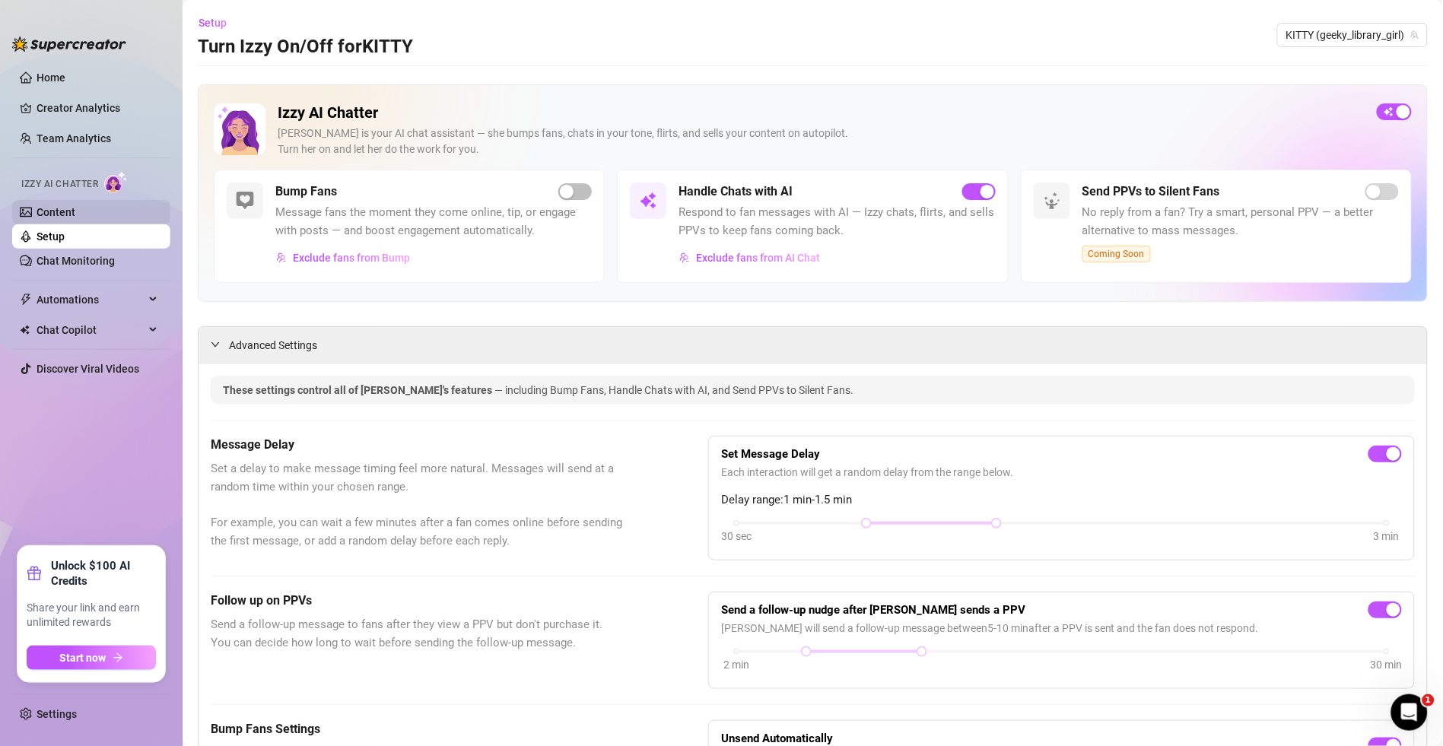
click at [48, 217] on link "Content" at bounding box center [56, 212] width 39 height 12
